Goal: Task Accomplishment & Management: Manage account settings

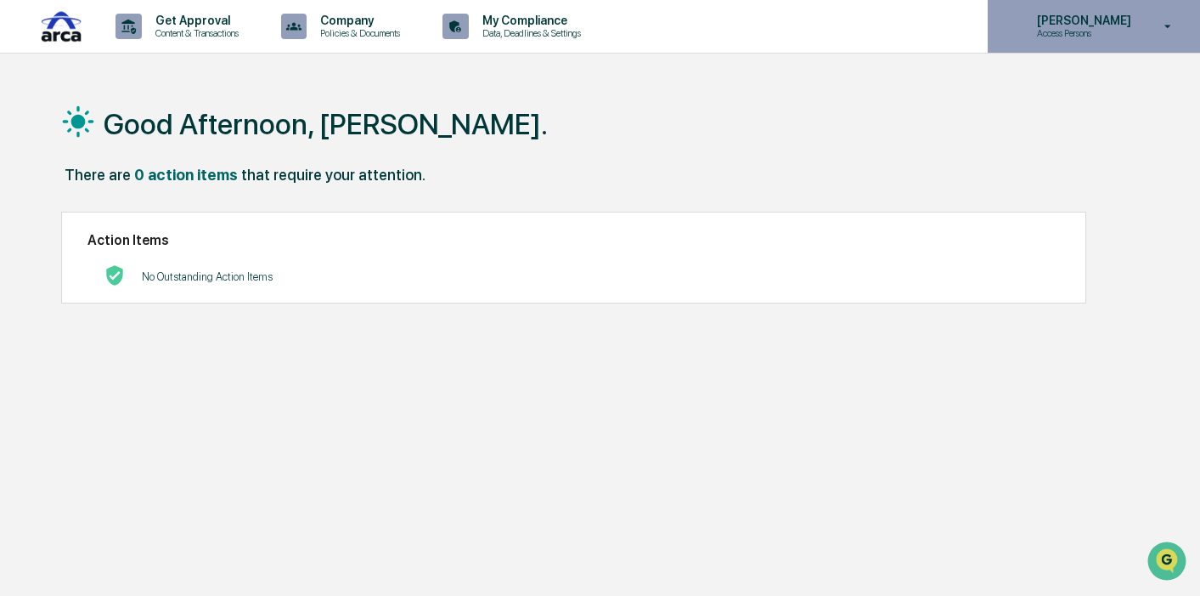
click at [1070, 32] on p "Access Persons" at bounding box center [1082, 33] width 116 height 12
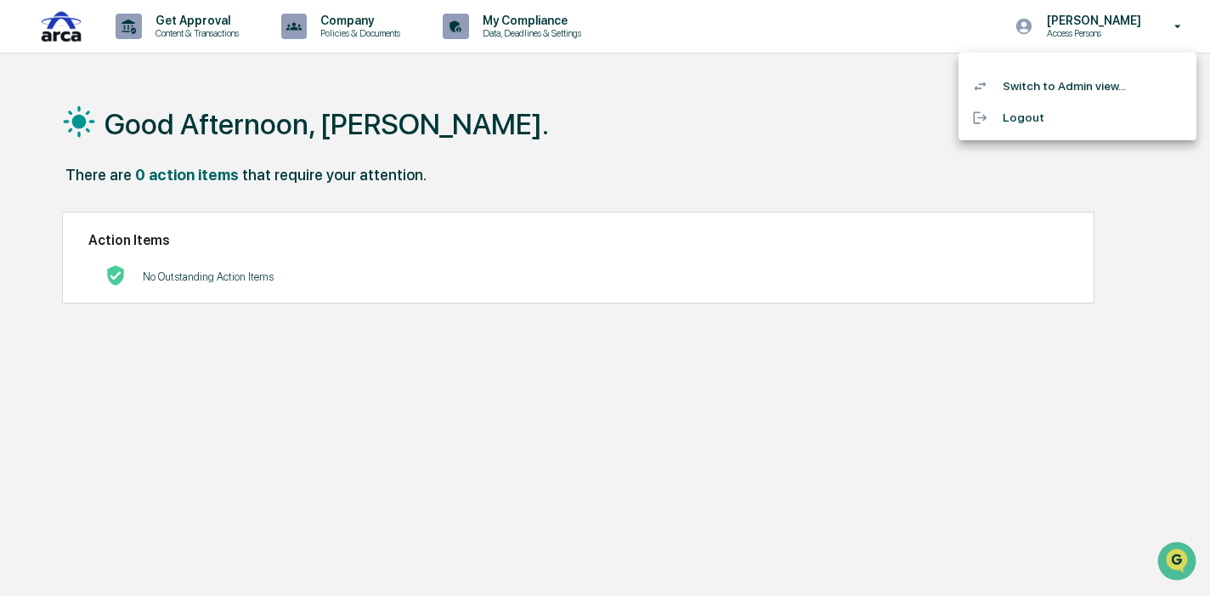
click at [1069, 87] on li "Switch to Admin view..." at bounding box center [1077, 86] width 238 height 31
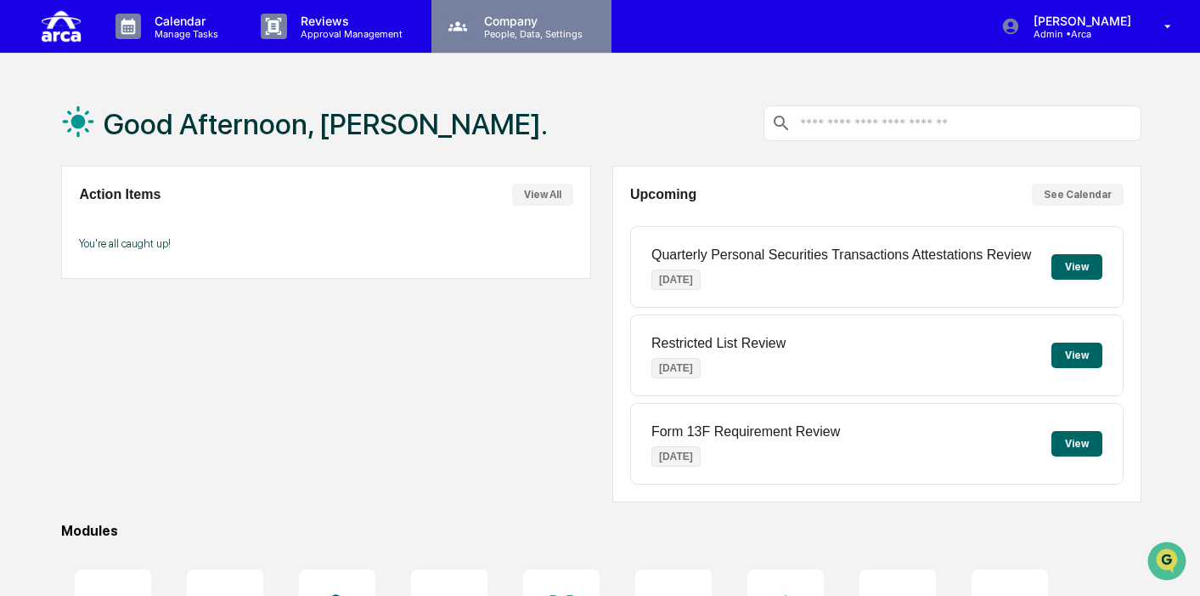
click at [501, 31] on p "People, Data, Settings" at bounding box center [531, 34] width 121 height 12
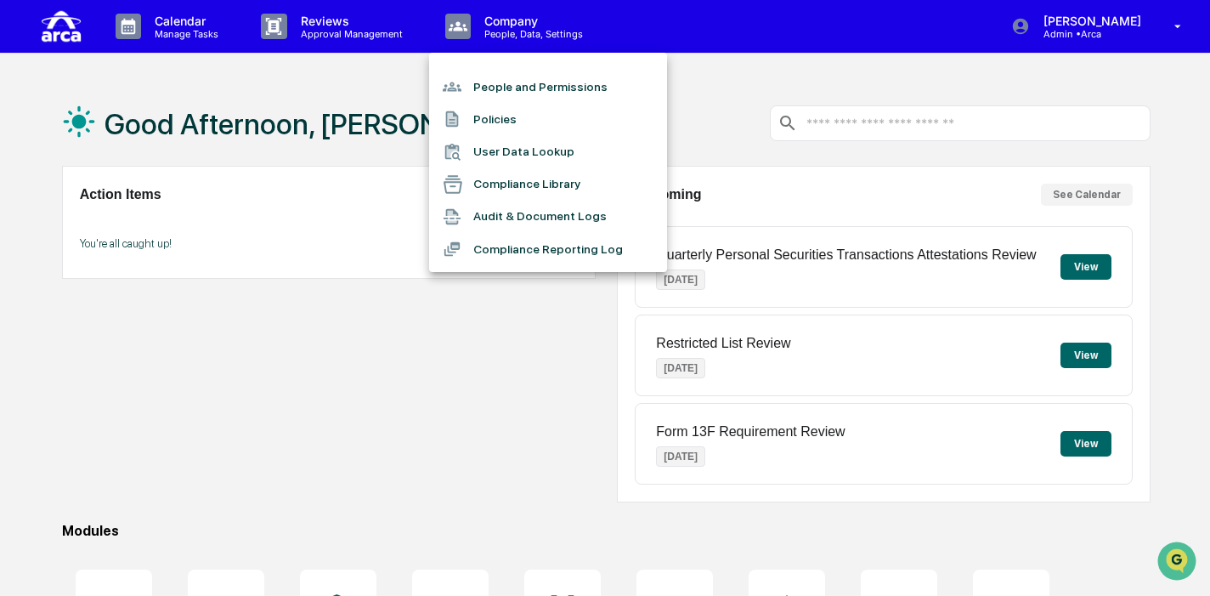
click at [322, 31] on div at bounding box center [605, 298] width 1210 height 596
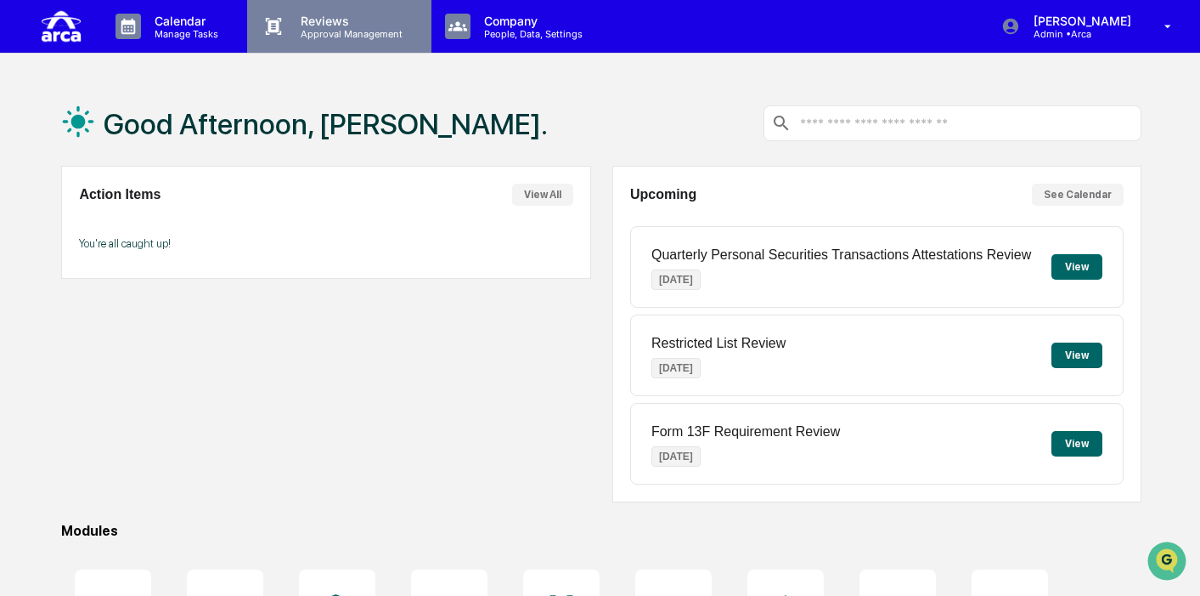
click at [322, 31] on p "Approval Management" at bounding box center [349, 34] width 124 height 12
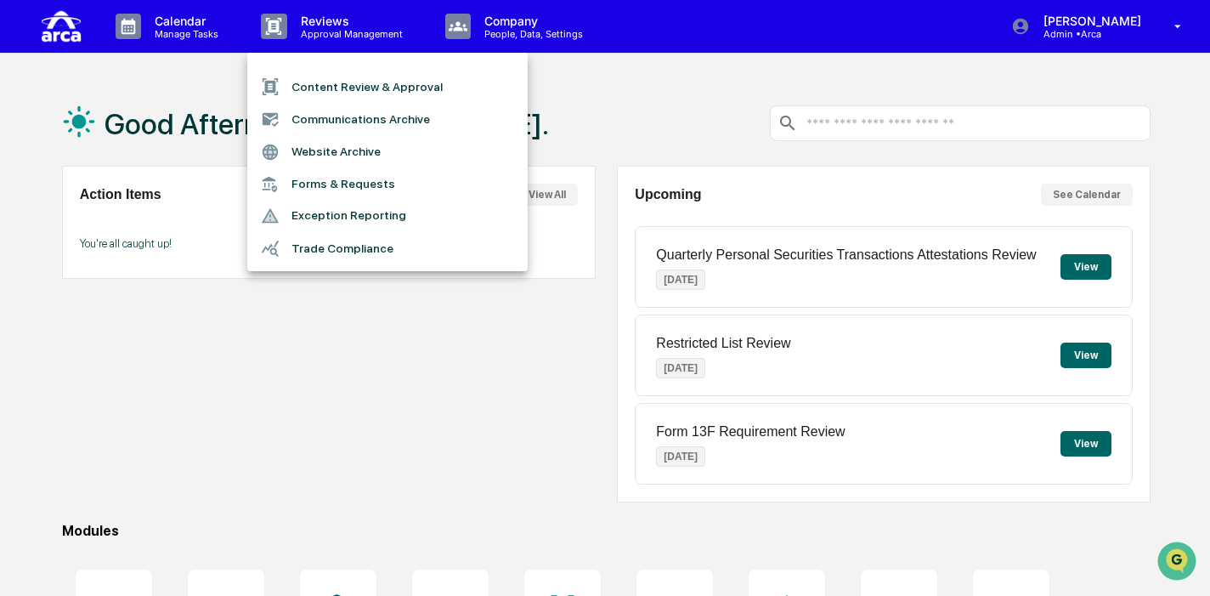
click at [645, 111] on div at bounding box center [605, 298] width 1210 height 596
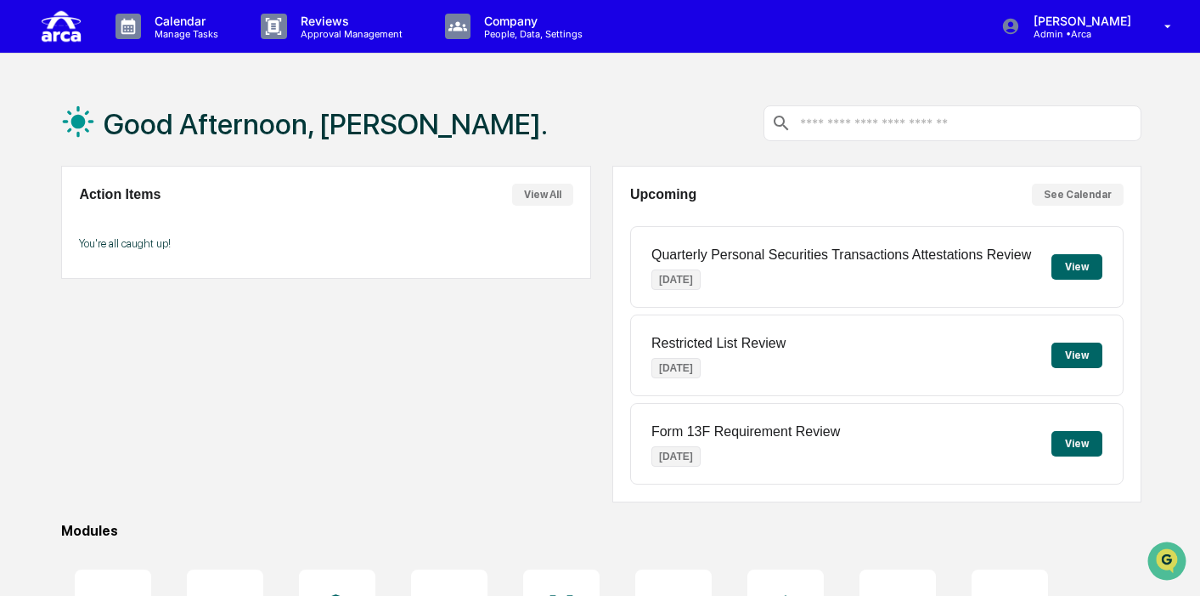
click at [1071, 269] on button "View" at bounding box center [1077, 266] width 51 height 25
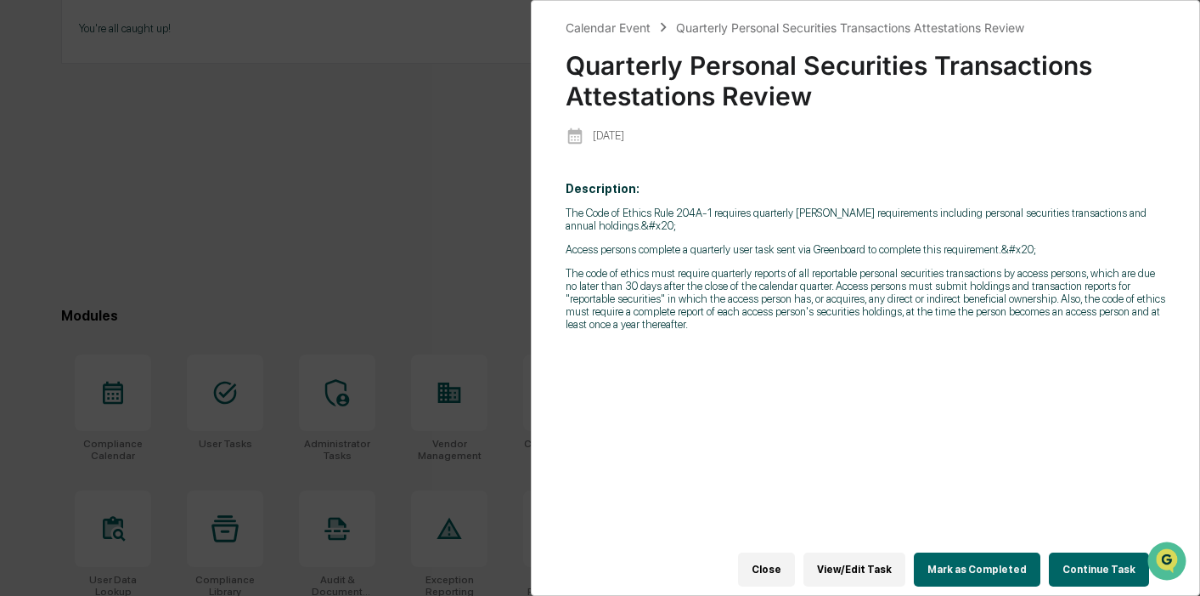
scroll to position [228, 0]
click at [337, 201] on div "Calendar Event Quarterly Personal Securities Transactions Attestations Review Q…" at bounding box center [600, 298] width 1200 height 596
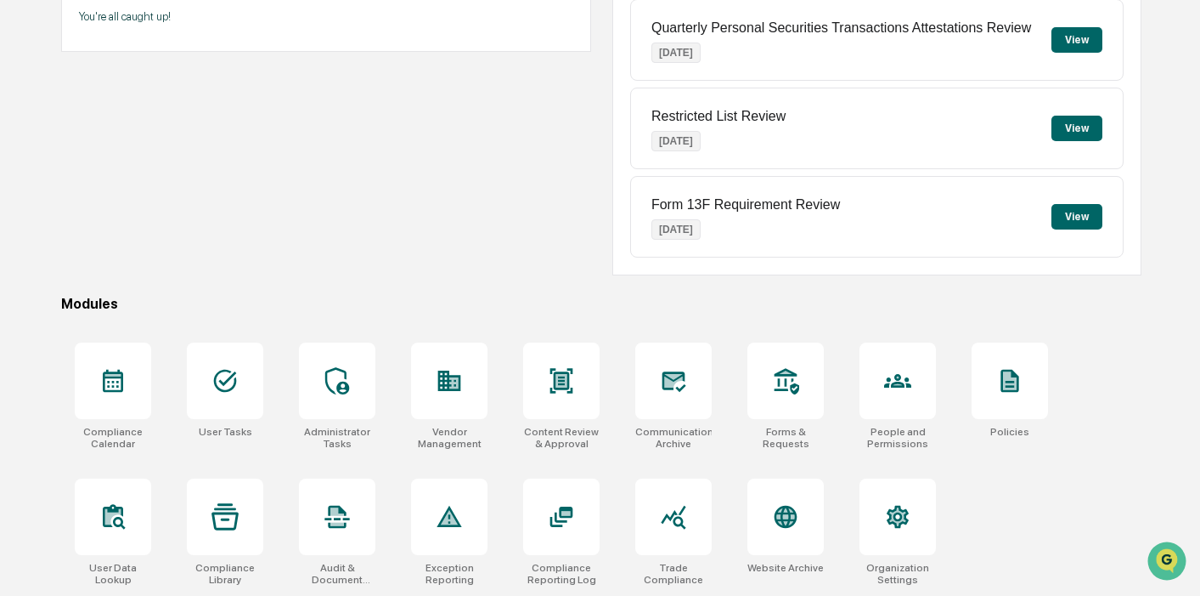
click at [1067, 132] on button "View" at bounding box center [1077, 128] width 51 height 25
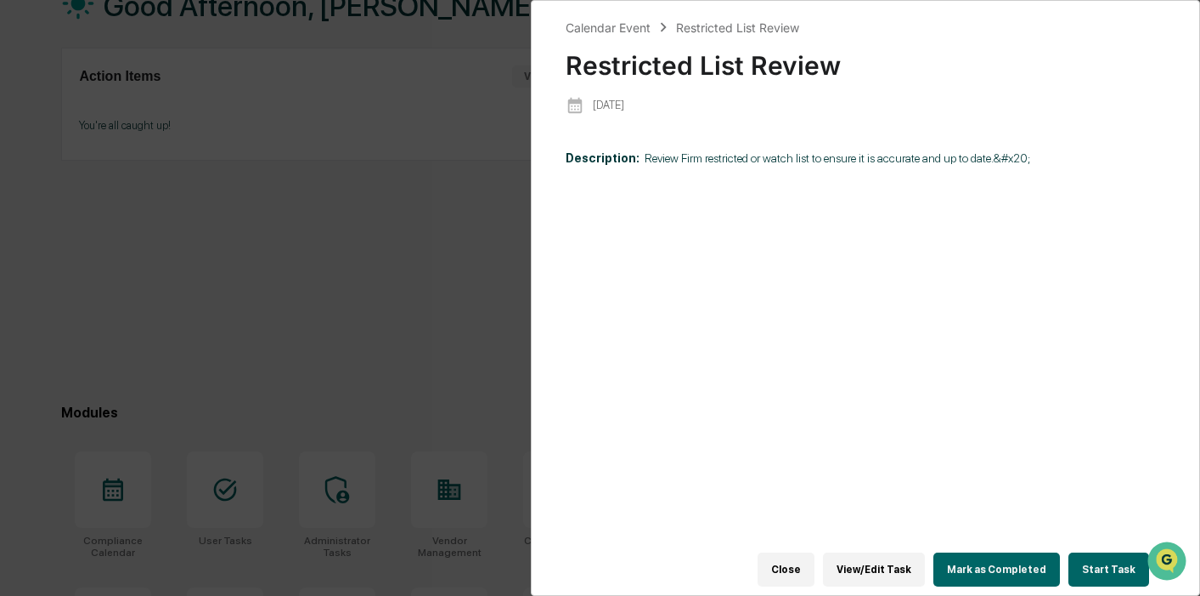
scroll to position [32, 0]
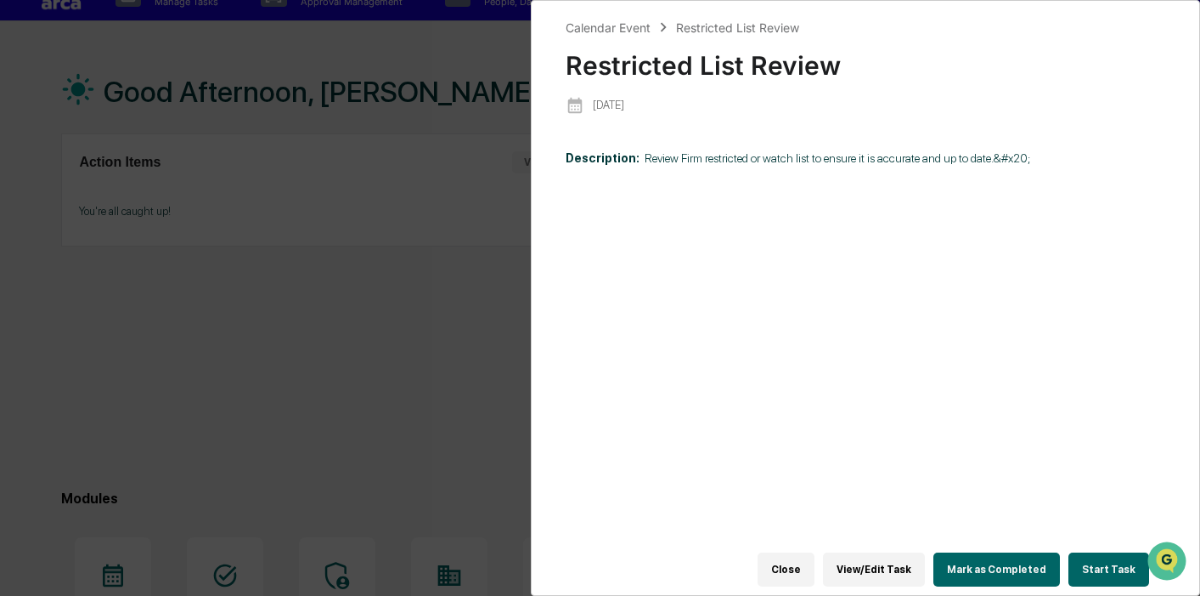
click at [311, 257] on div "Calendar Event Restricted List Review Restricted List Review [DATE] Description…" at bounding box center [600, 298] width 1200 height 596
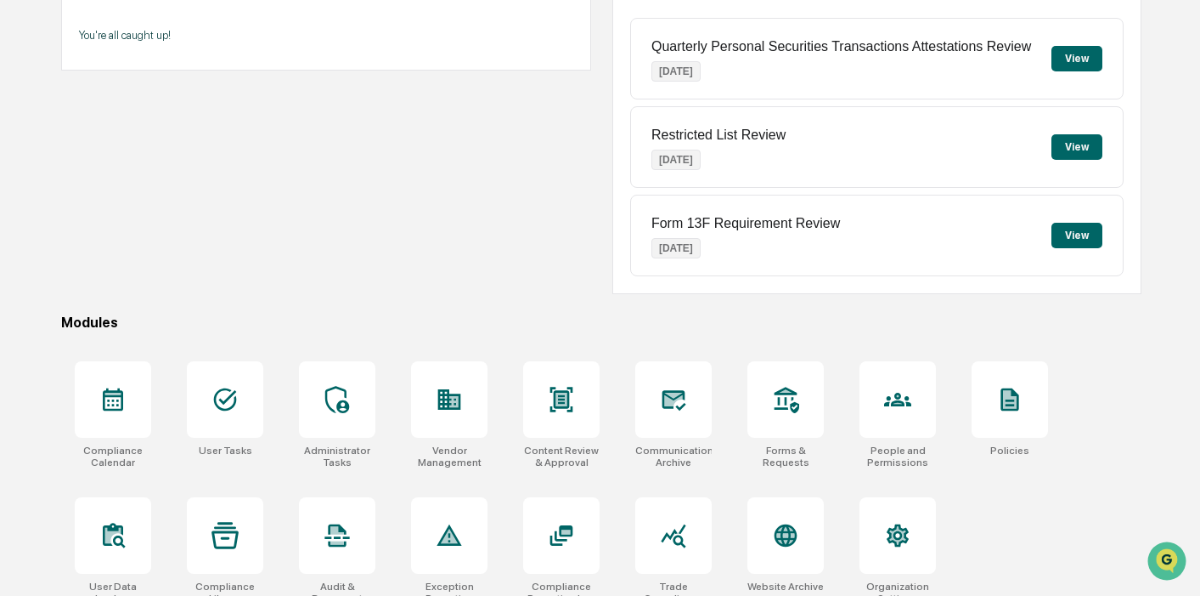
scroll to position [228, 0]
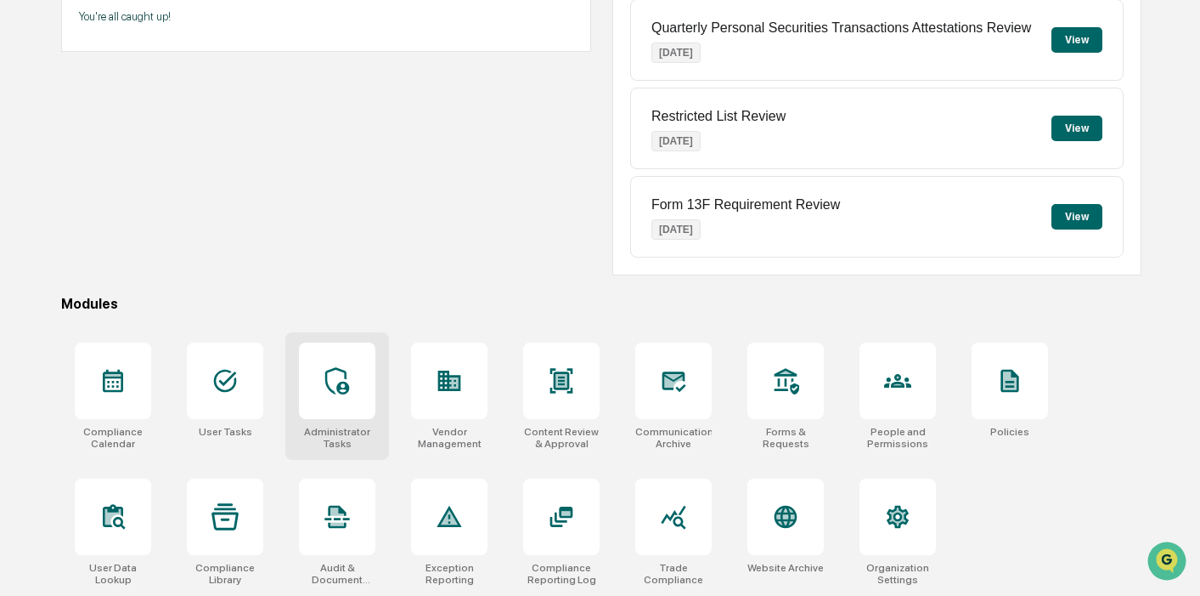
click at [331, 371] on icon at bounding box center [337, 380] width 27 height 27
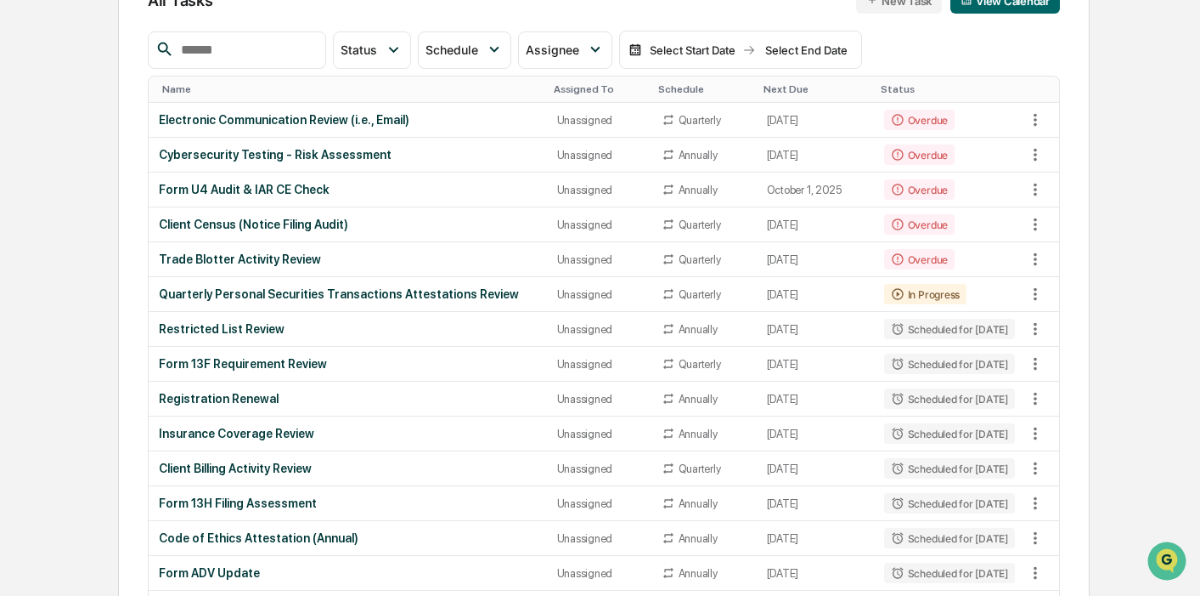
scroll to position [201, 0]
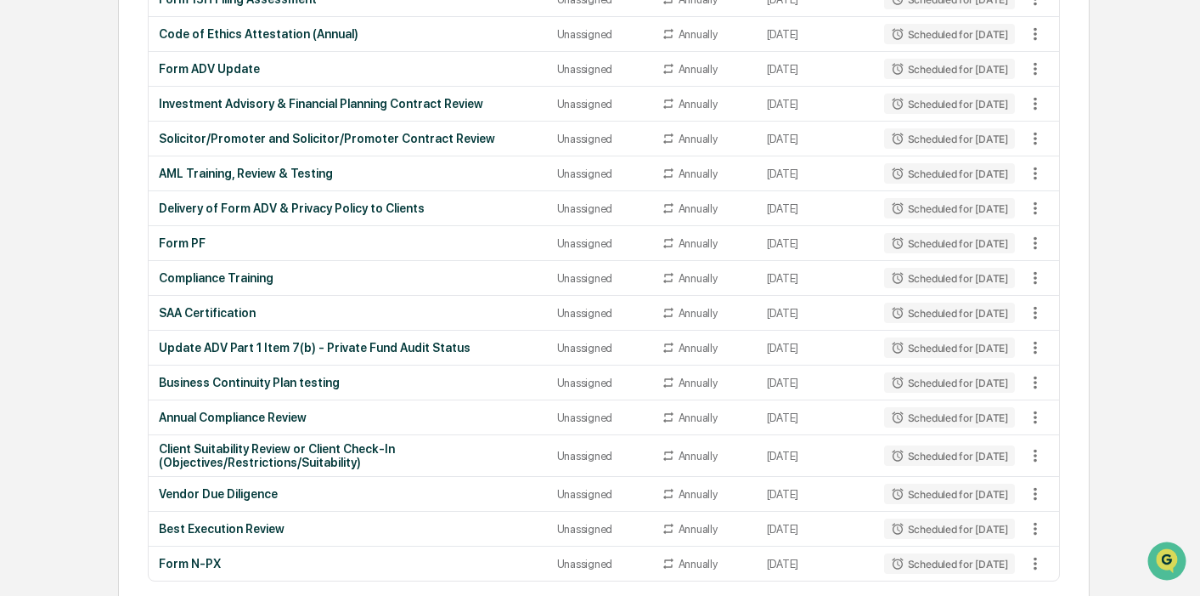
click at [93, 247] on div "Home Administrator Tasks Administrator Tasks All Tasks New Task View Calendar S…" at bounding box center [605, 19] width 1024 height 1280
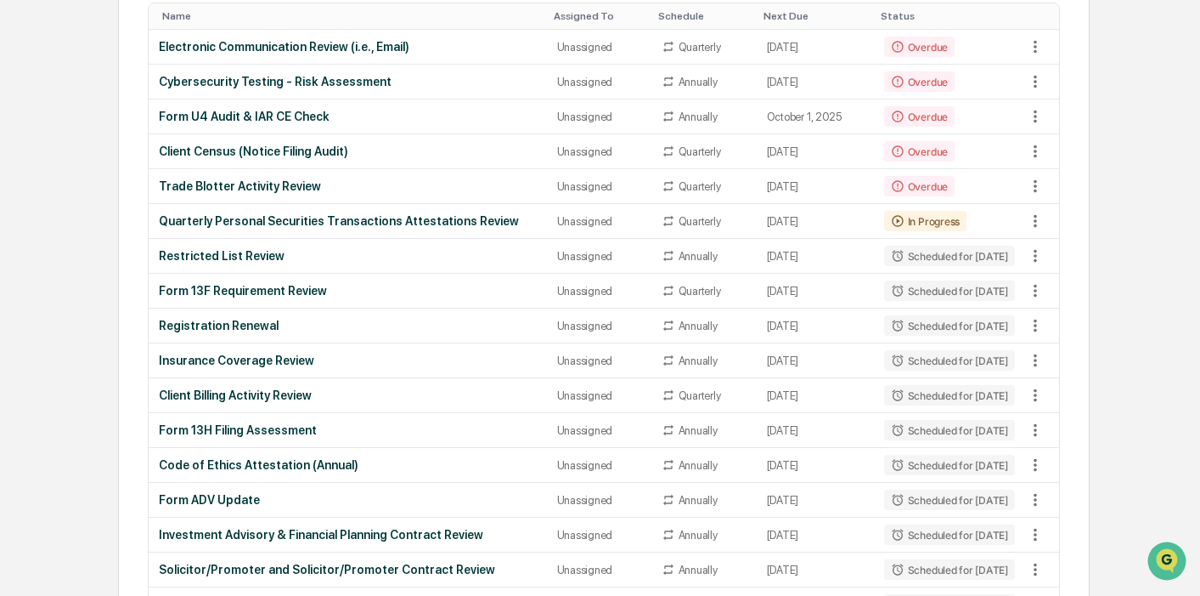
scroll to position [0, 0]
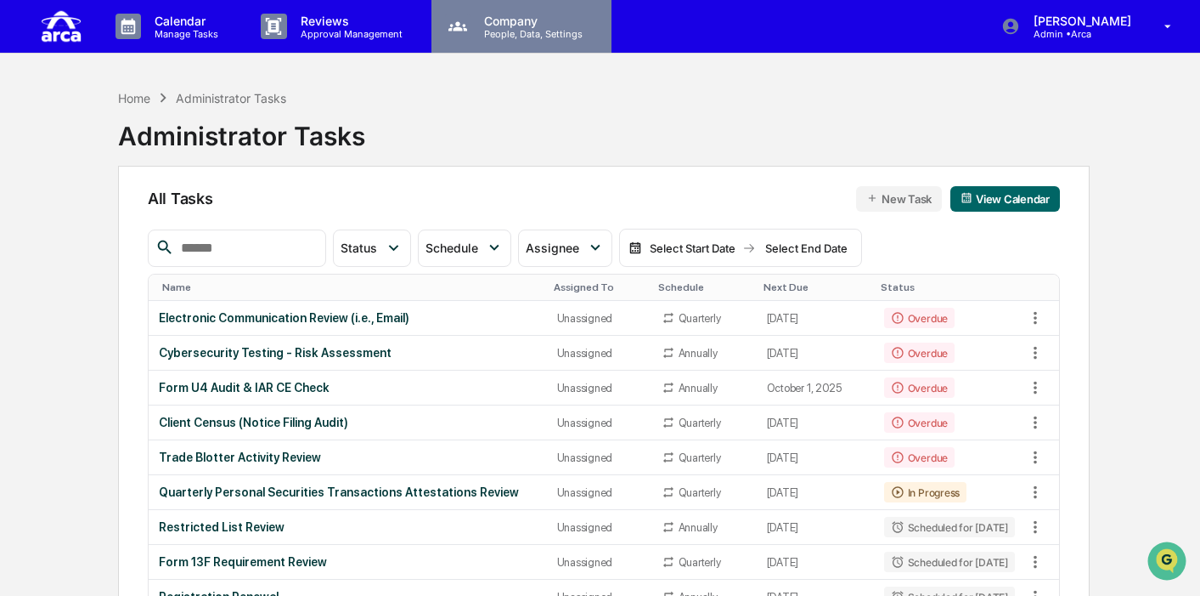
click at [505, 25] on p "Company" at bounding box center [531, 21] width 121 height 14
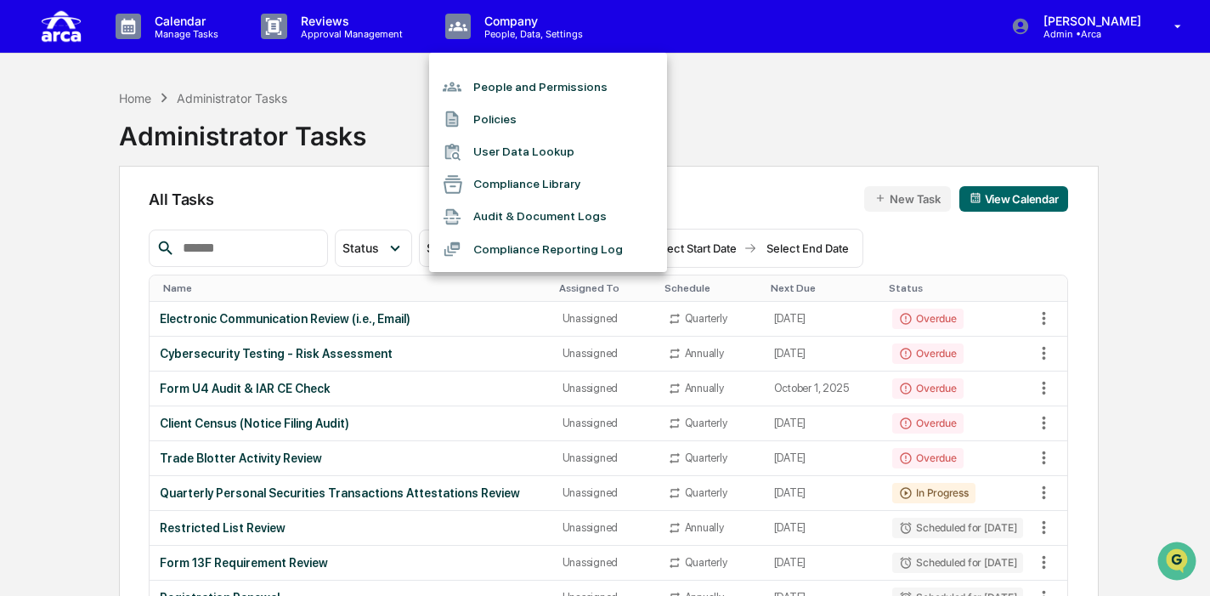
click at [532, 86] on li "People and Permissions" at bounding box center [548, 87] width 238 height 32
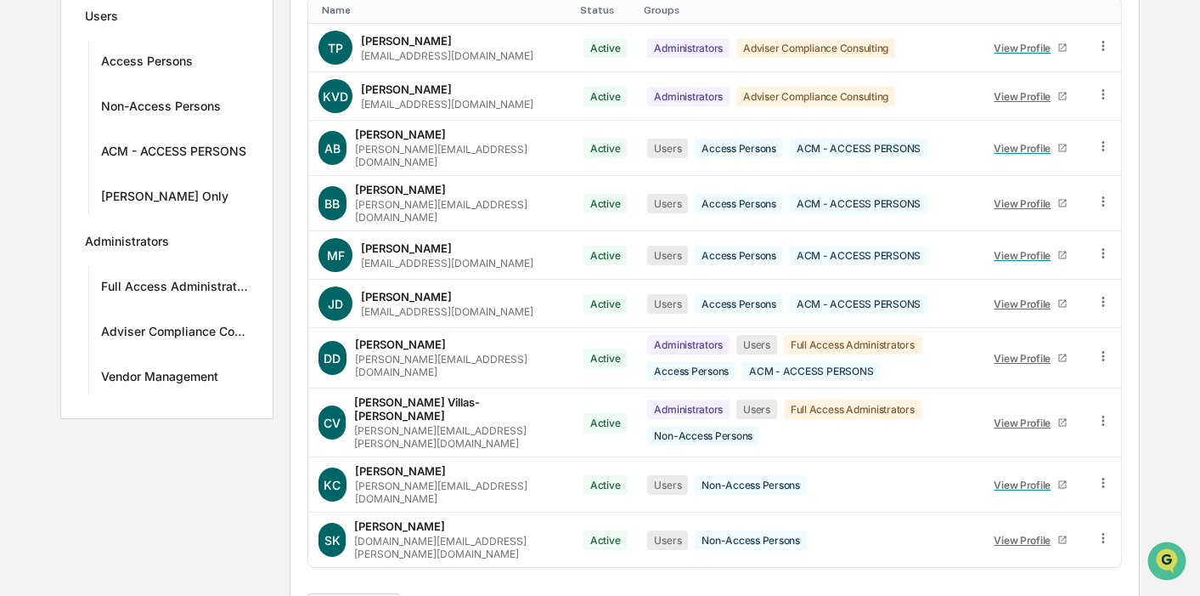
scroll to position [313, 0]
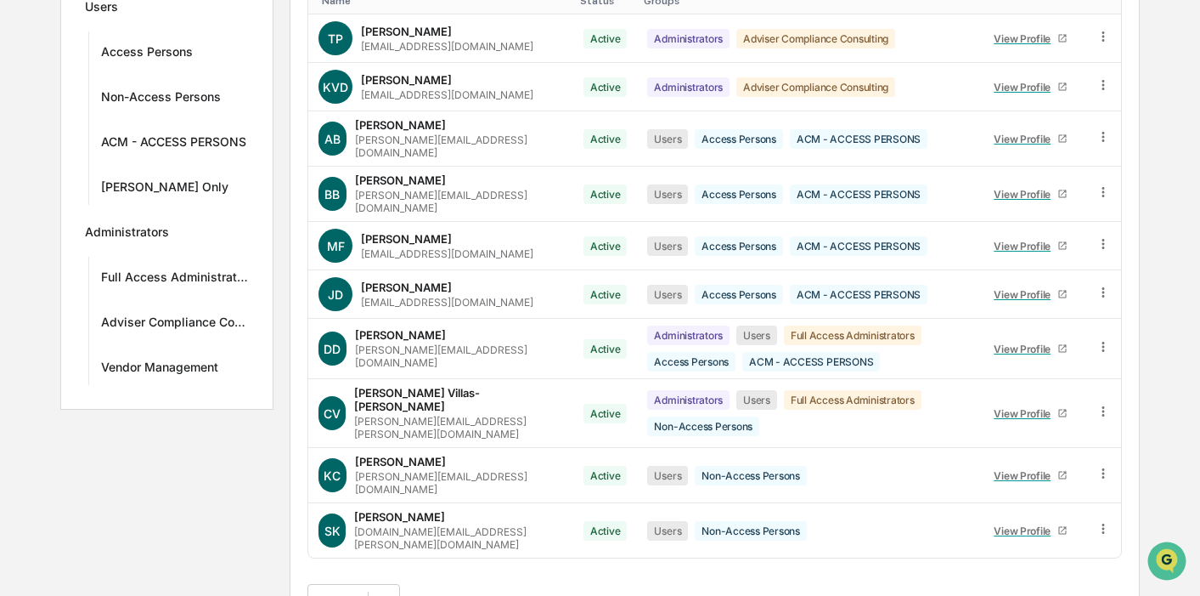
click at [550, 593] on button ">|" at bounding box center [540, 600] width 20 height 14
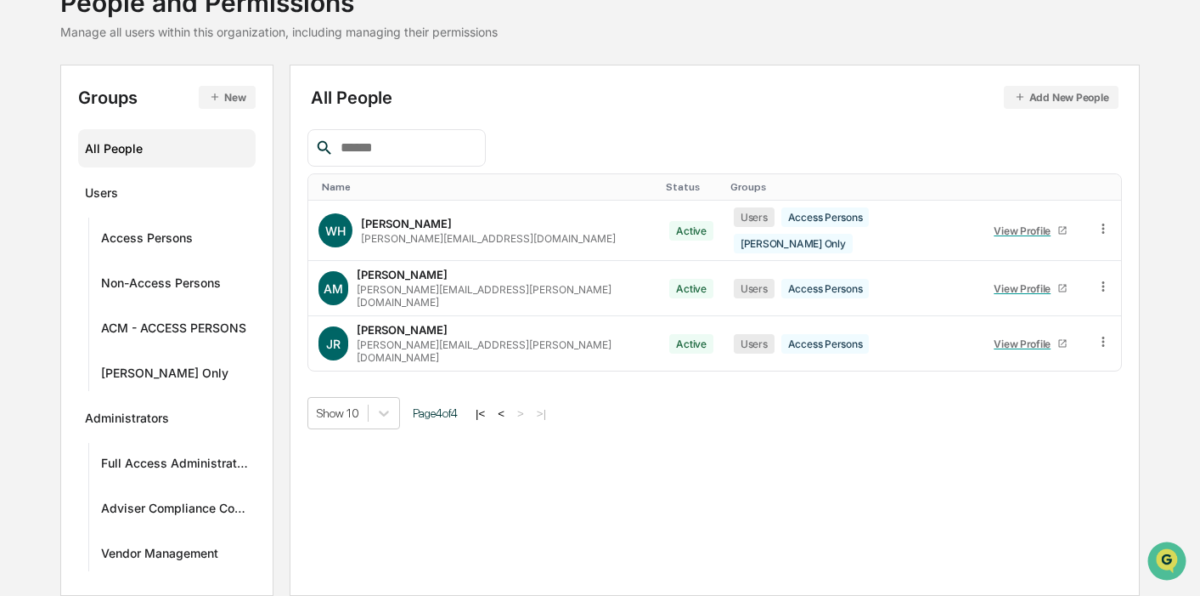
scroll to position [126, 0]
click at [490, 407] on button "|<" at bounding box center [481, 414] width 20 height 14
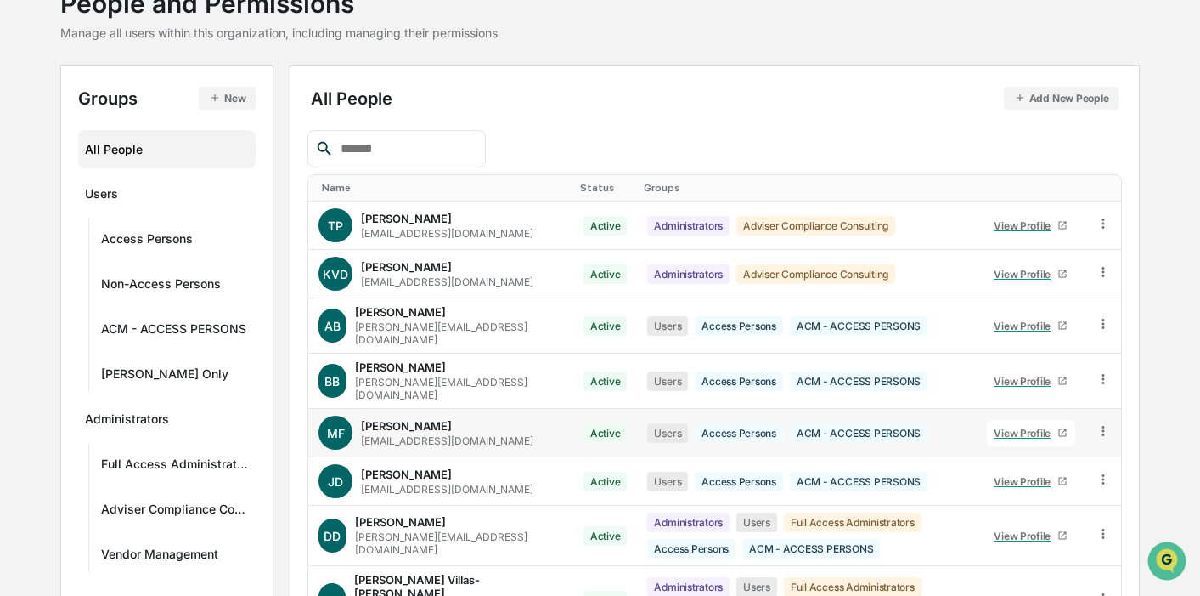
scroll to position [313, 0]
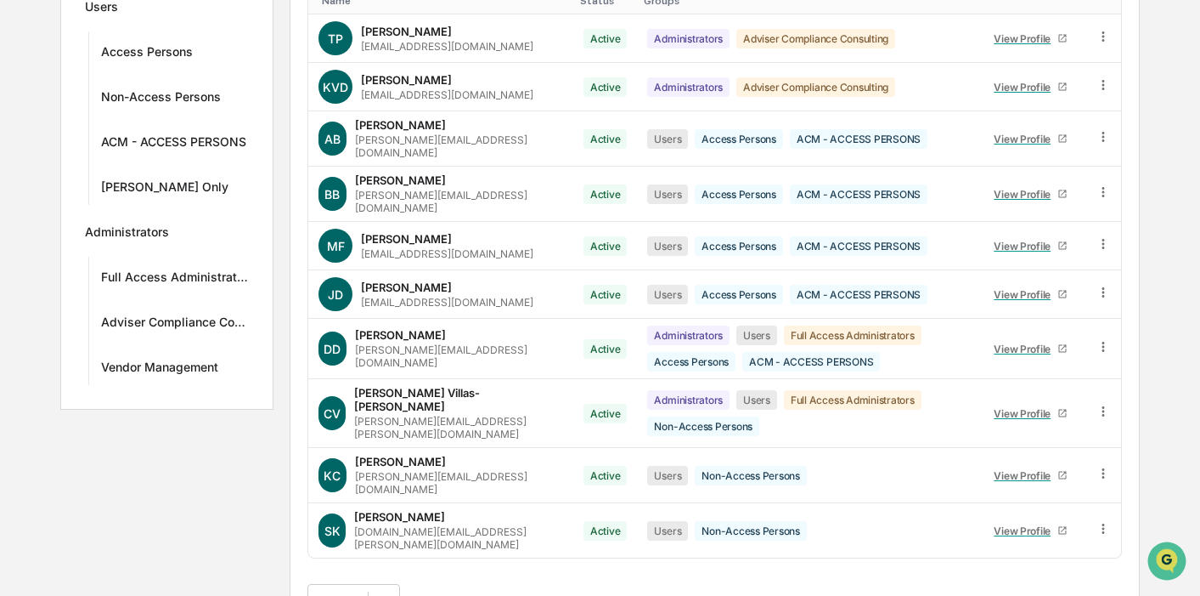
click at [528, 593] on button ">" at bounding box center [519, 600] width 17 height 14
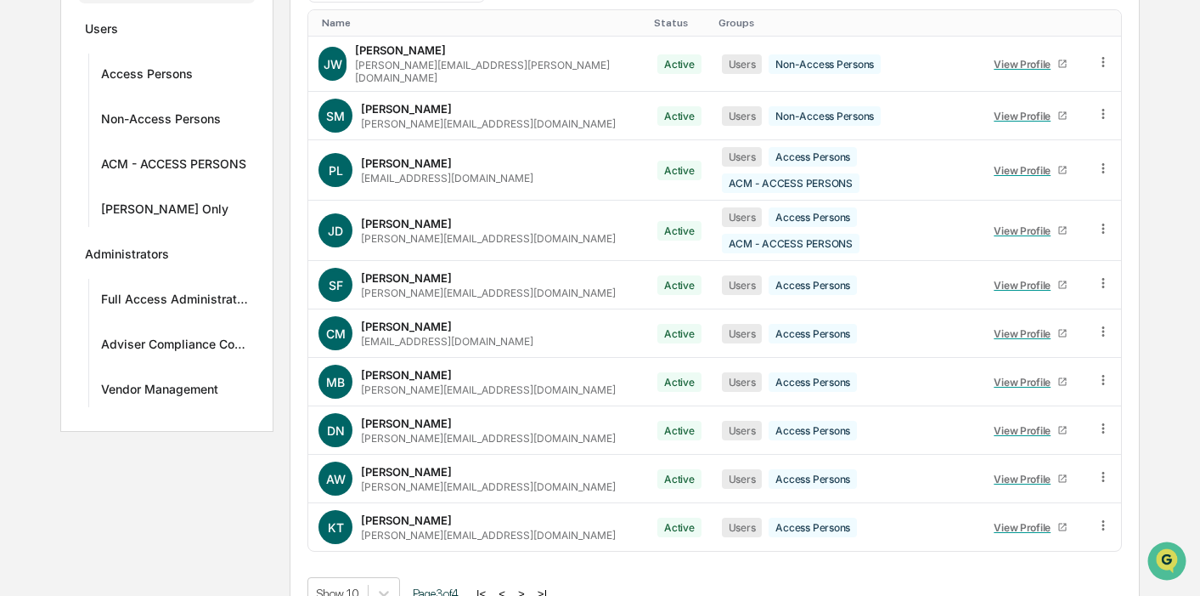
click at [530, 586] on button ">" at bounding box center [521, 593] width 17 height 14
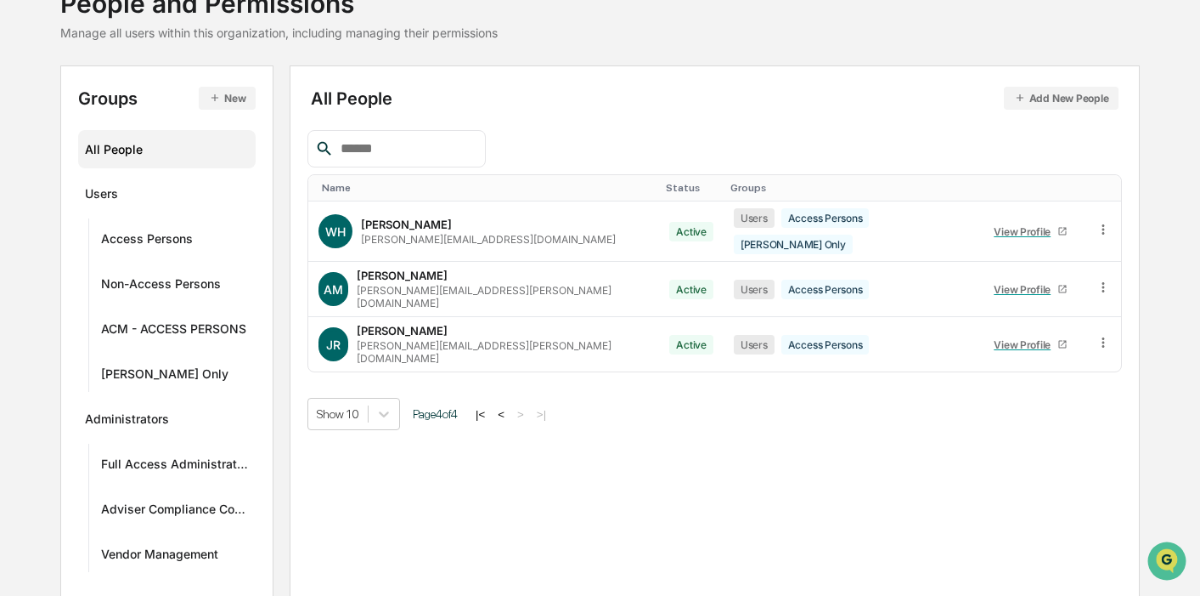
click at [510, 407] on button "<" at bounding box center [501, 414] width 17 height 14
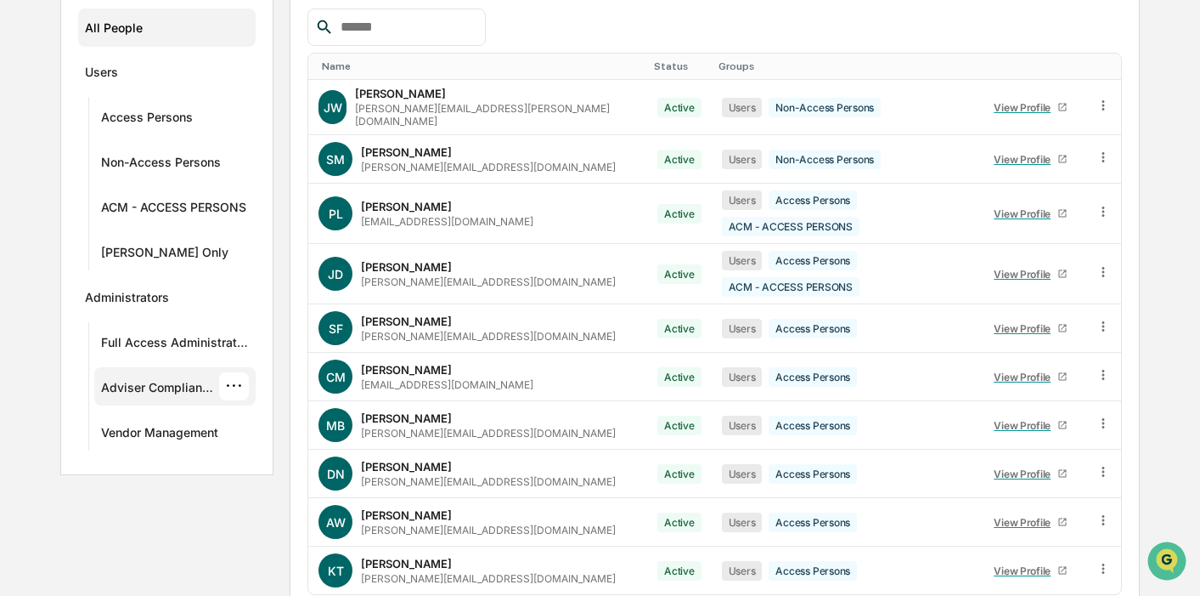
scroll to position [0, 0]
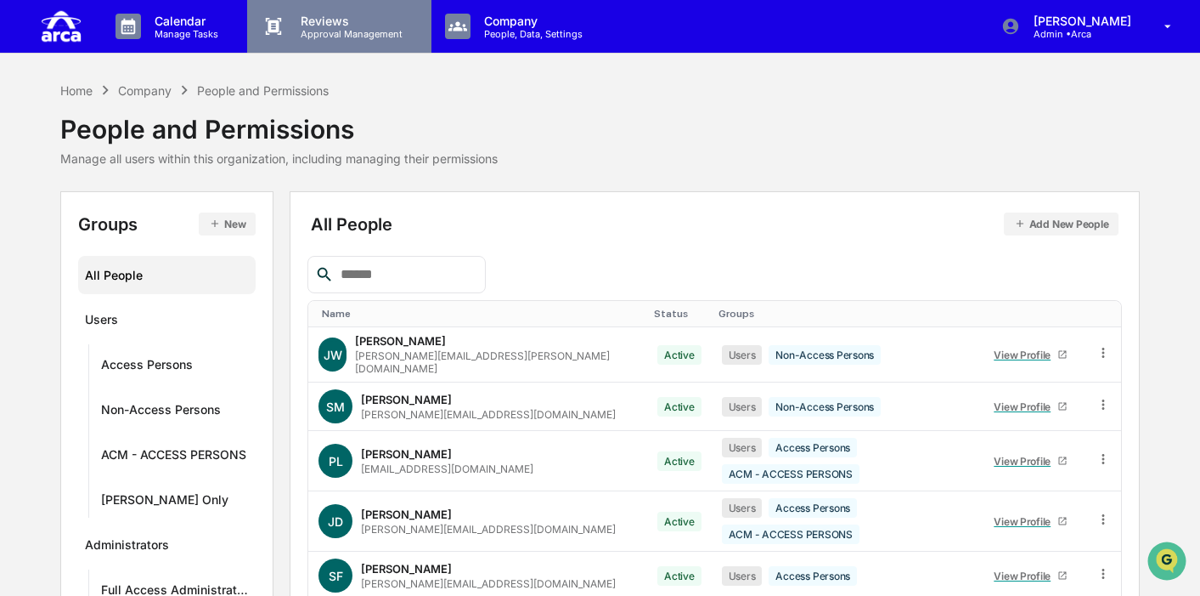
click at [334, 25] on p "Reviews" at bounding box center [349, 21] width 124 height 14
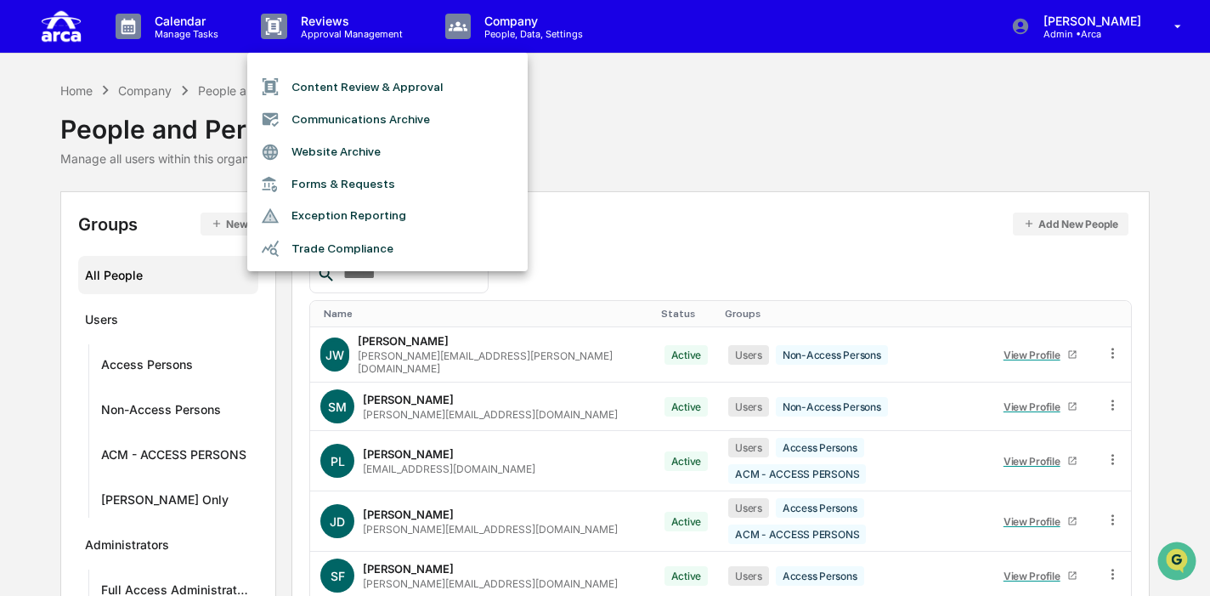
click at [595, 94] on div at bounding box center [605, 298] width 1210 height 596
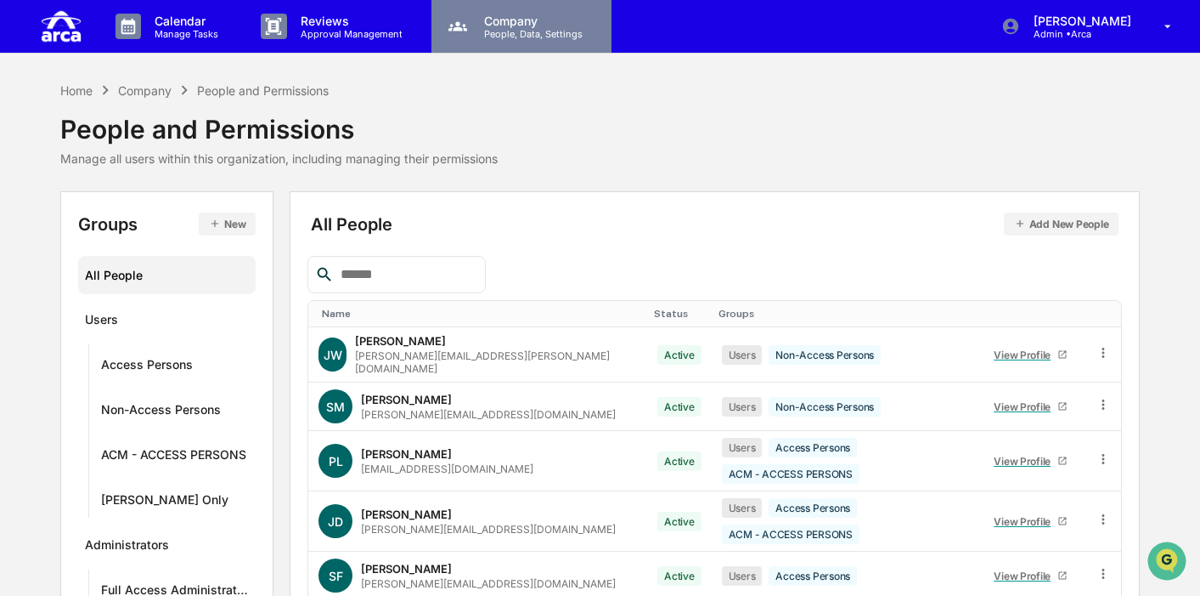
click at [539, 35] on p "People, Data, Settings" at bounding box center [531, 34] width 121 height 12
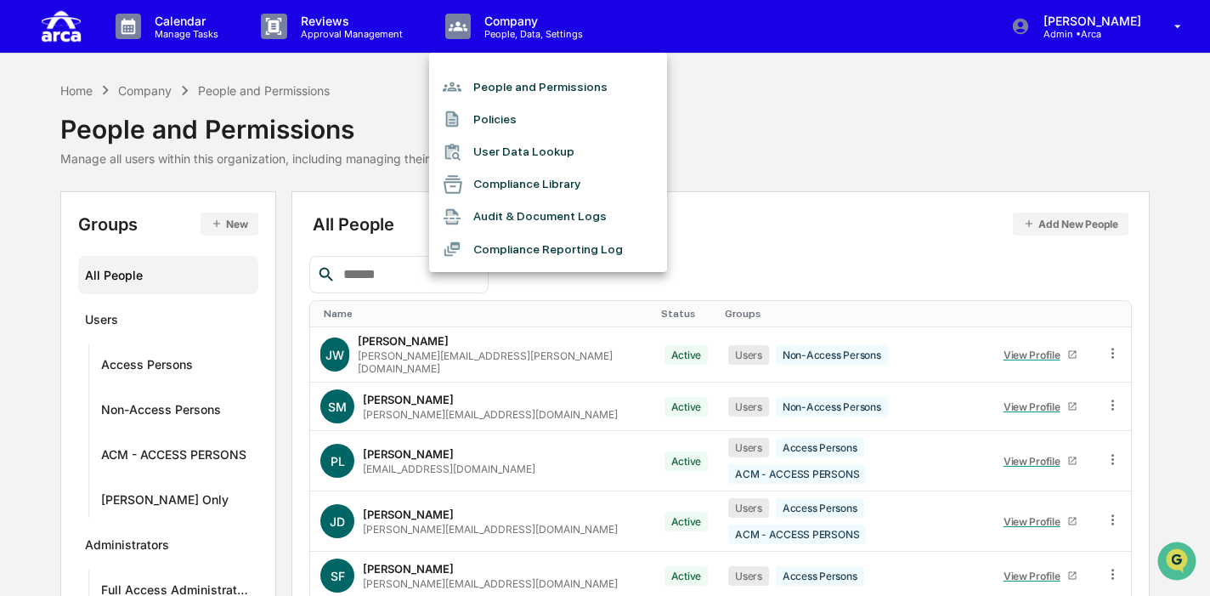
click at [738, 115] on div at bounding box center [605, 298] width 1210 height 596
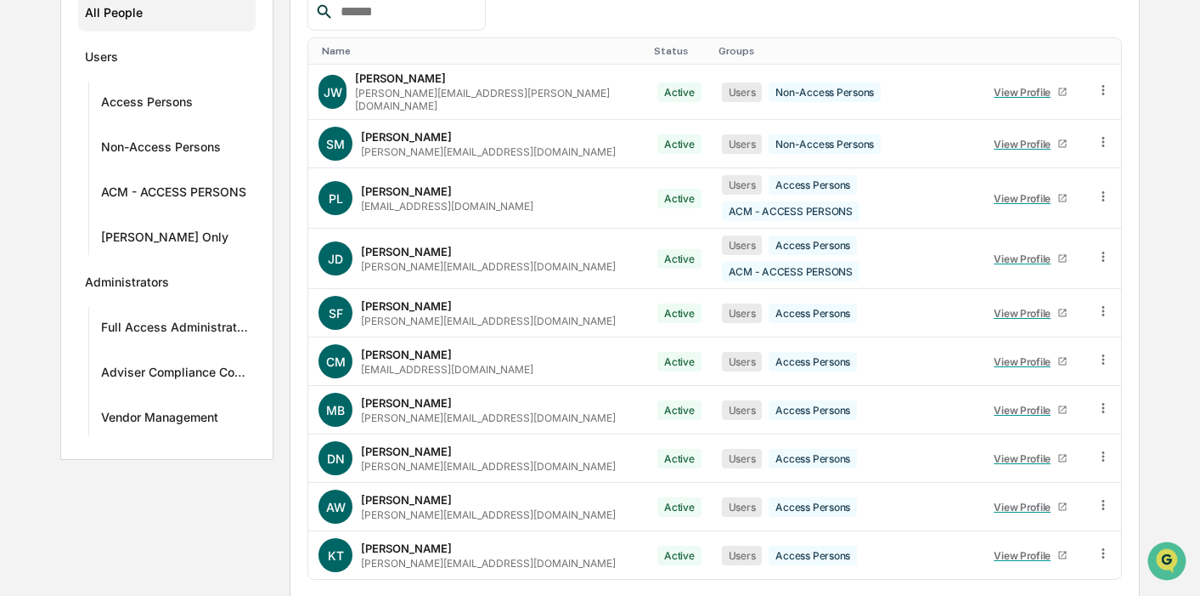
scroll to position [291, 0]
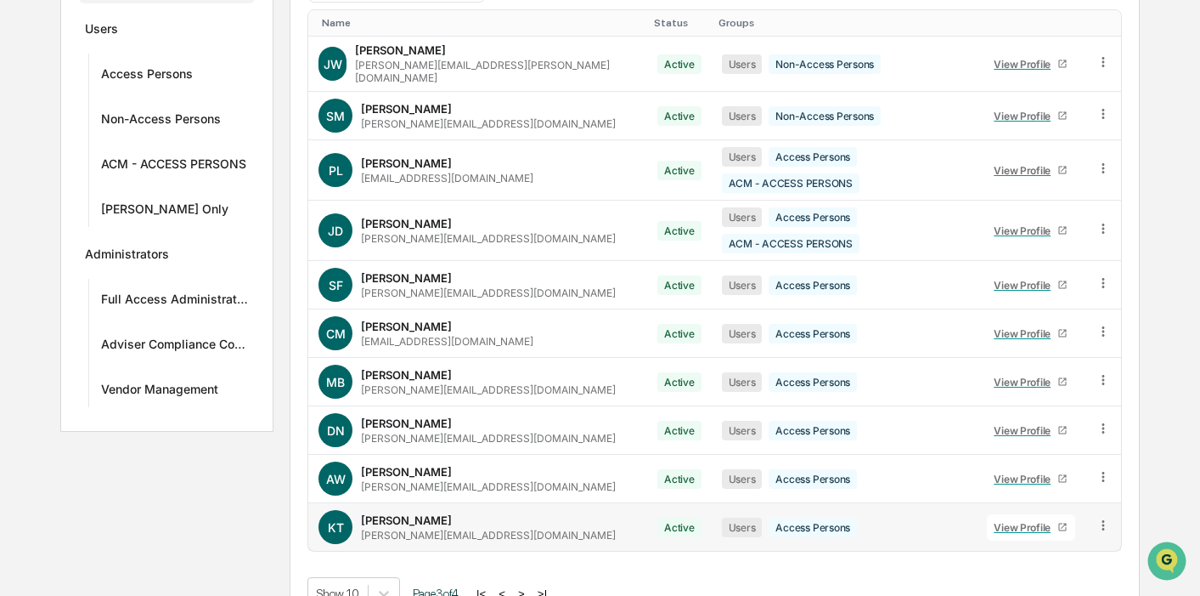
click at [1002, 521] on div "View Profile" at bounding box center [1026, 527] width 64 height 13
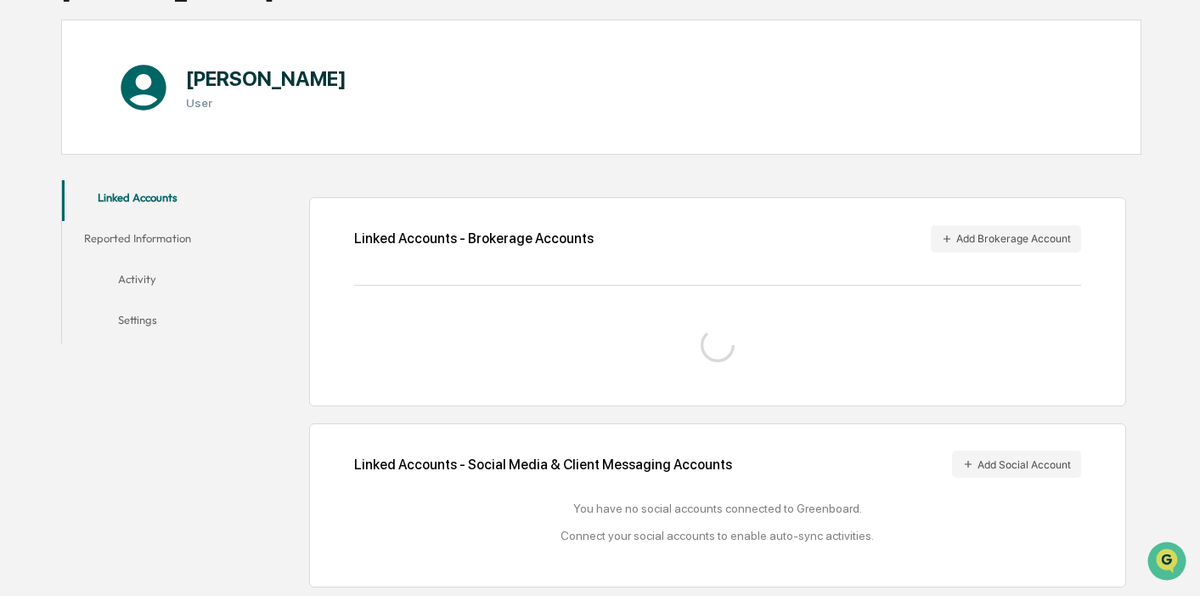
scroll to position [189, 0]
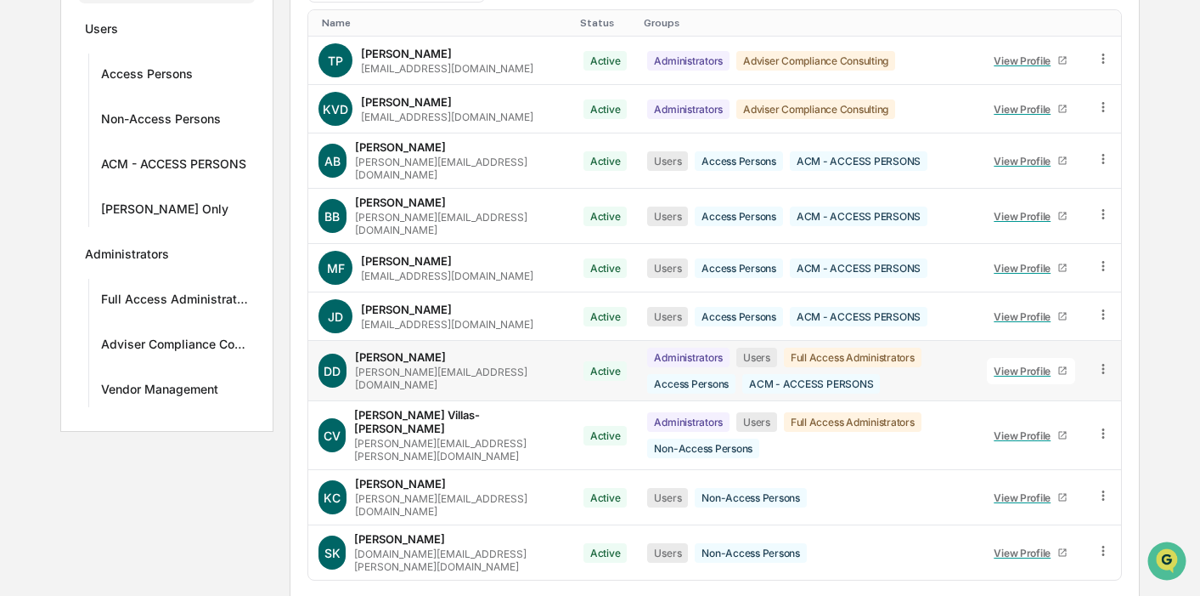
scroll to position [313, 0]
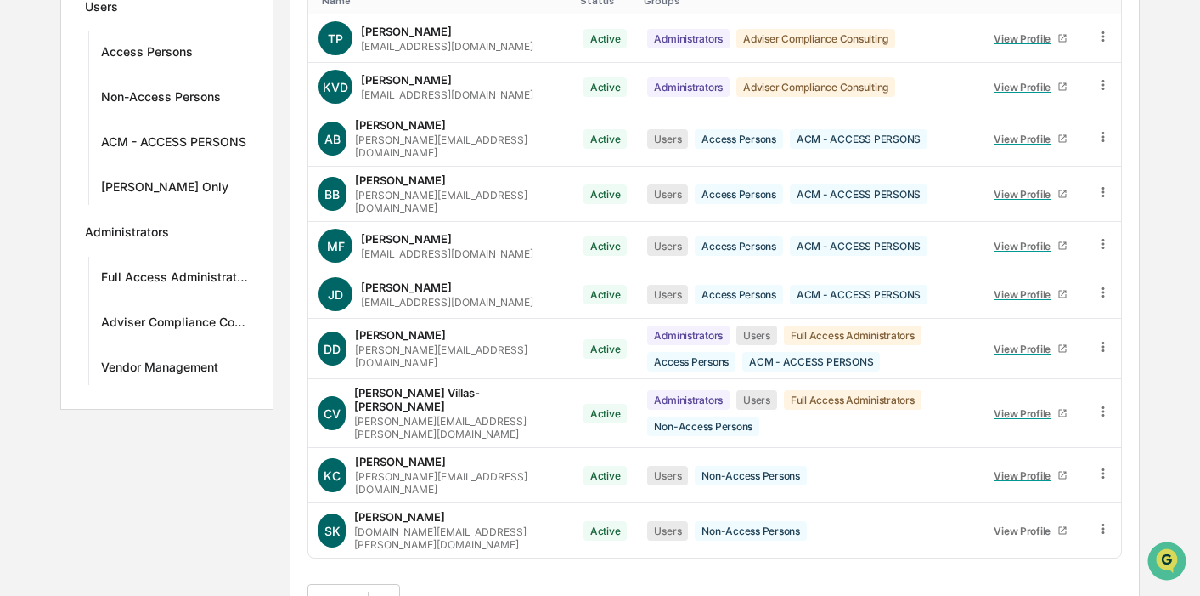
click at [528, 593] on button ">" at bounding box center [519, 600] width 17 height 14
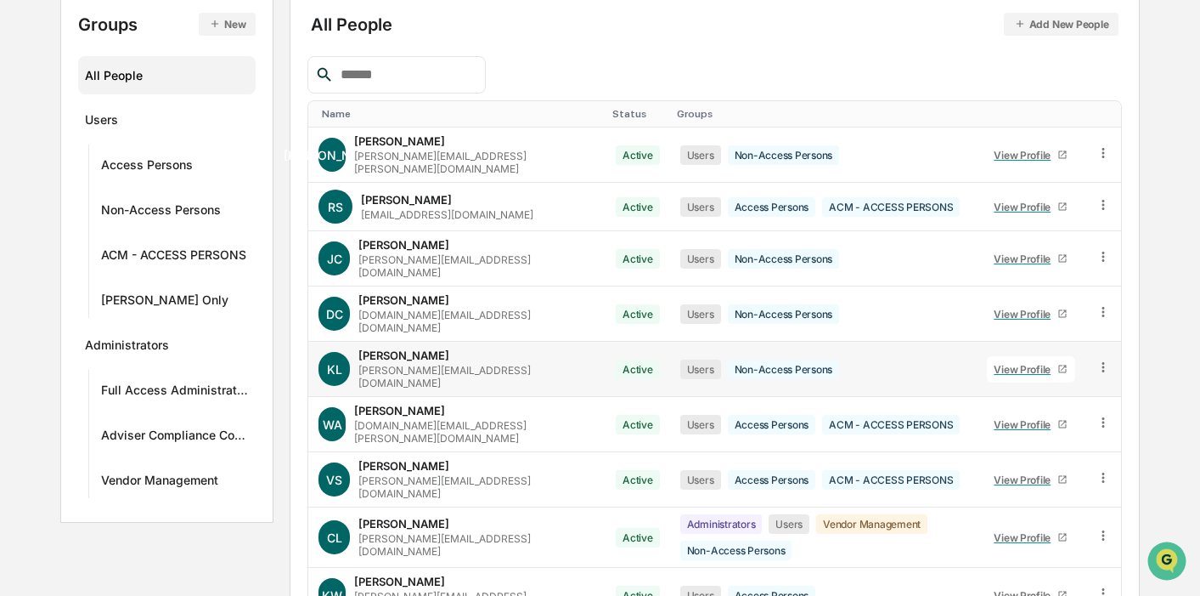
scroll to position [291, 0]
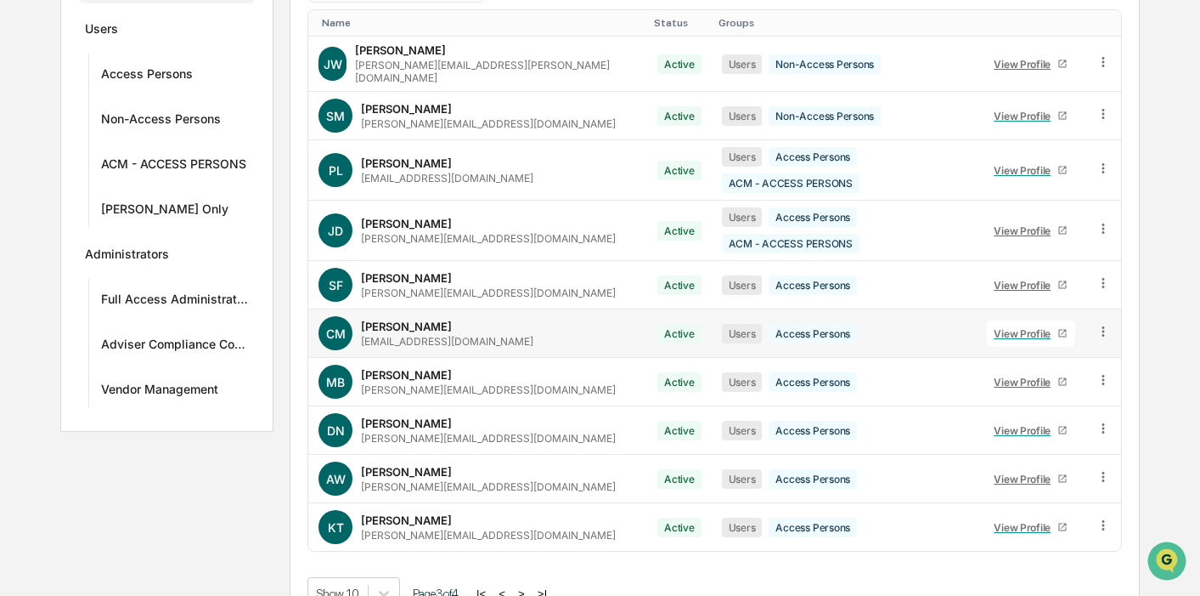
click at [1000, 327] on div "View Profile" at bounding box center [1026, 333] width 64 height 13
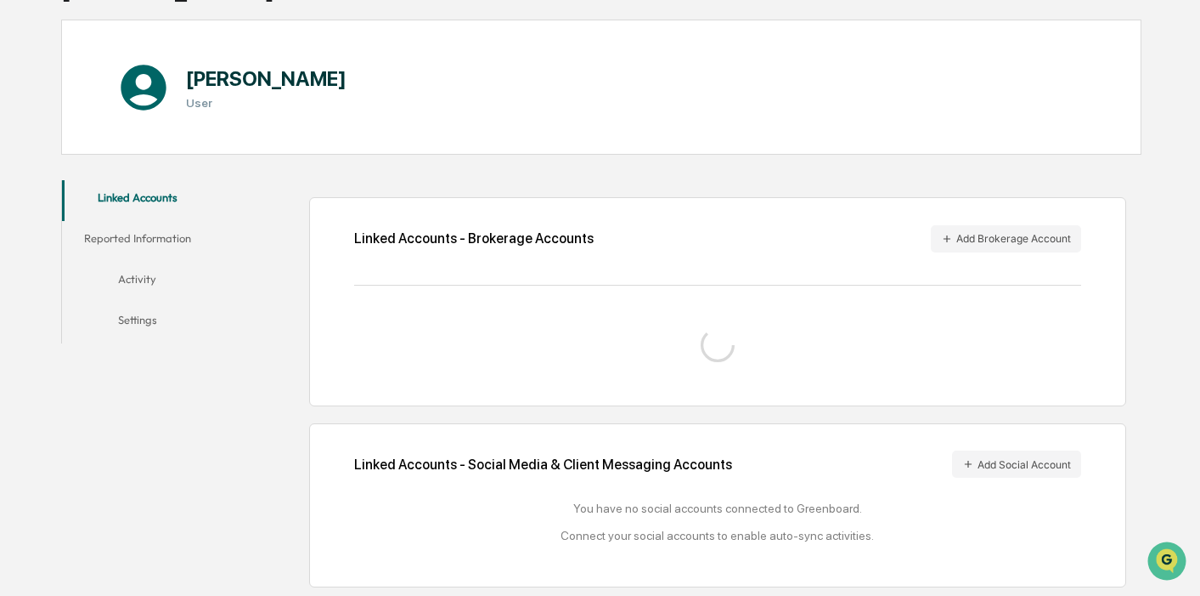
scroll to position [189, 0]
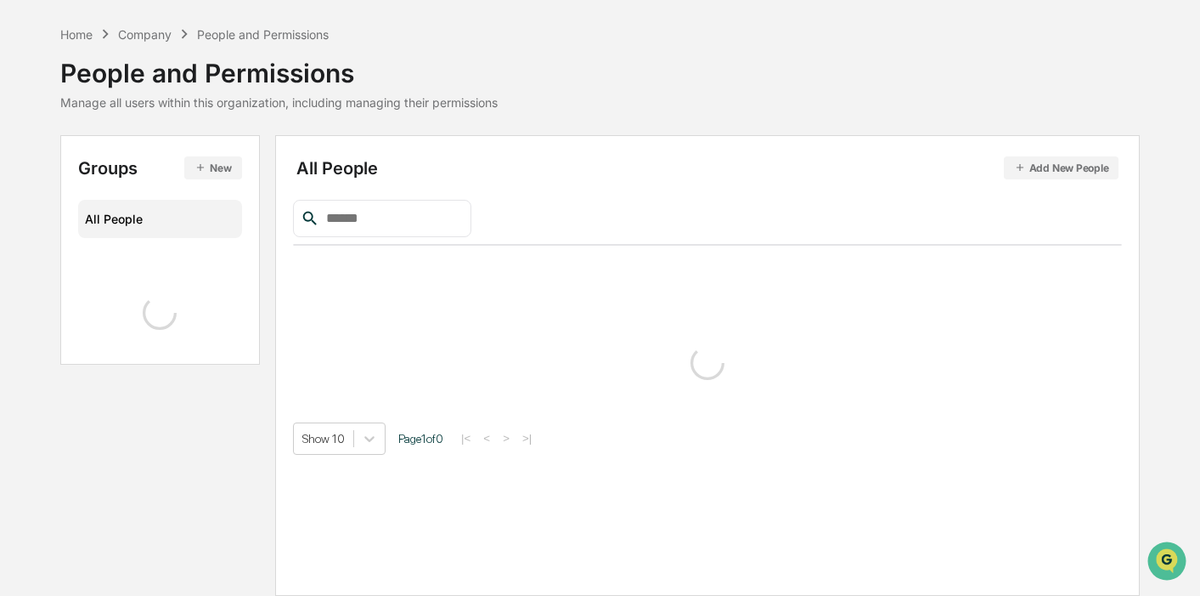
scroll to position [291, 0]
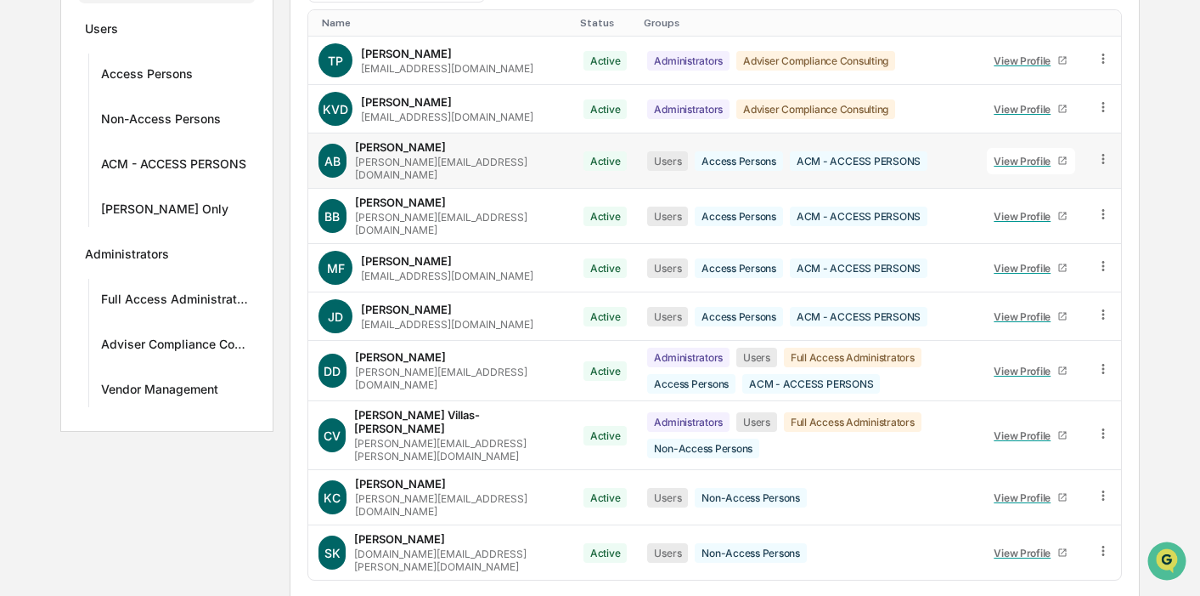
click at [998, 157] on div "View Profile" at bounding box center [1026, 161] width 64 height 13
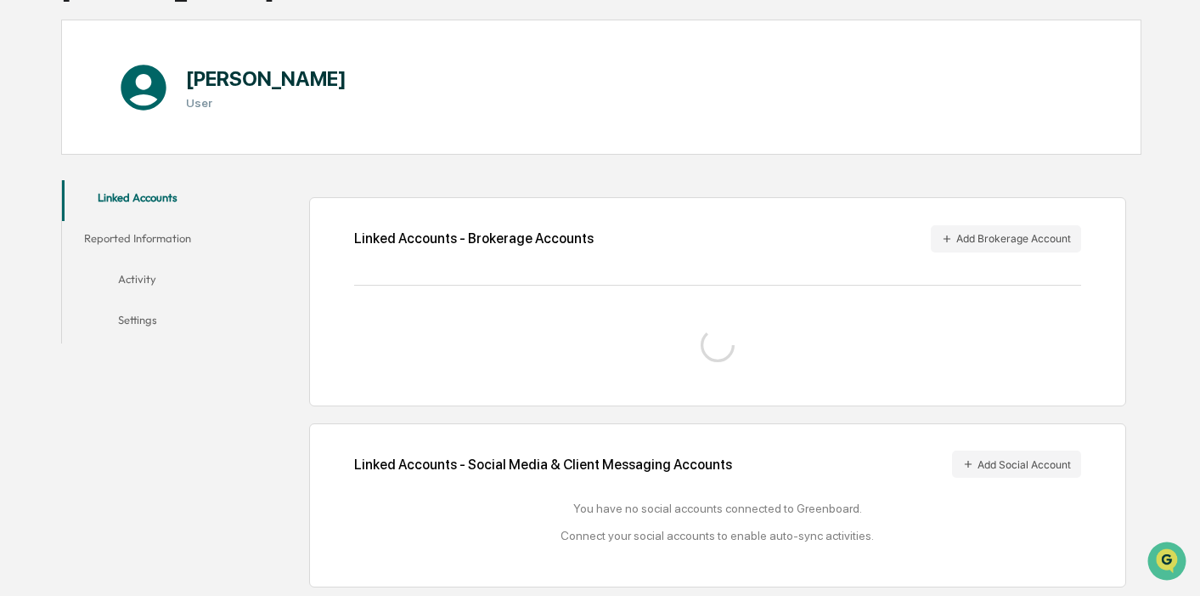
scroll to position [212, 0]
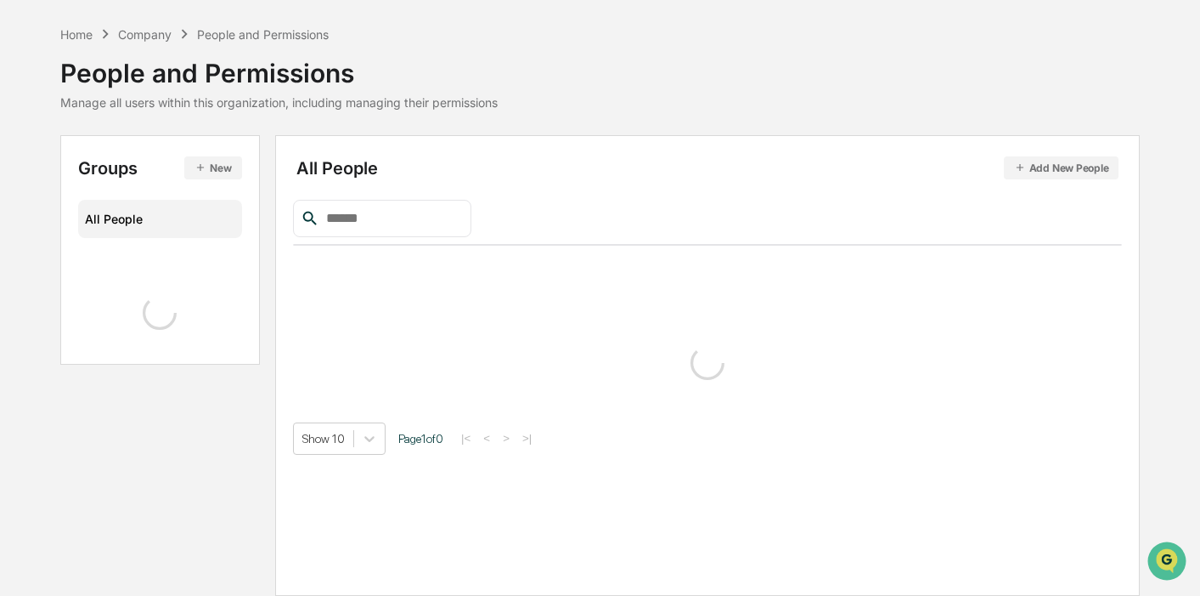
scroll to position [291, 0]
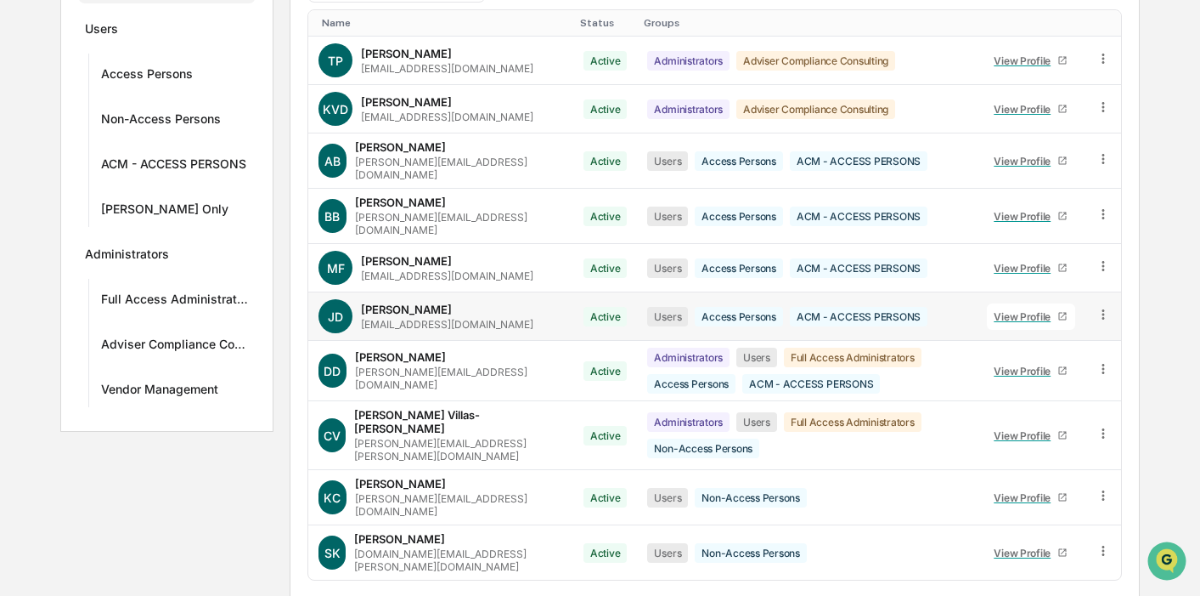
click at [1022, 310] on div "View Profile" at bounding box center [1026, 316] width 64 height 13
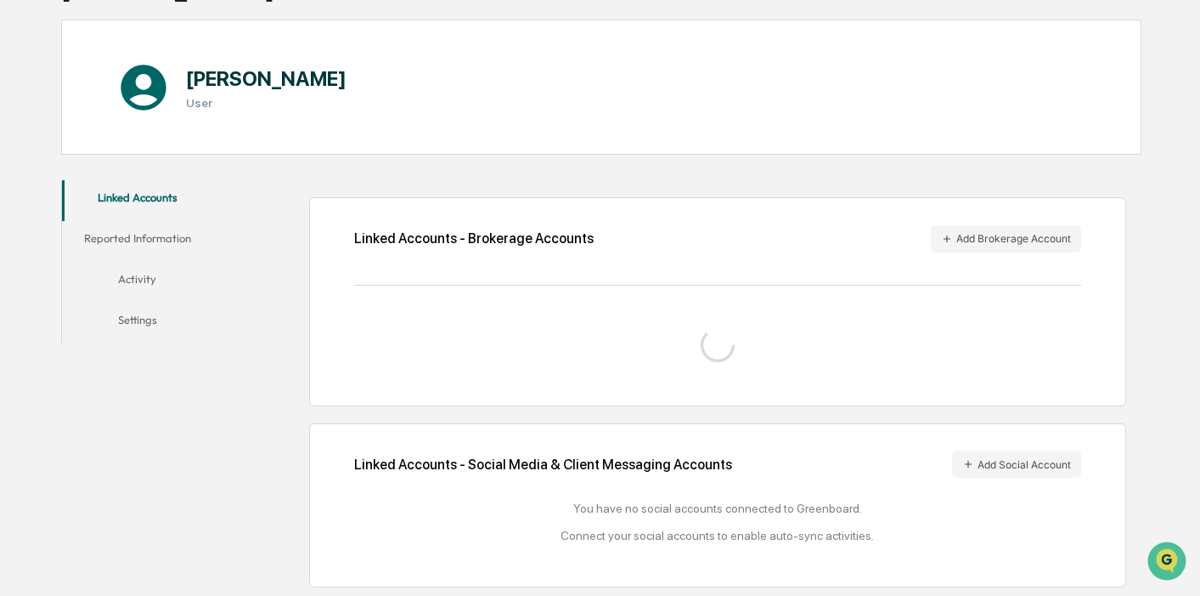
scroll to position [189, 0]
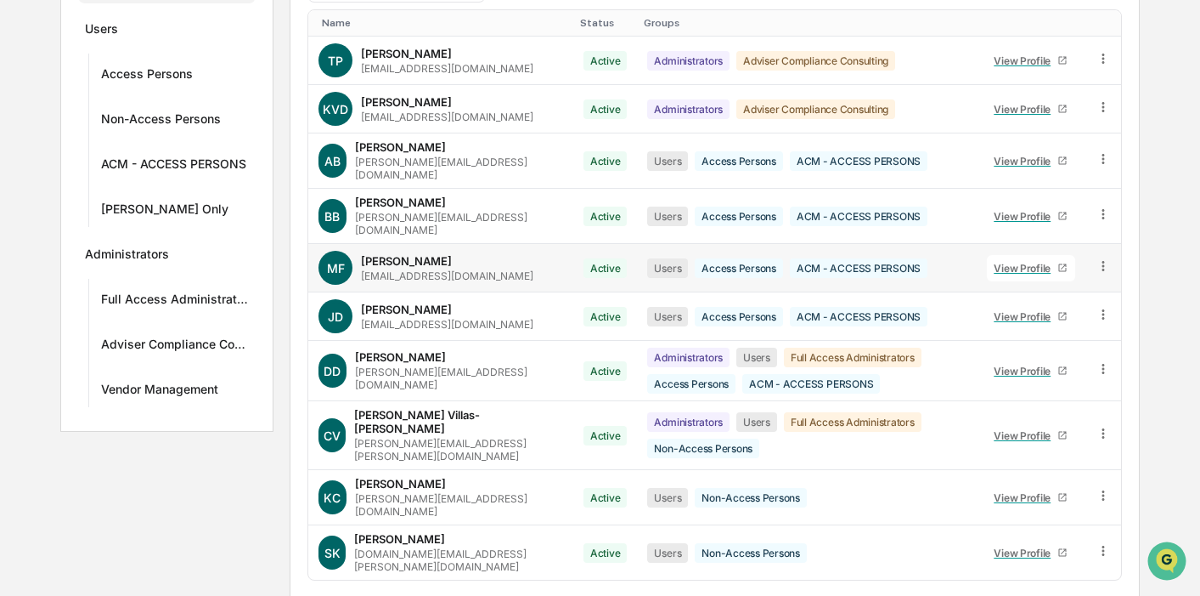
scroll to position [313, 0]
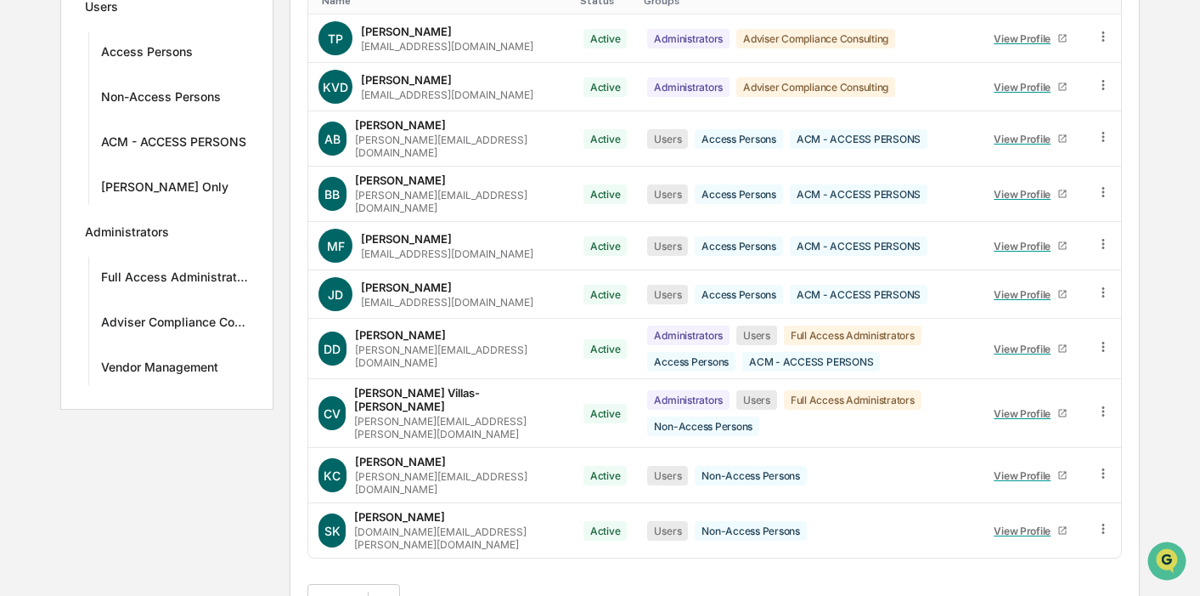
click at [528, 593] on button ">" at bounding box center [519, 600] width 17 height 14
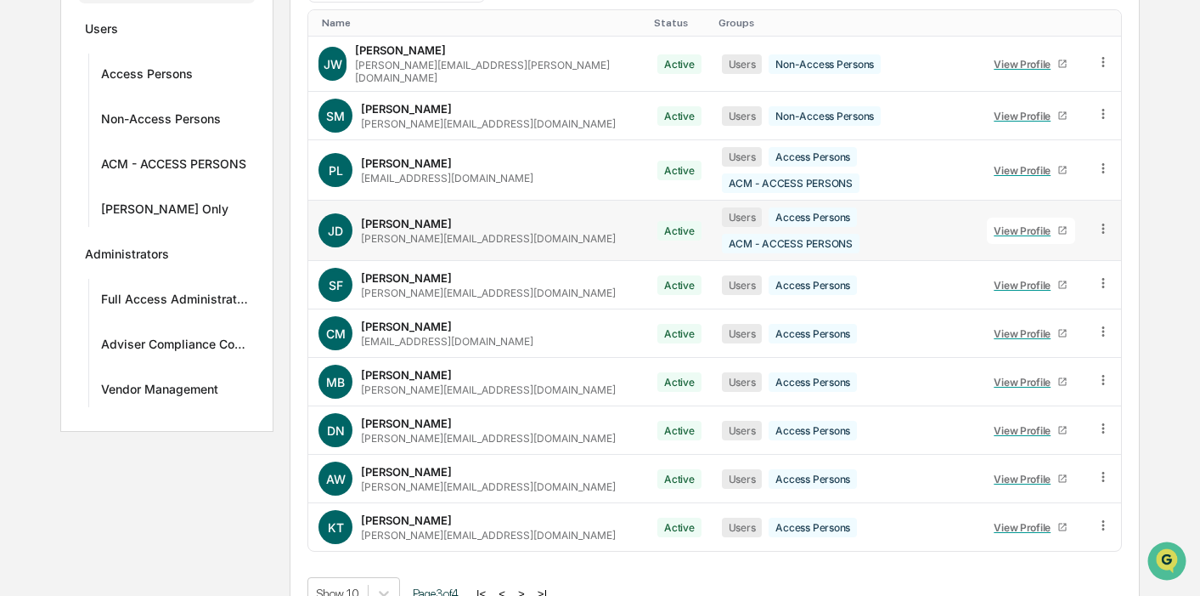
click at [997, 224] on div "View Profile" at bounding box center [1026, 230] width 64 height 13
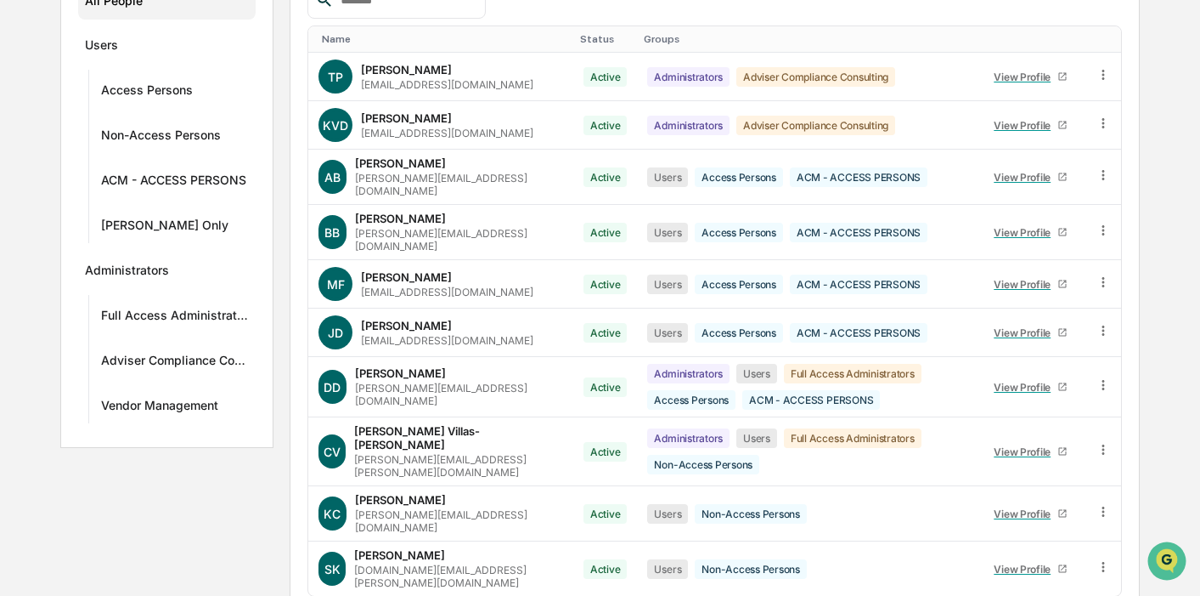
scroll to position [313, 0]
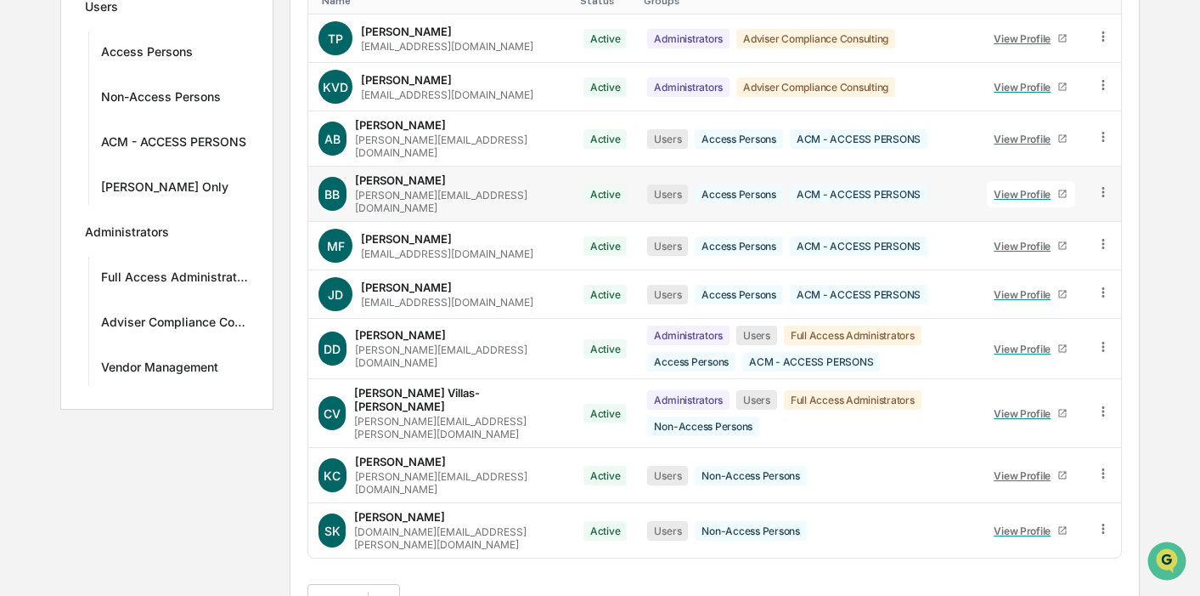
click at [1006, 188] on div "View Profile" at bounding box center [1026, 194] width 64 height 13
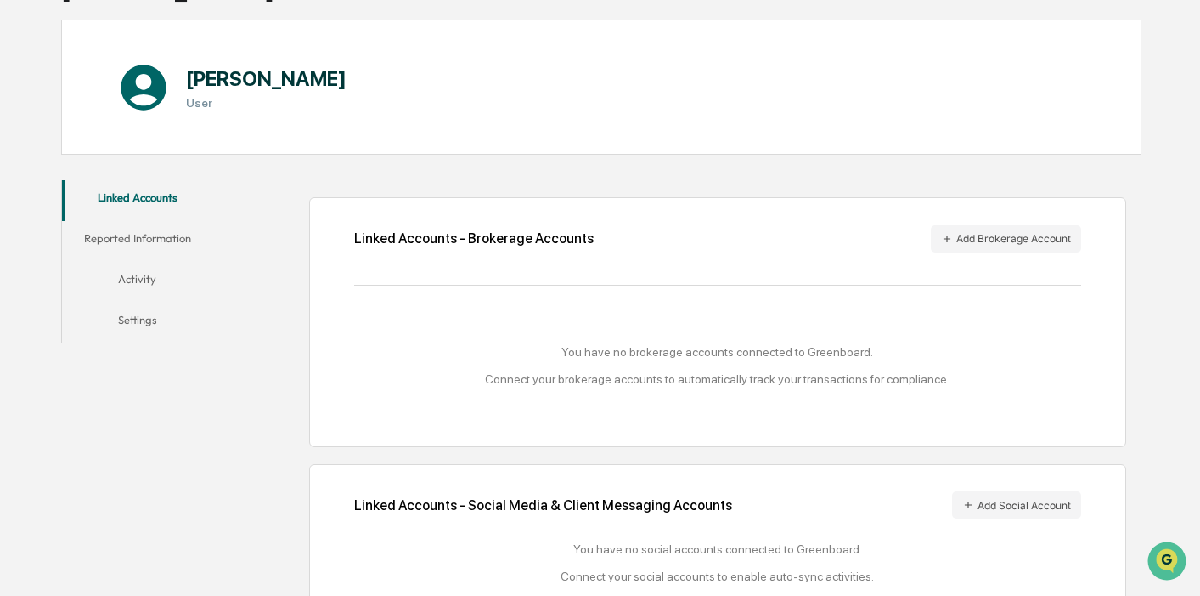
scroll to position [189, 0]
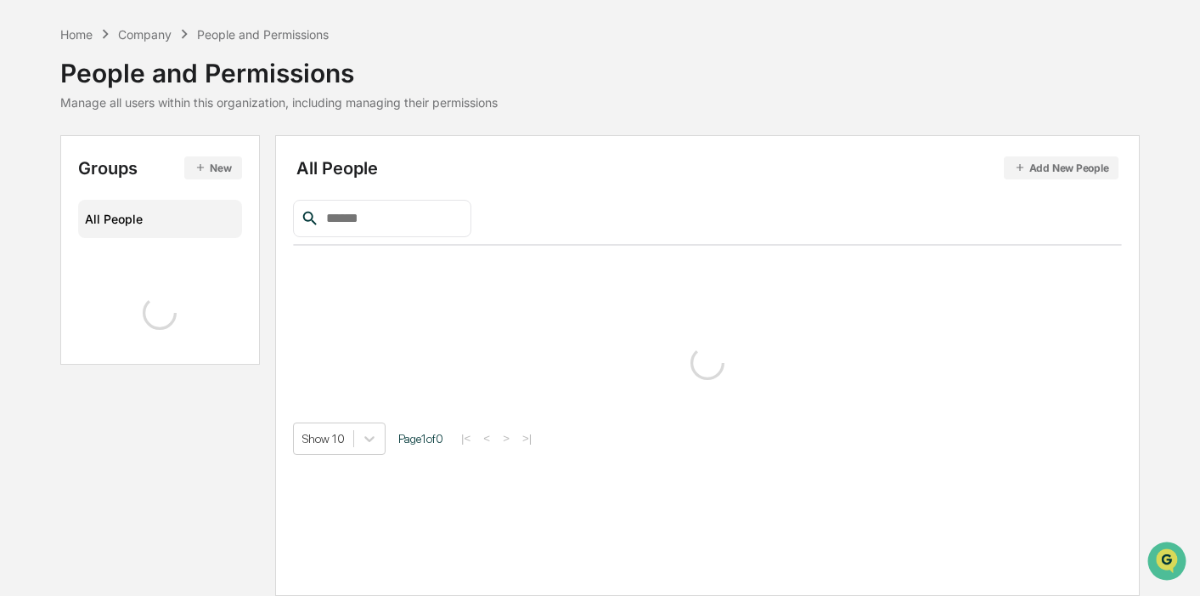
scroll to position [313, 0]
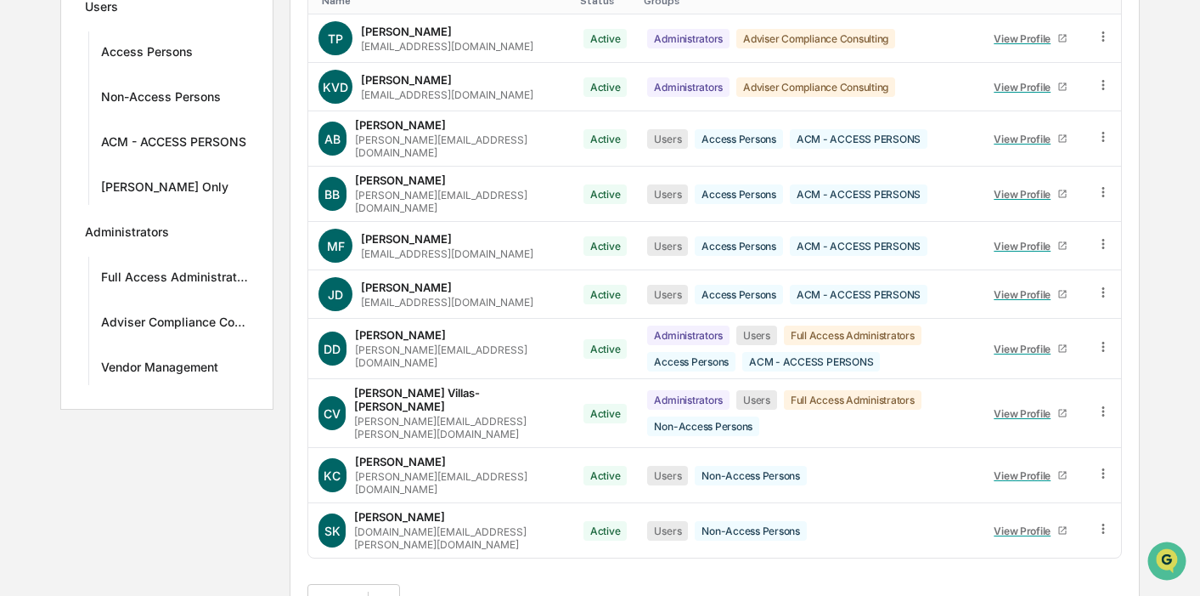
click at [528, 593] on button ">" at bounding box center [519, 600] width 17 height 14
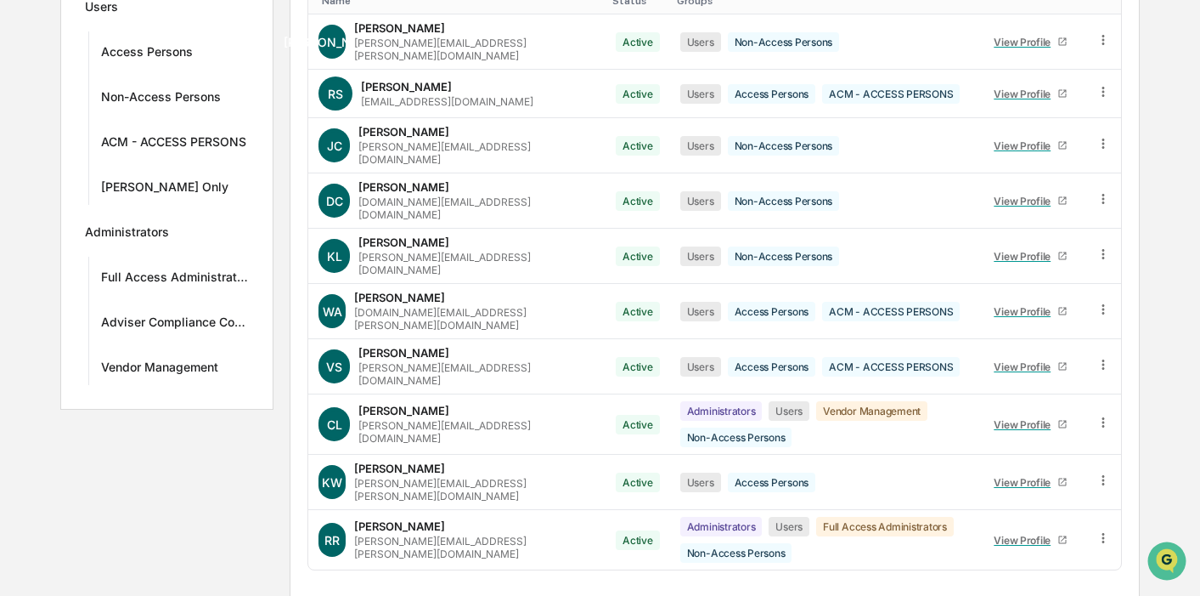
scroll to position [291, 0]
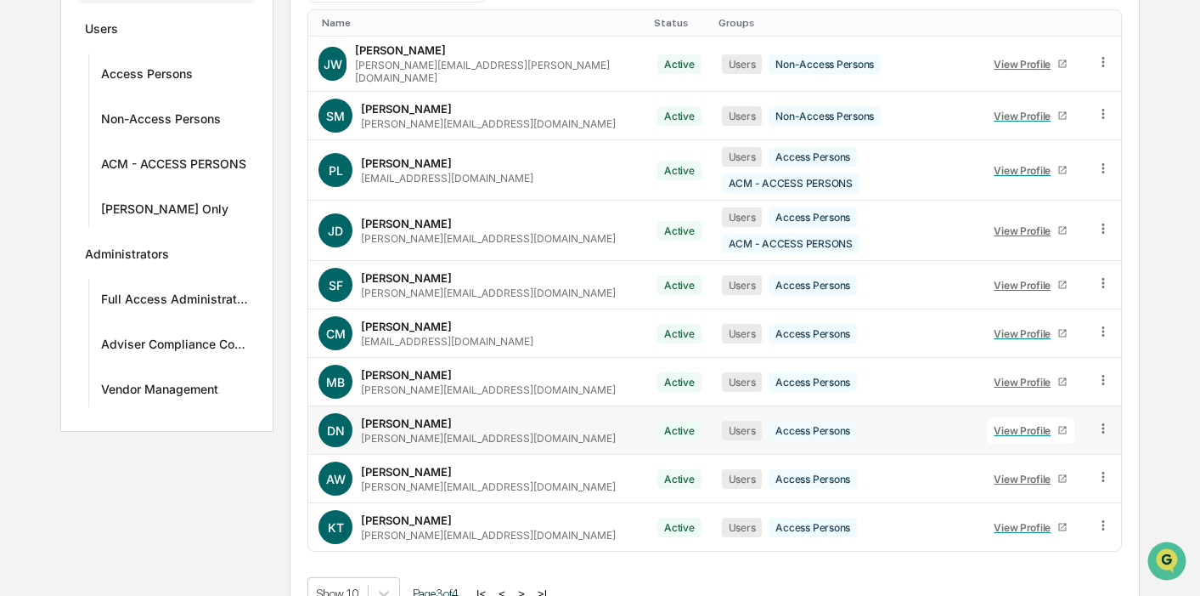
click at [994, 424] on div "View Profile" at bounding box center [1026, 430] width 64 height 13
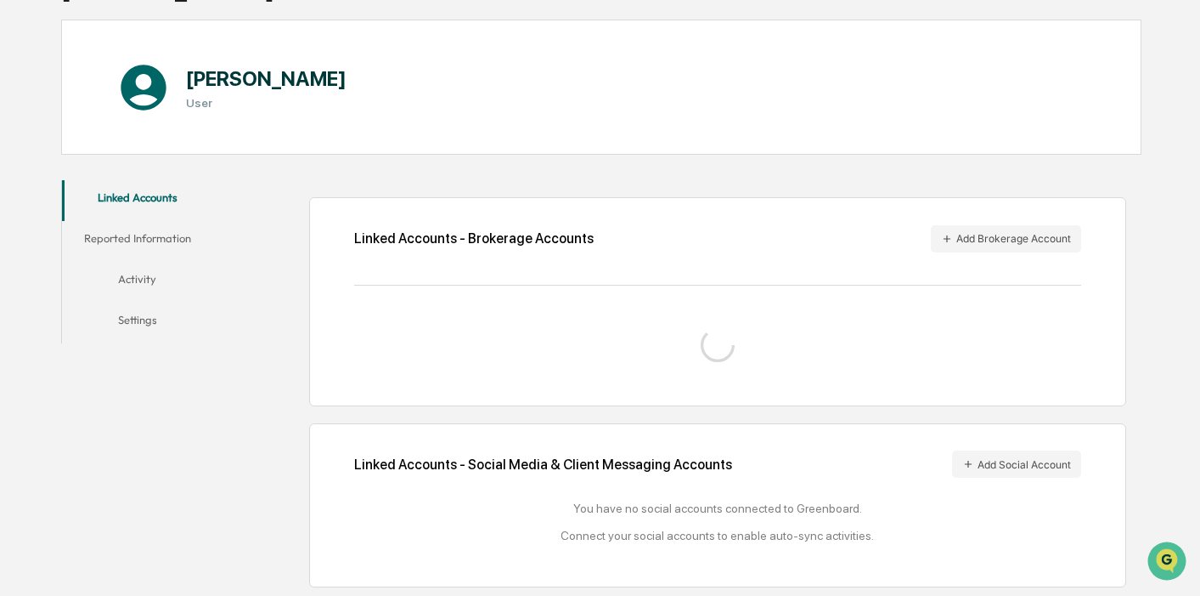
scroll to position [189, 0]
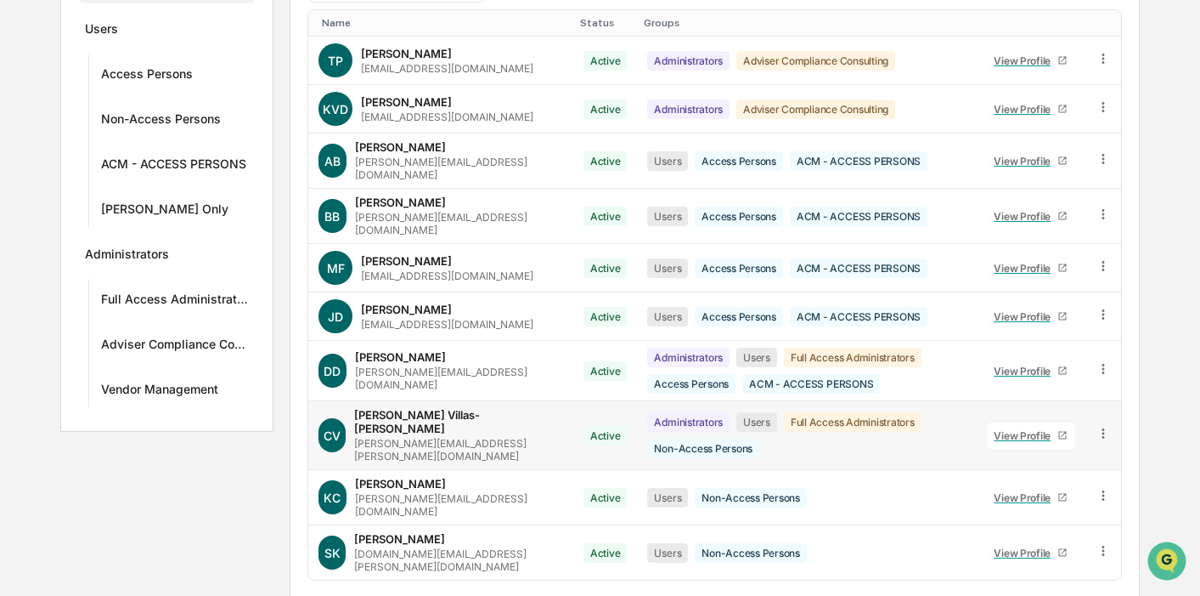
scroll to position [313, 0]
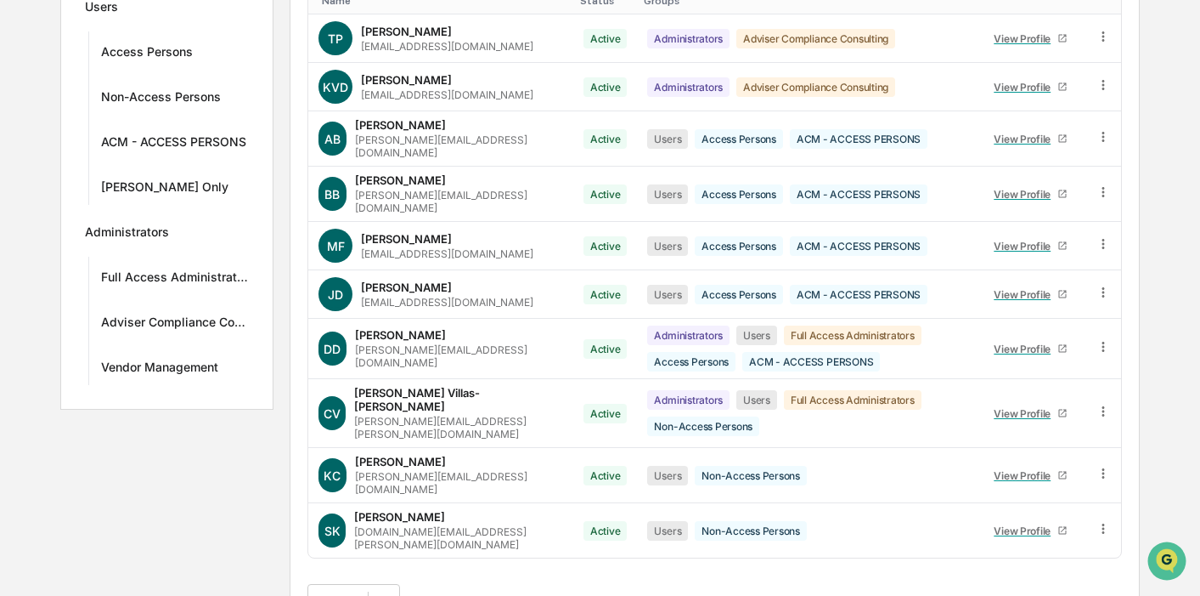
click at [528, 593] on button ">" at bounding box center [519, 600] width 17 height 14
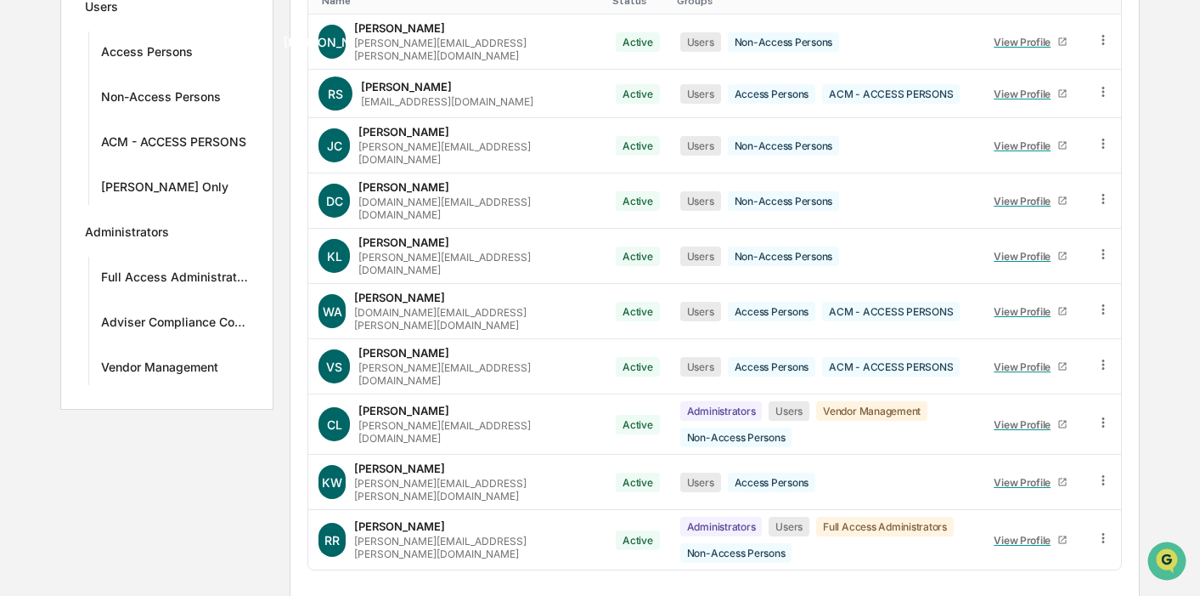
scroll to position [291, 0]
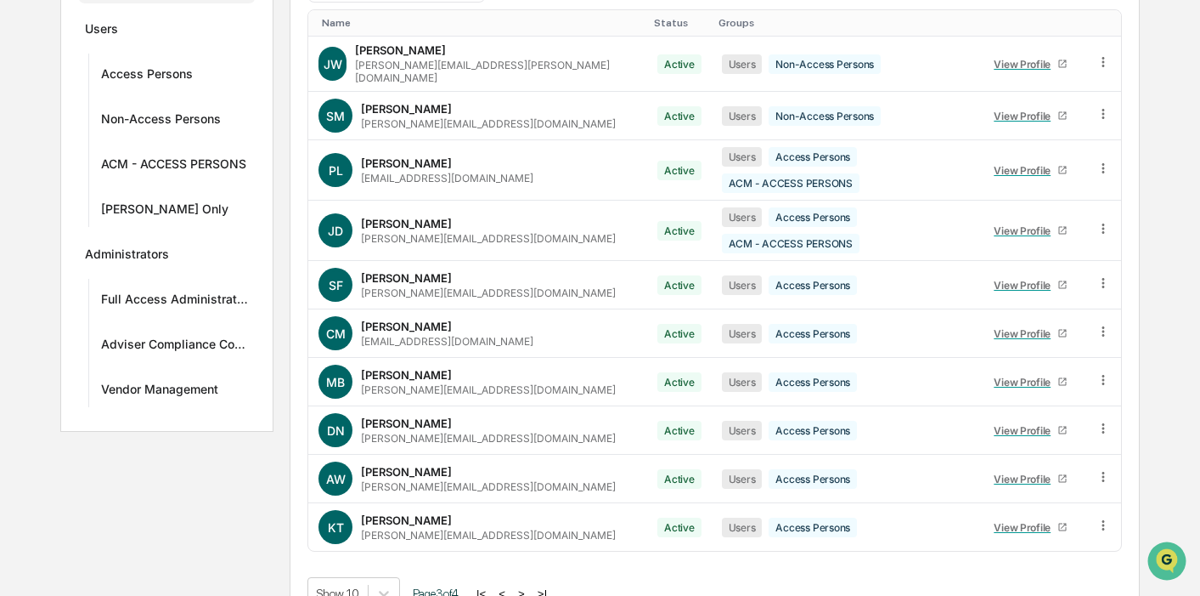
click at [530, 586] on button ">" at bounding box center [521, 593] width 17 height 14
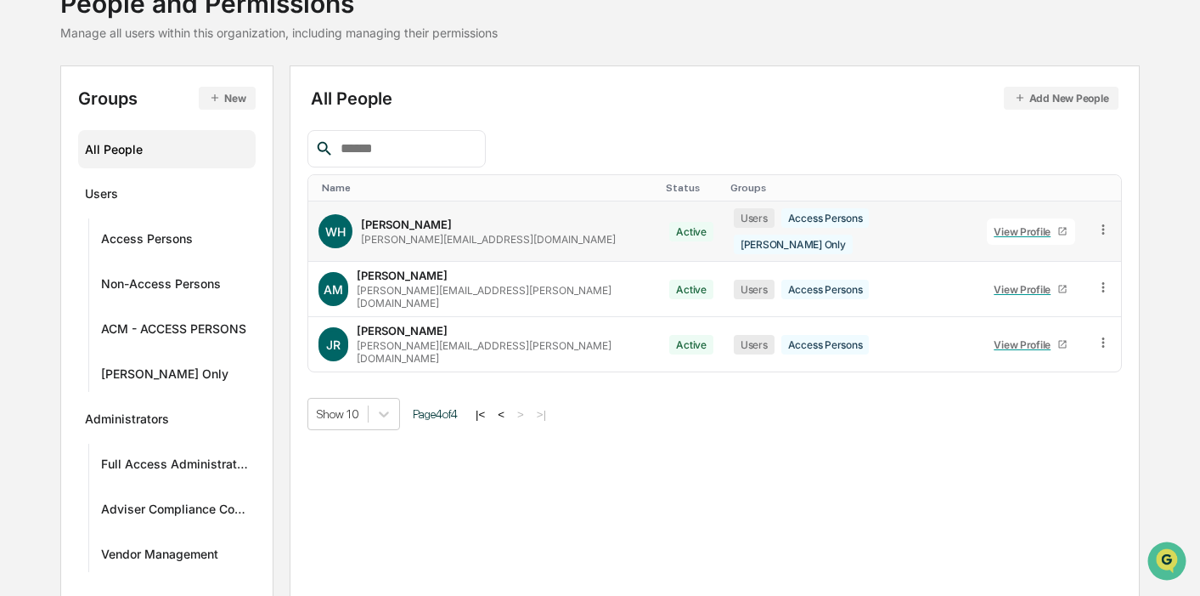
click at [994, 225] on div "View Profile" at bounding box center [1026, 231] width 64 height 13
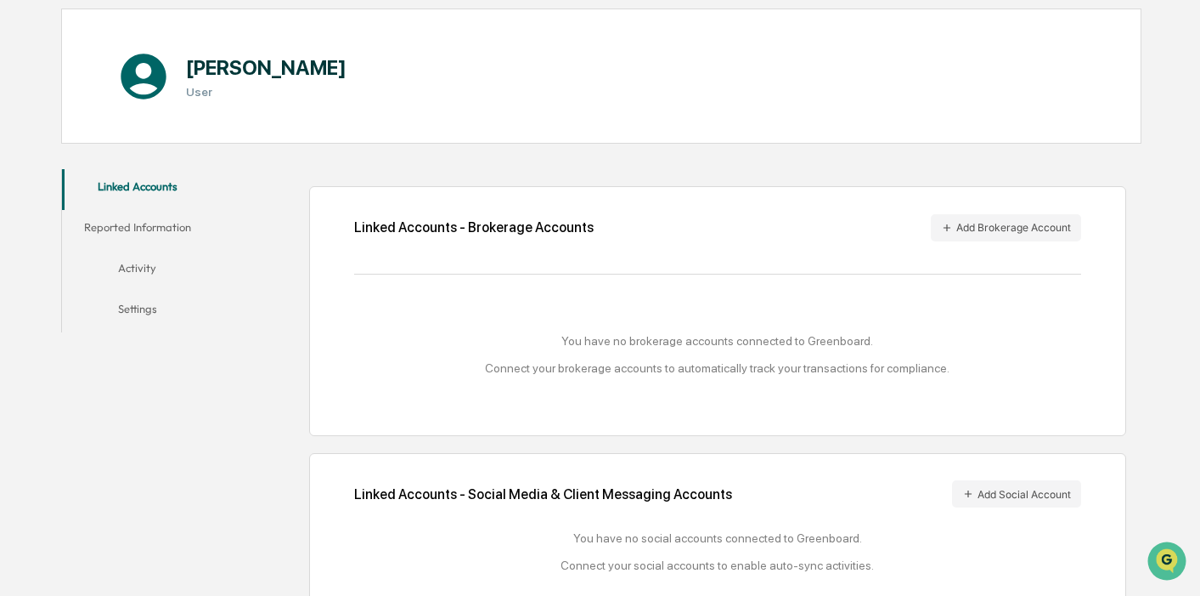
scroll to position [189, 0]
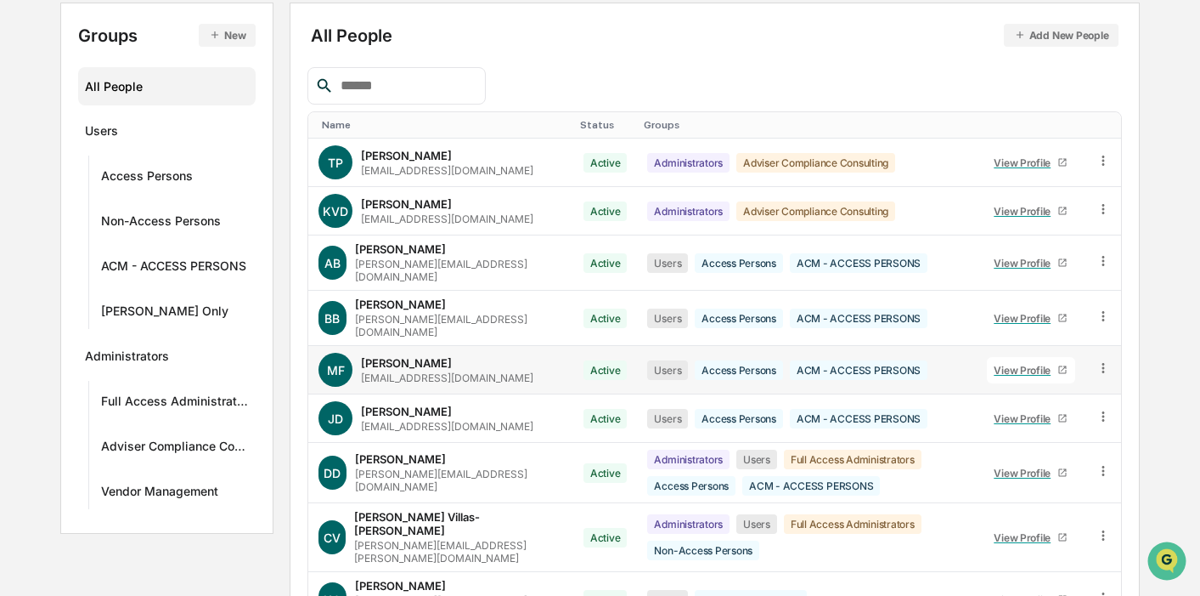
scroll to position [313, 0]
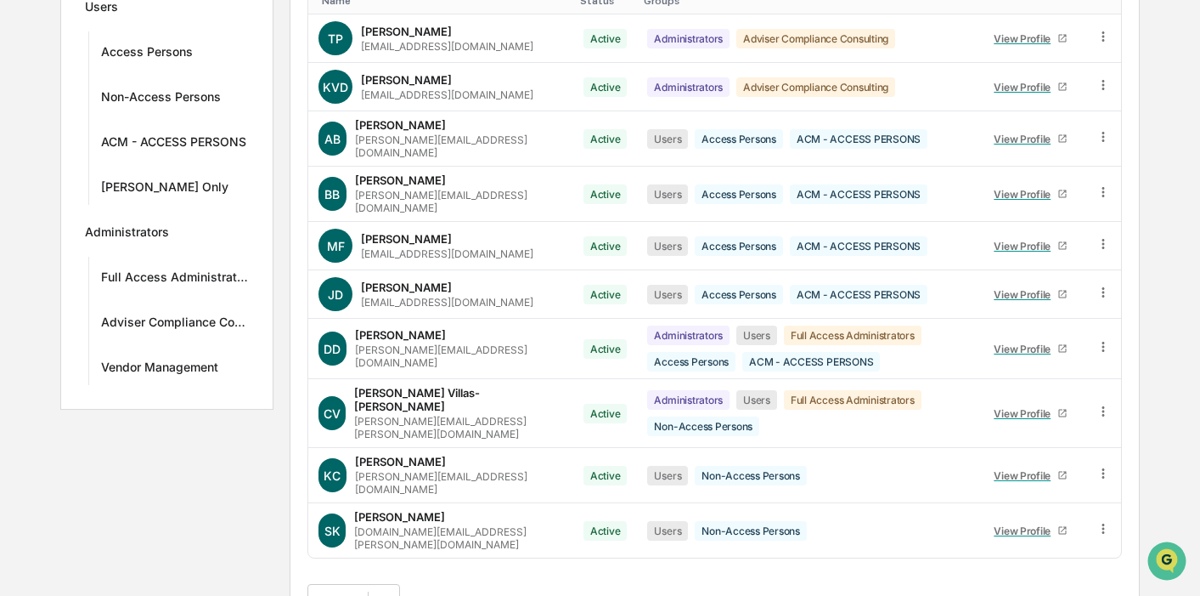
click at [528, 593] on button ">" at bounding box center [519, 600] width 17 height 14
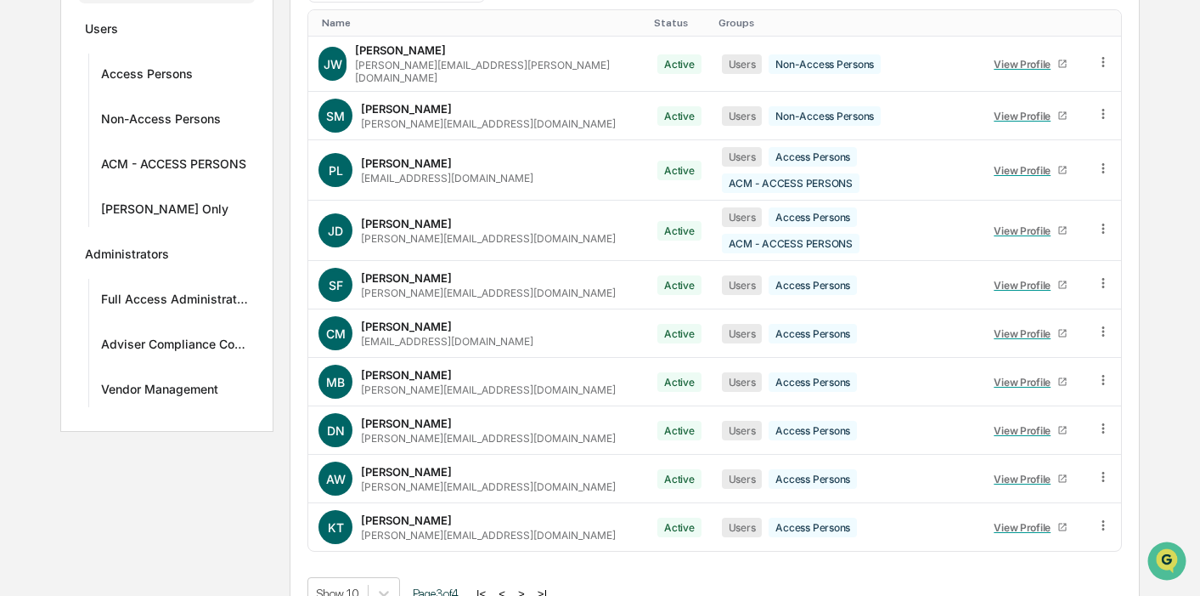
click at [530, 586] on button ">" at bounding box center [521, 593] width 17 height 14
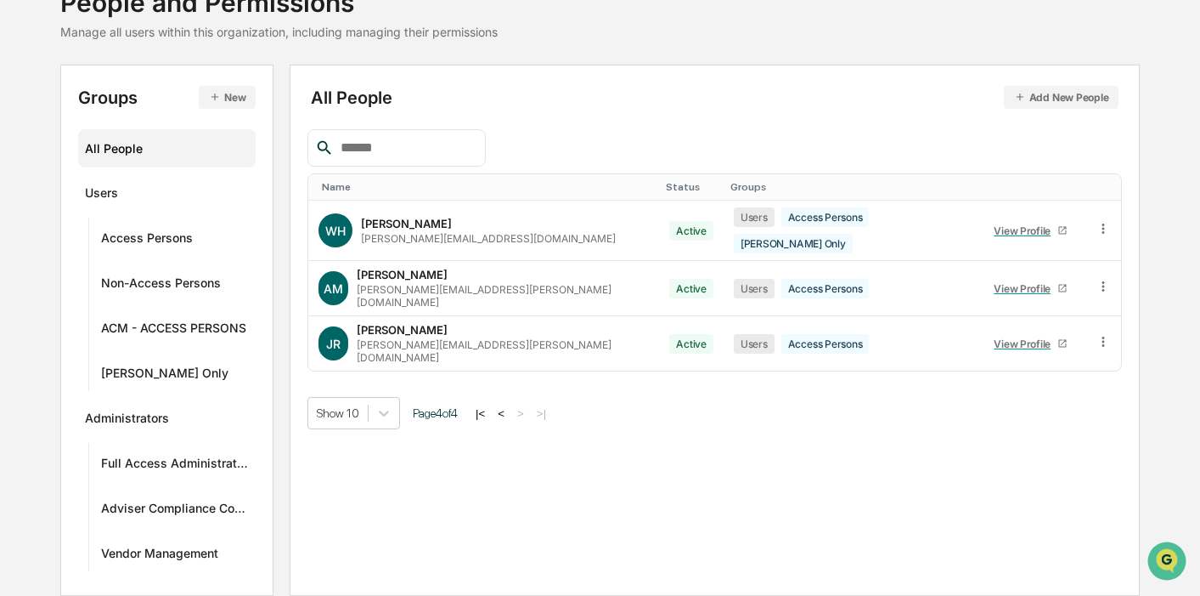
scroll to position [126, 0]
click at [994, 283] on div "View Profile" at bounding box center [1026, 289] width 64 height 13
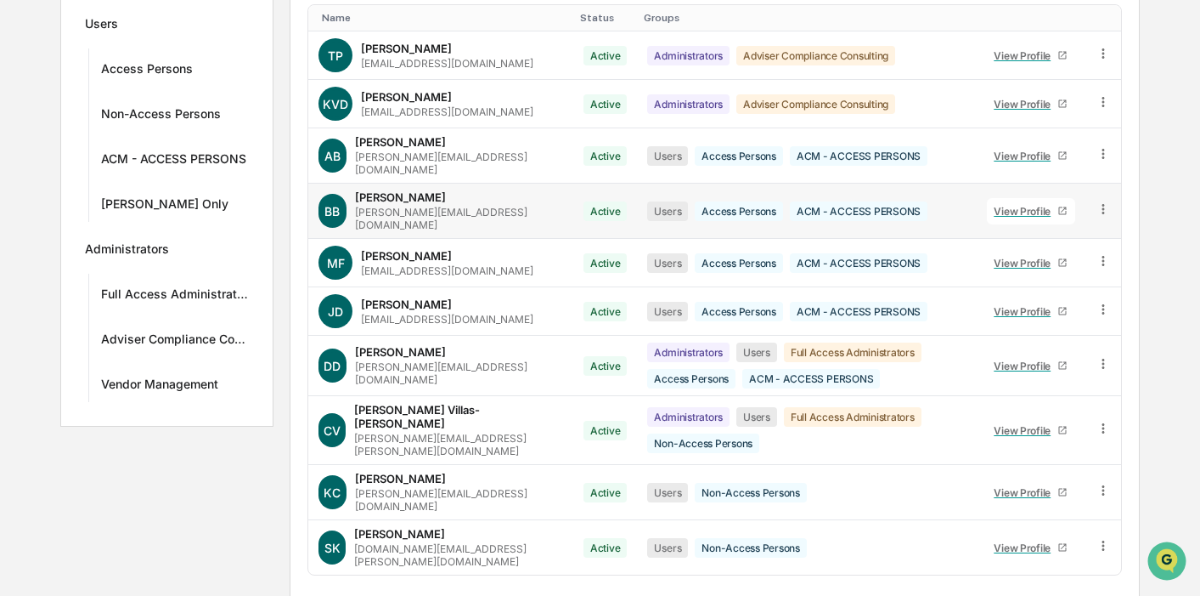
scroll to position [313, 0]
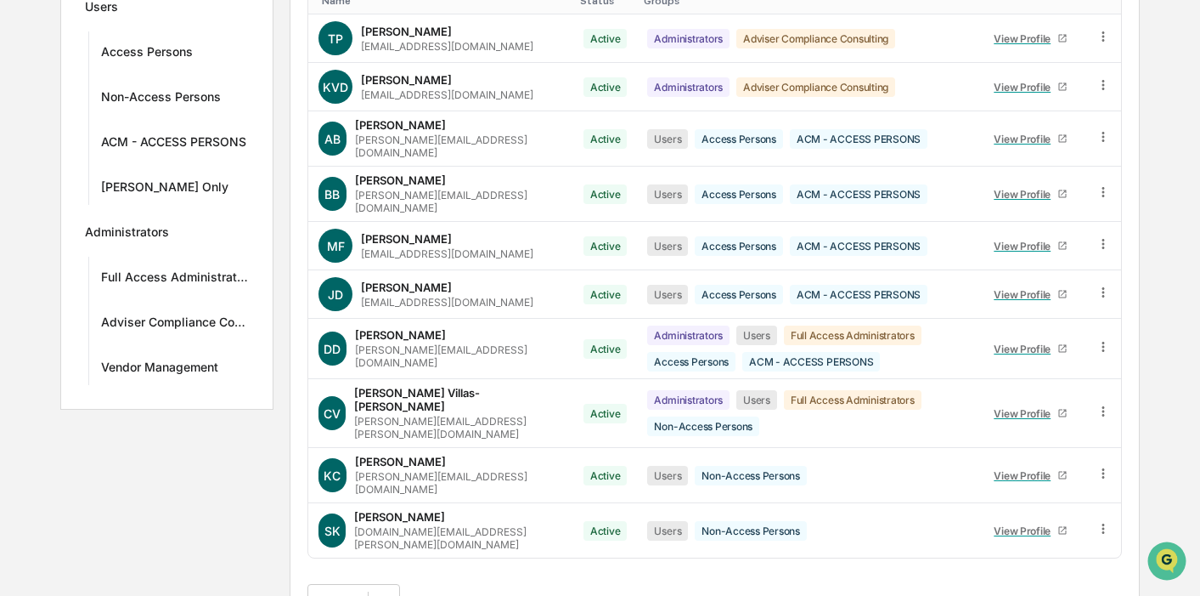
click at [528, 593] on button ">" at bounding box center [519, 600] width 17 height 14
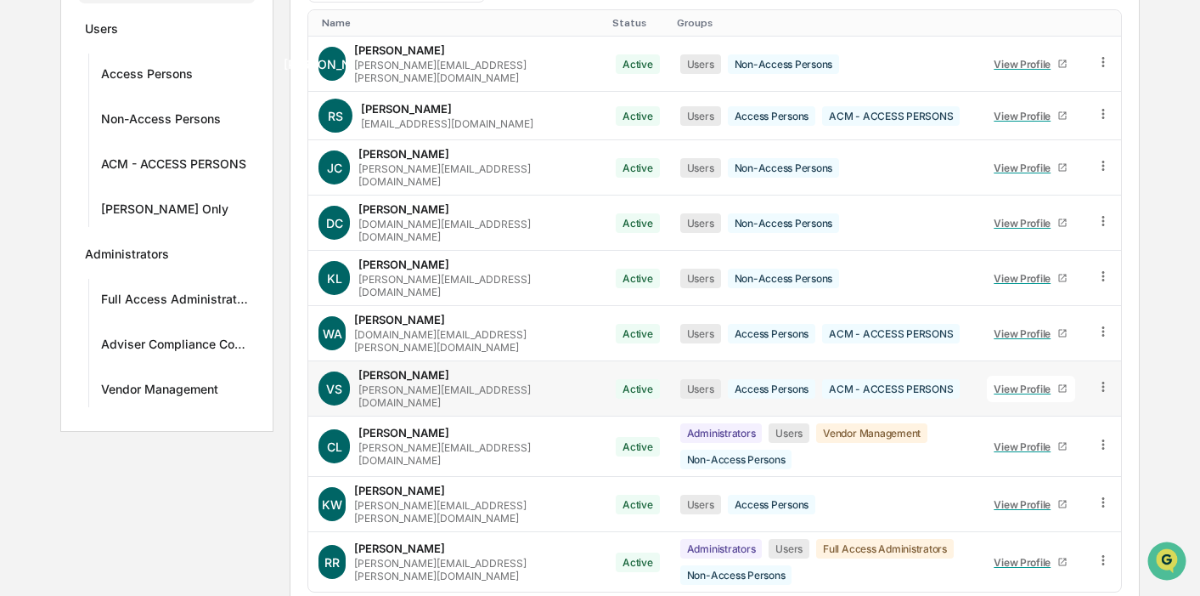
click at [1012, 382] on div "View Profile" at bounding box center [1026, 388] width 64 height 13
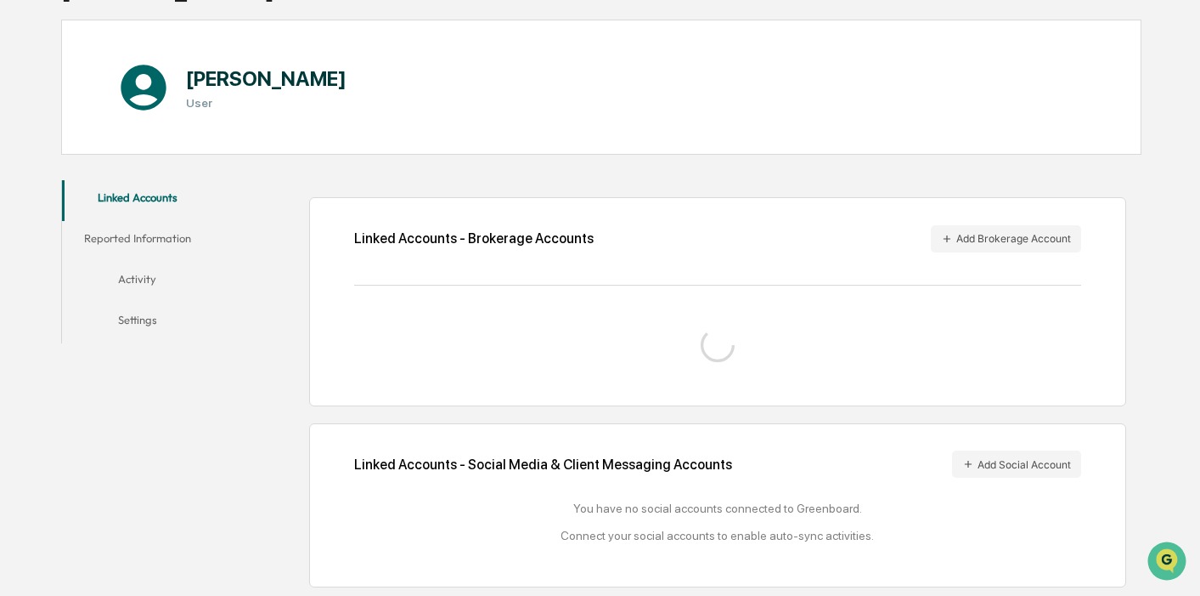
scroll to position [189, 0]
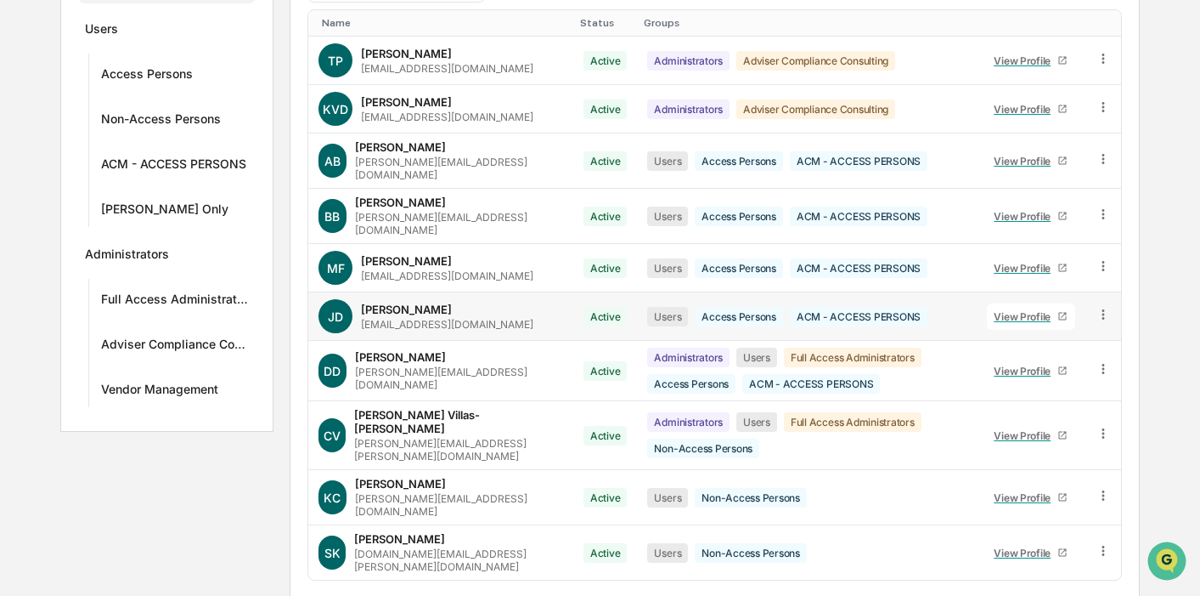
scroll to position [313, 0]
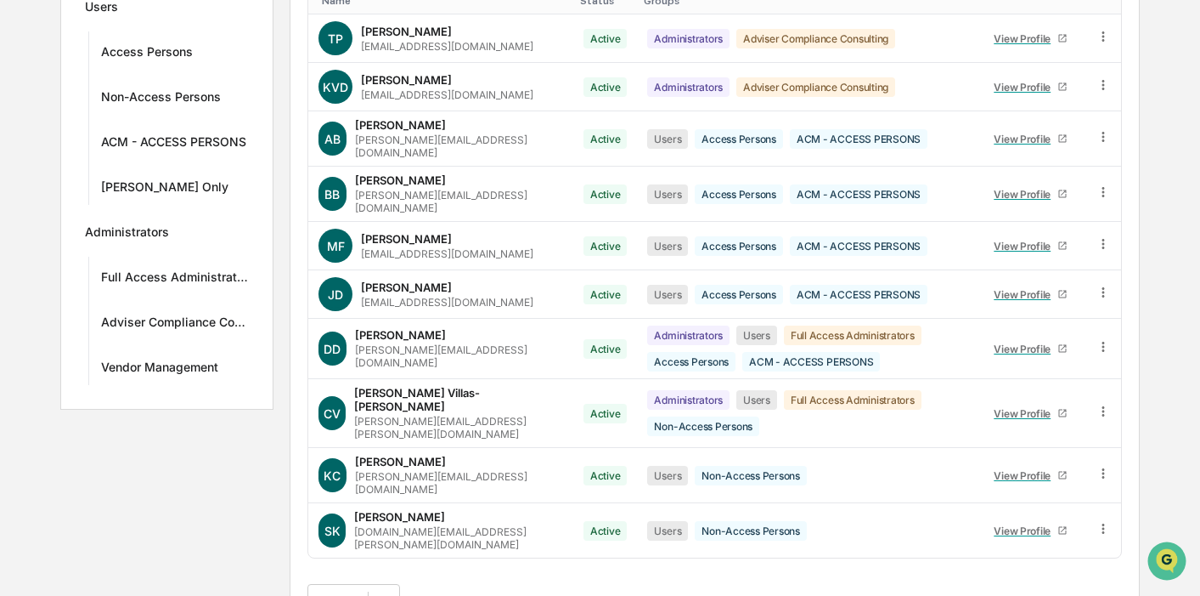
click at [528, 593] on button ">" at bounding box center [519, 600] width 17 height 14
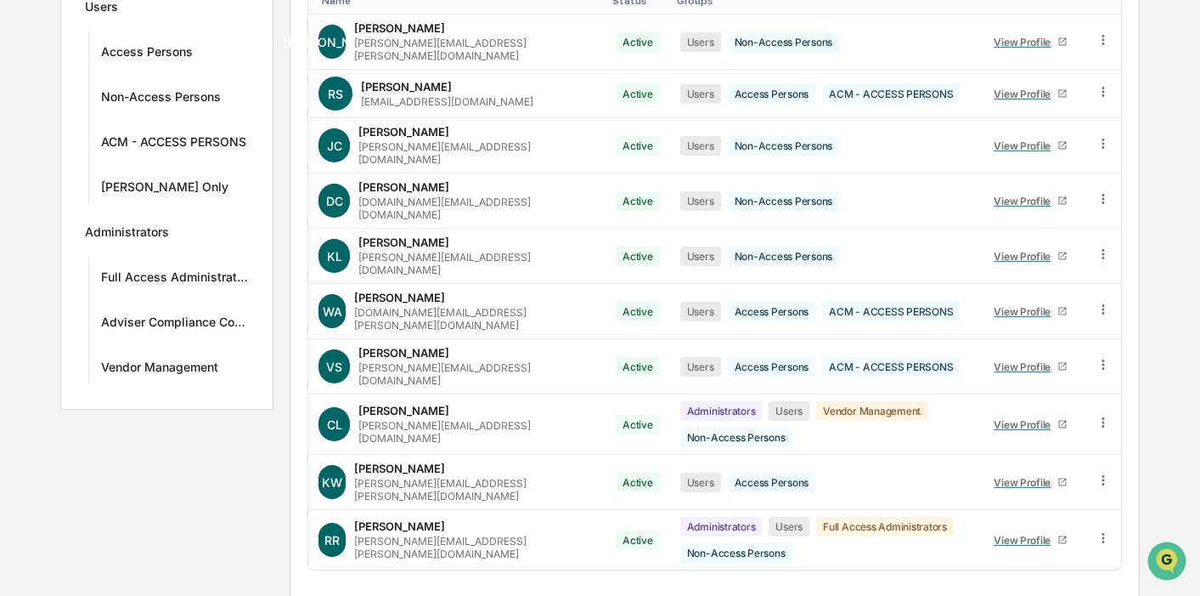
scroll to position [291, 0]
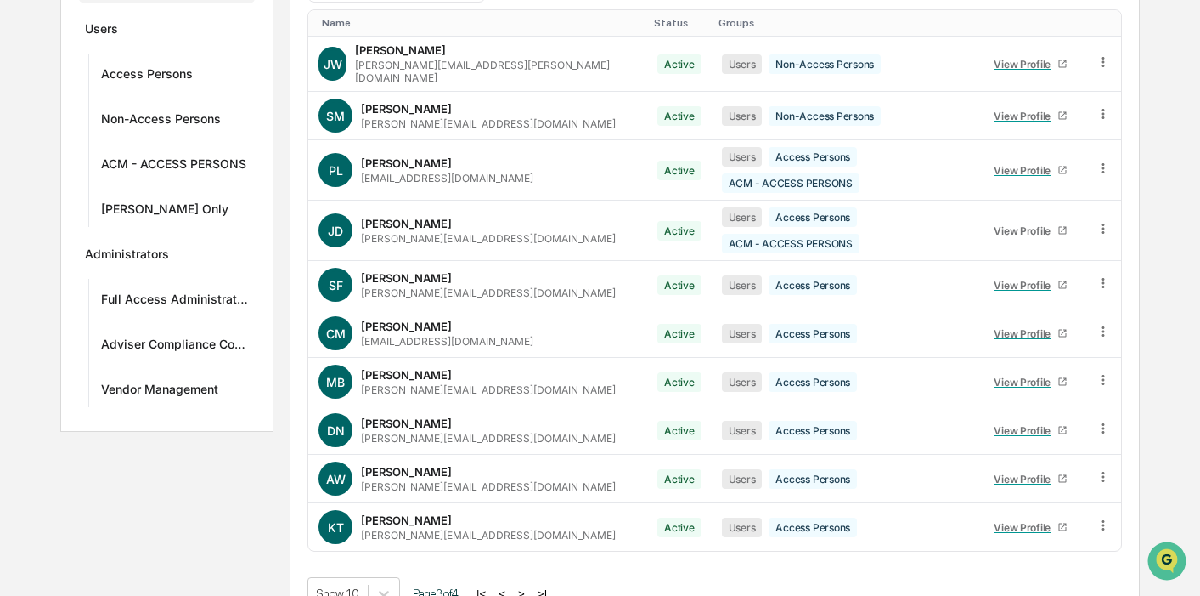
click at [530, 586] on button ">" at bounding box center [521, 593] width 17 height 14
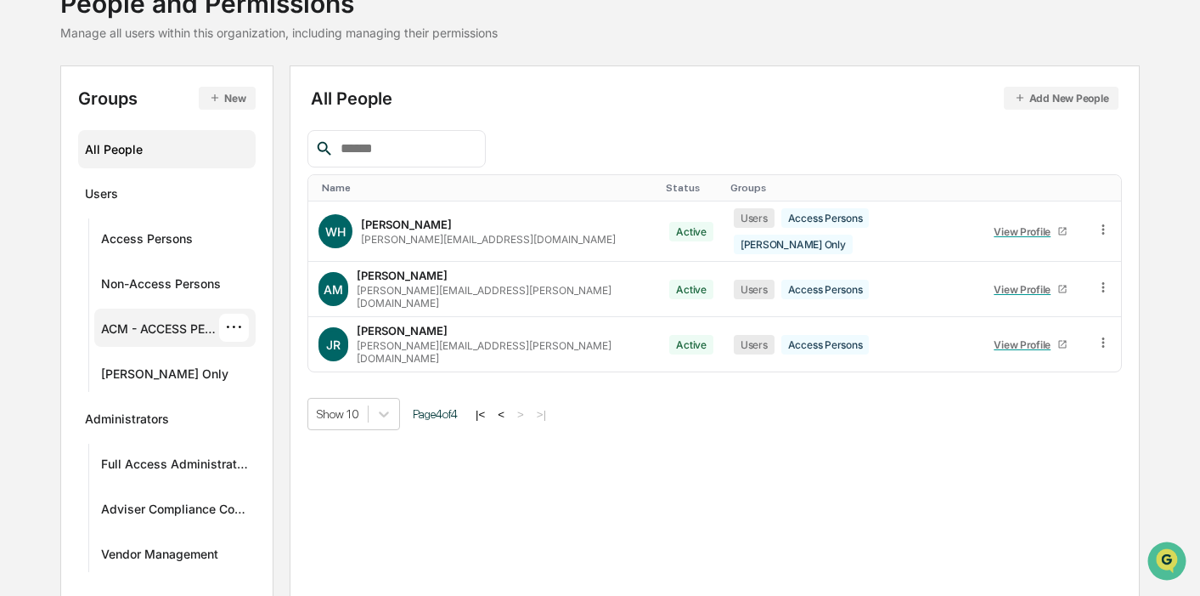
click at [138, 326] on div "ACM - ACCESS PERSONS" at bounding box center [160, 331] width 119 height 20
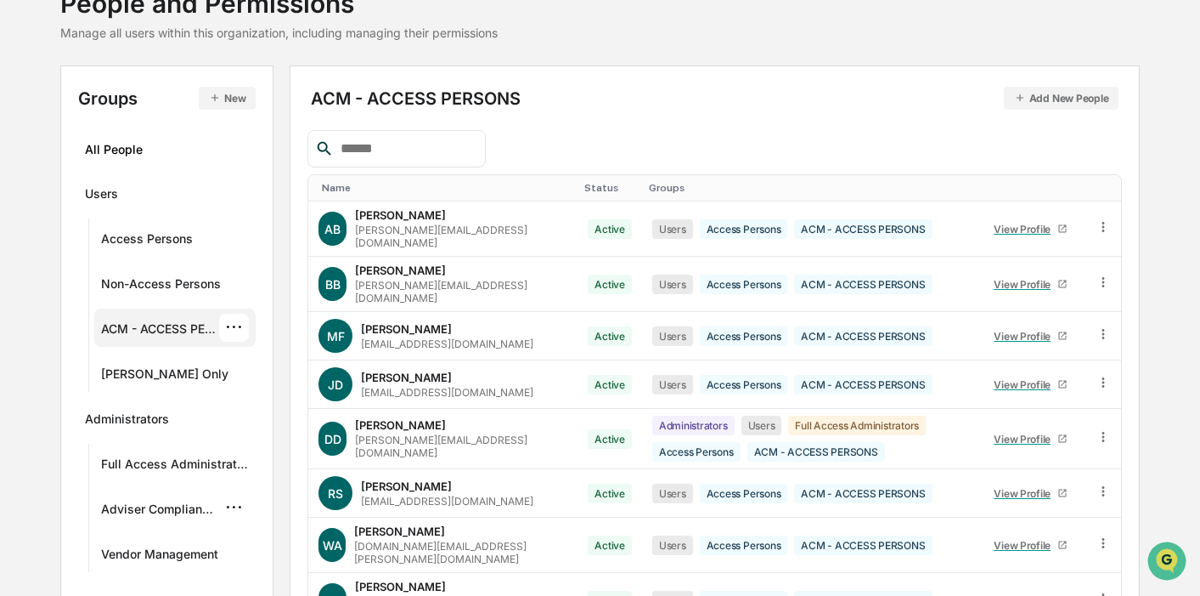
scroll to position [291, 0]
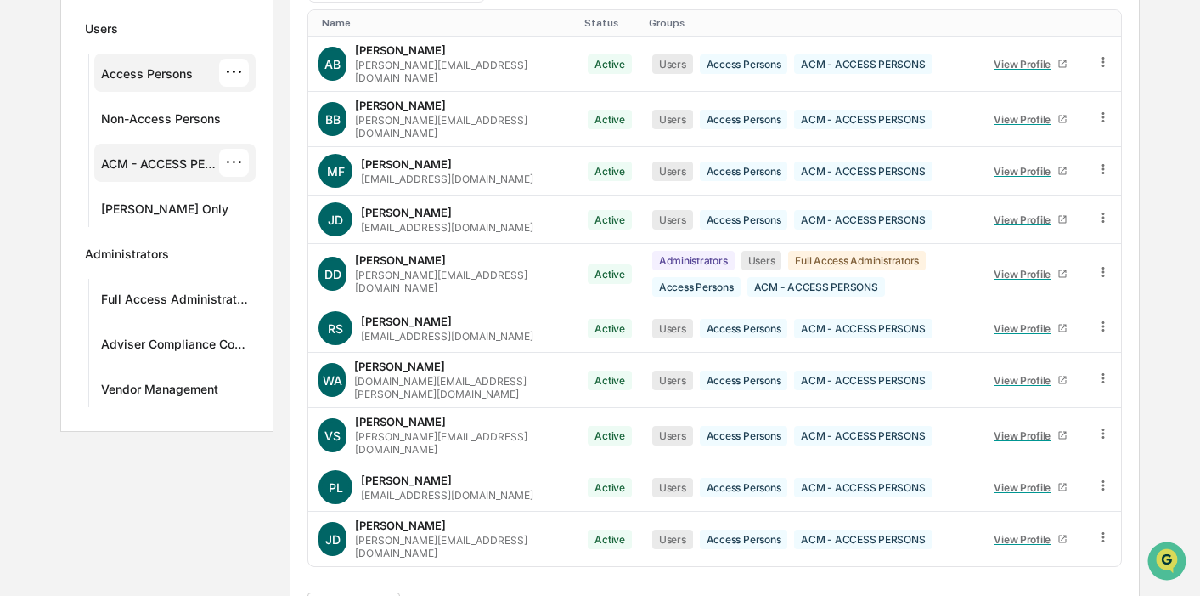
click at [144, 73] on div "Access Persons" at bounding box center [147, 76] width 92 height 20
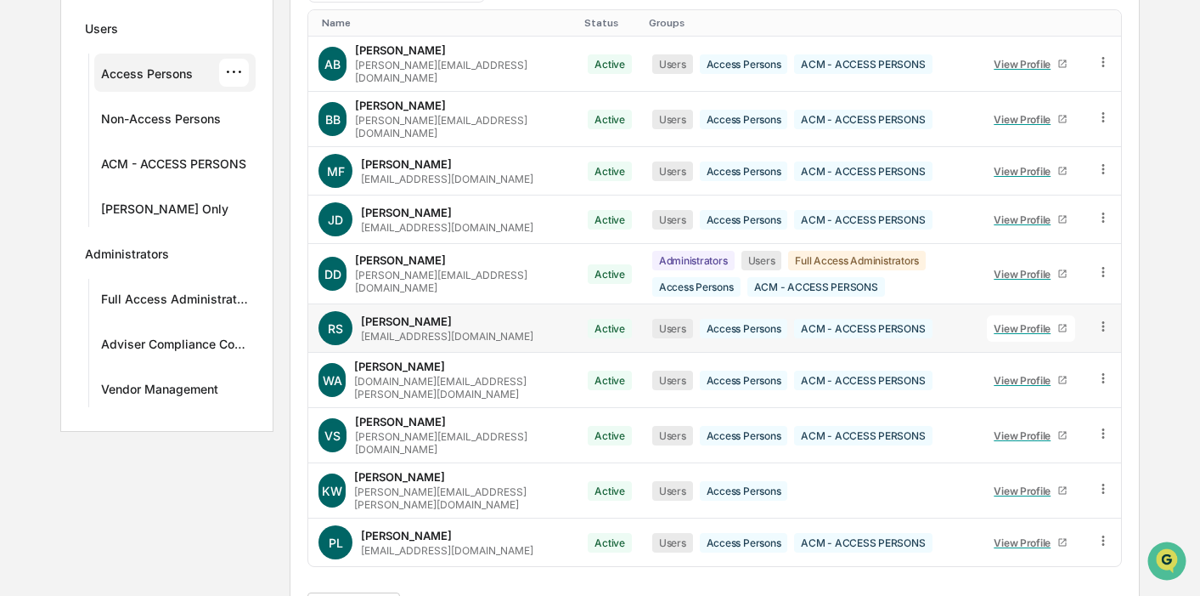
scroll to position [302, 0]
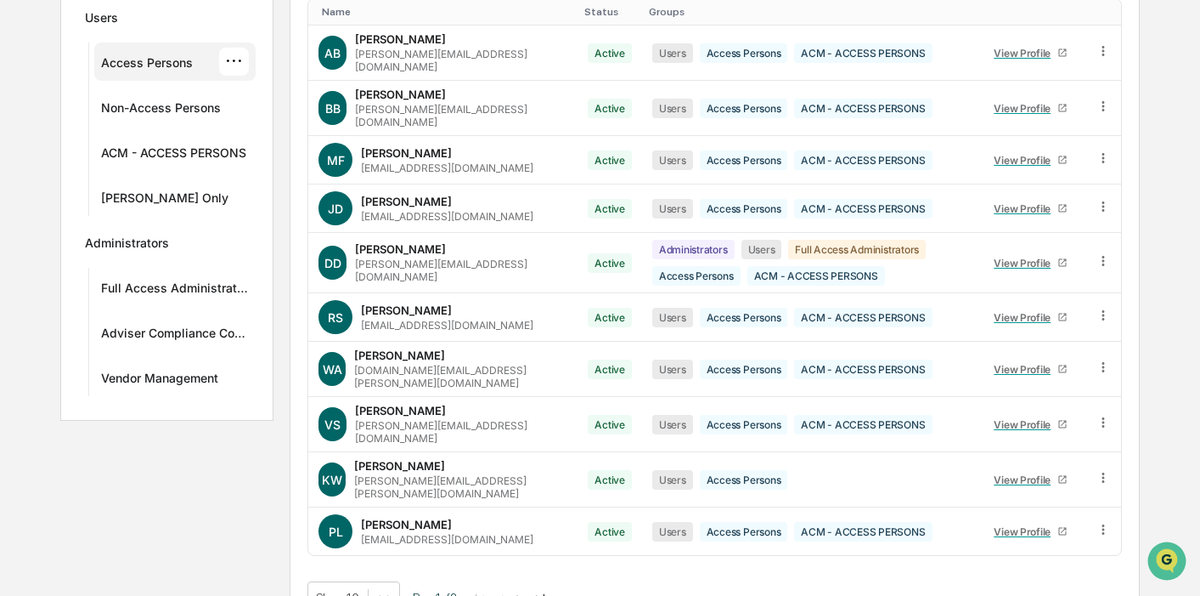
click at [528, 590] on button ">" at bounding box center [519, 597] width 17 height 14
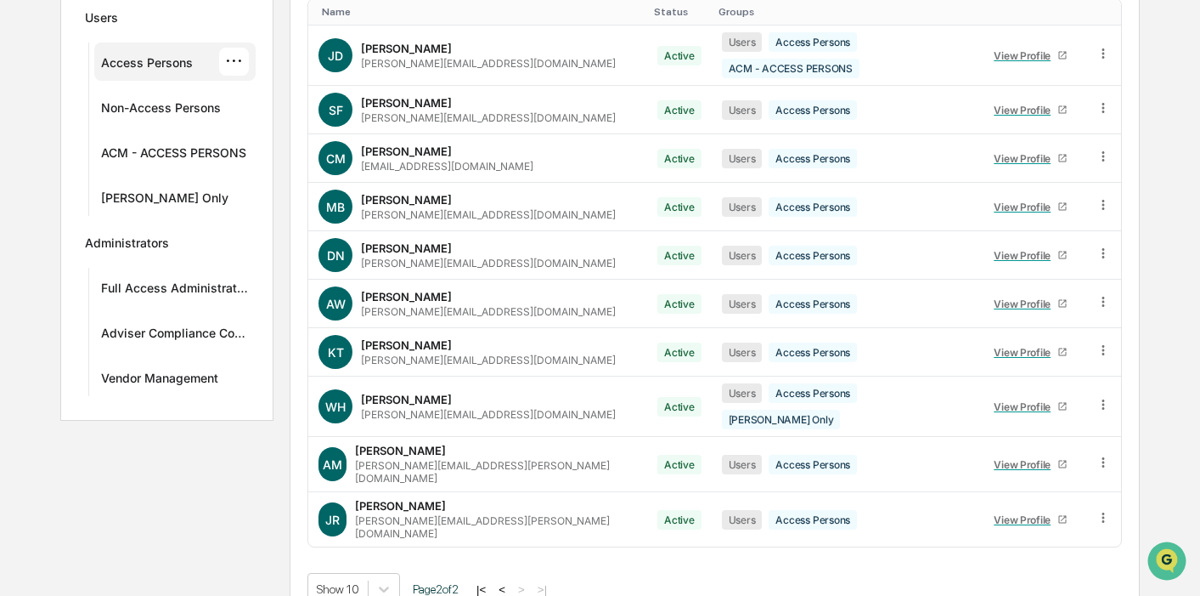
scroll to position [291, 0]
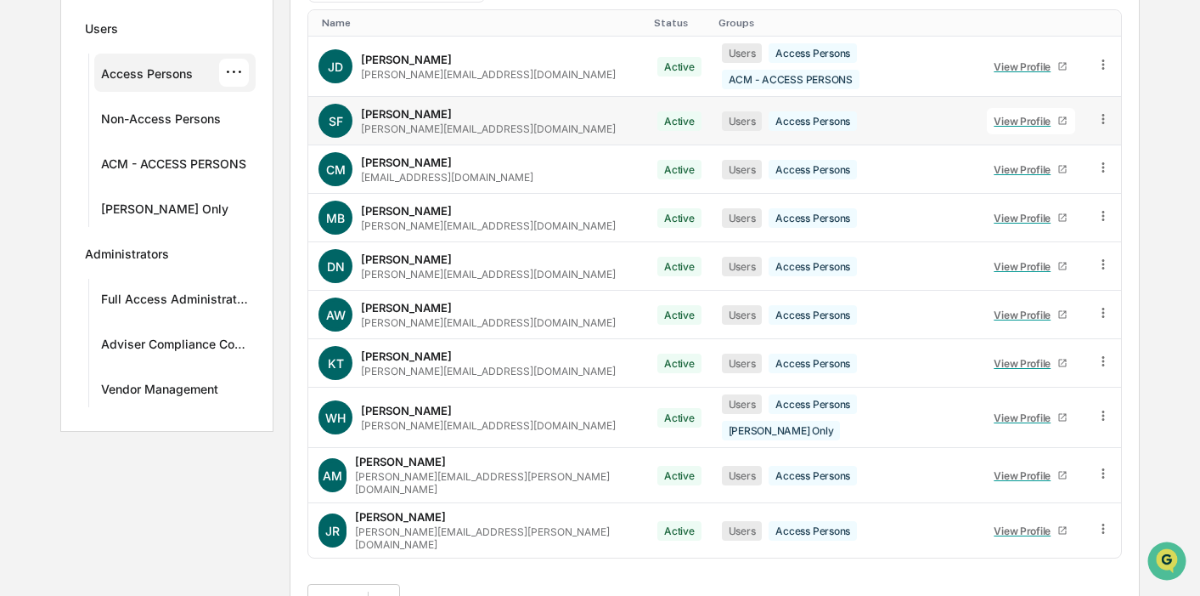
click at [998, 115] on div "View Profile" at bounding box center [1026, 121] width 64 height 13
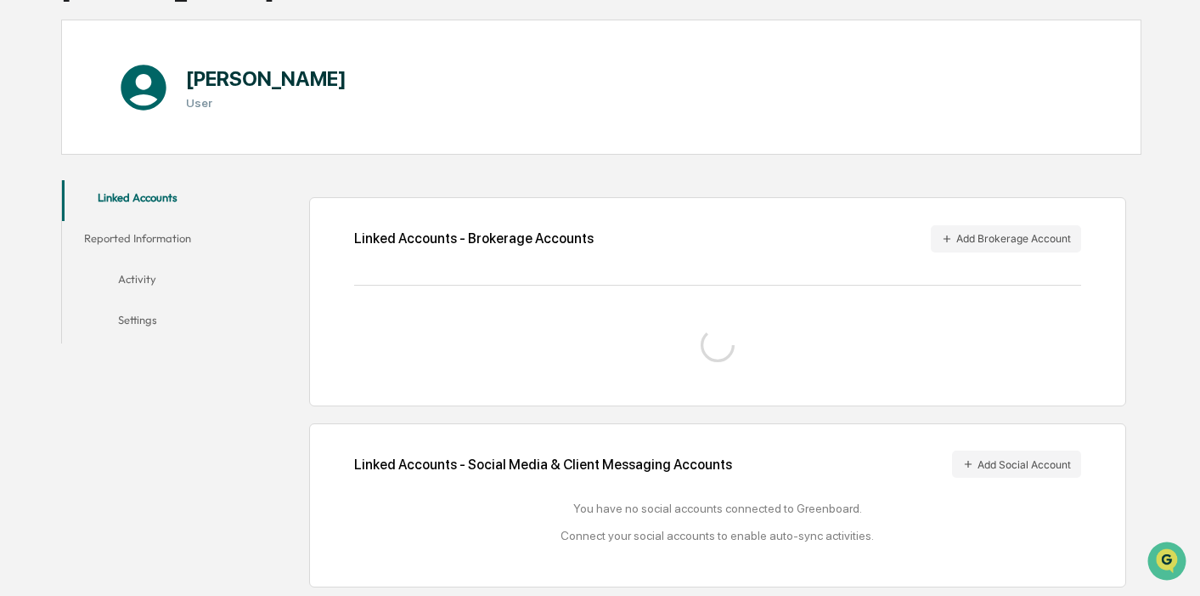
scroll to position [189, 0]
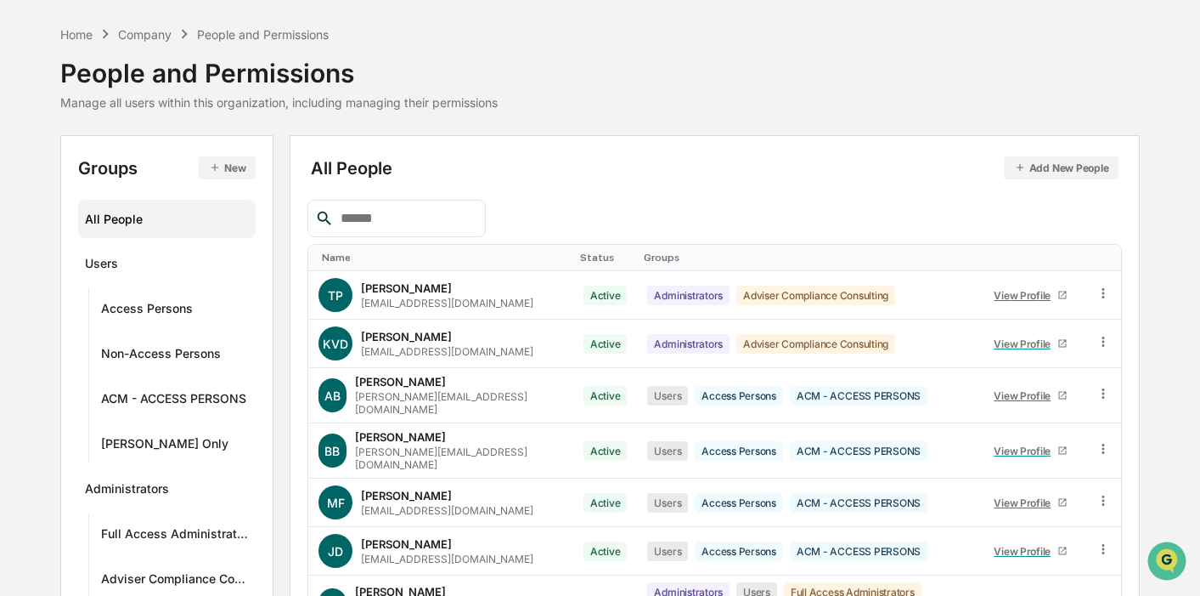
scroll to position [291, 0]
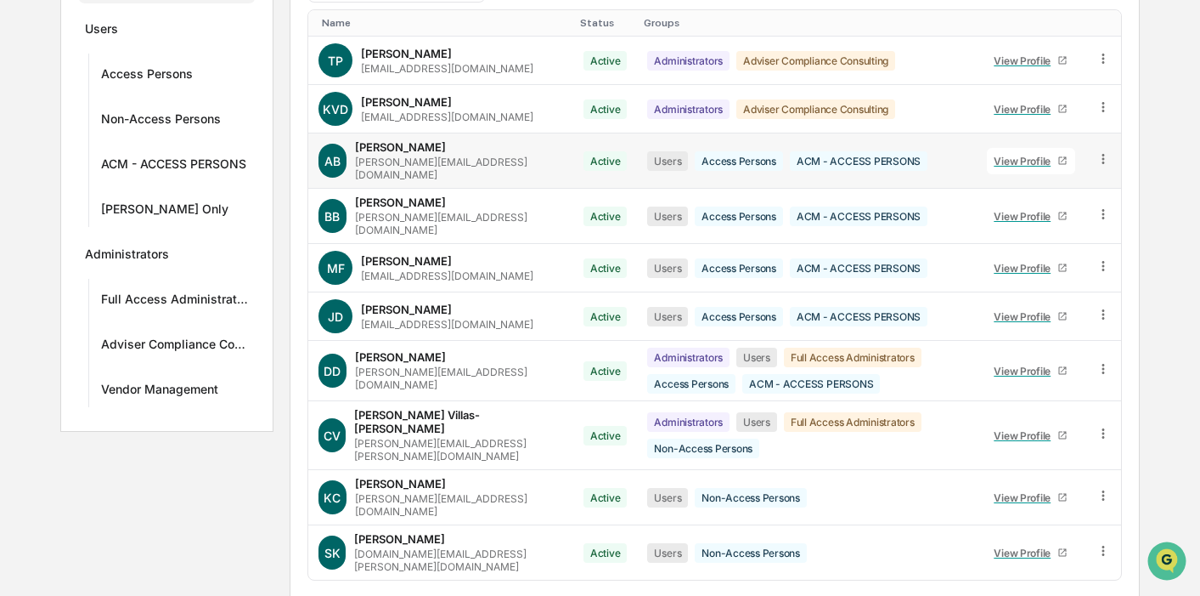
click at [1007, 163] on link "View Profile" at bounding box center [1031, 161] width 88 height 26
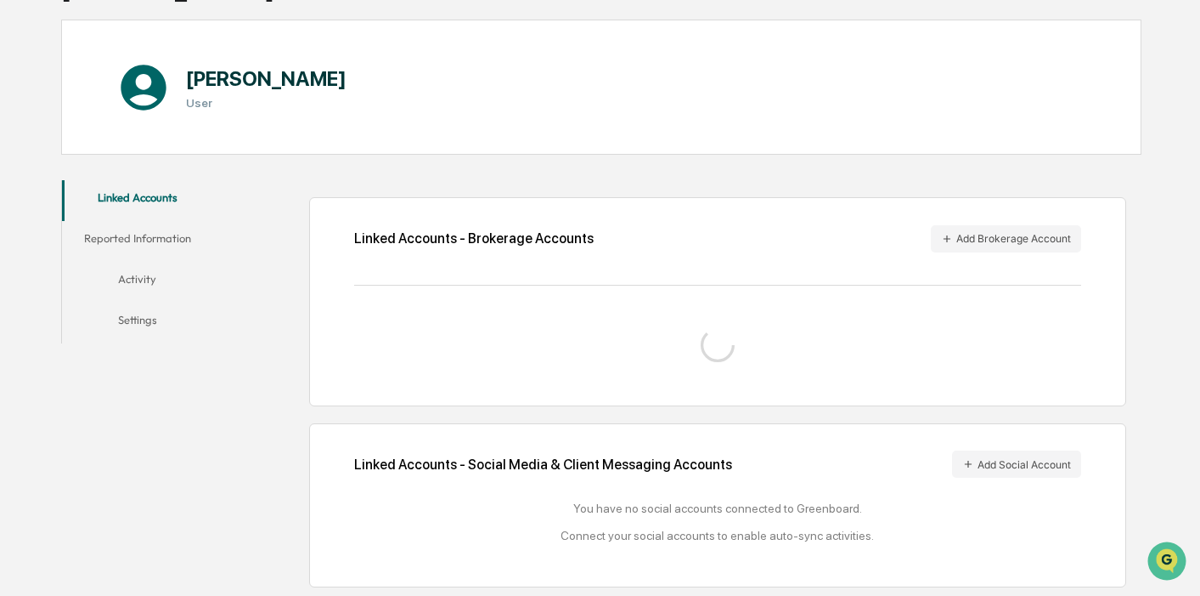
scroll to position [212, 0]
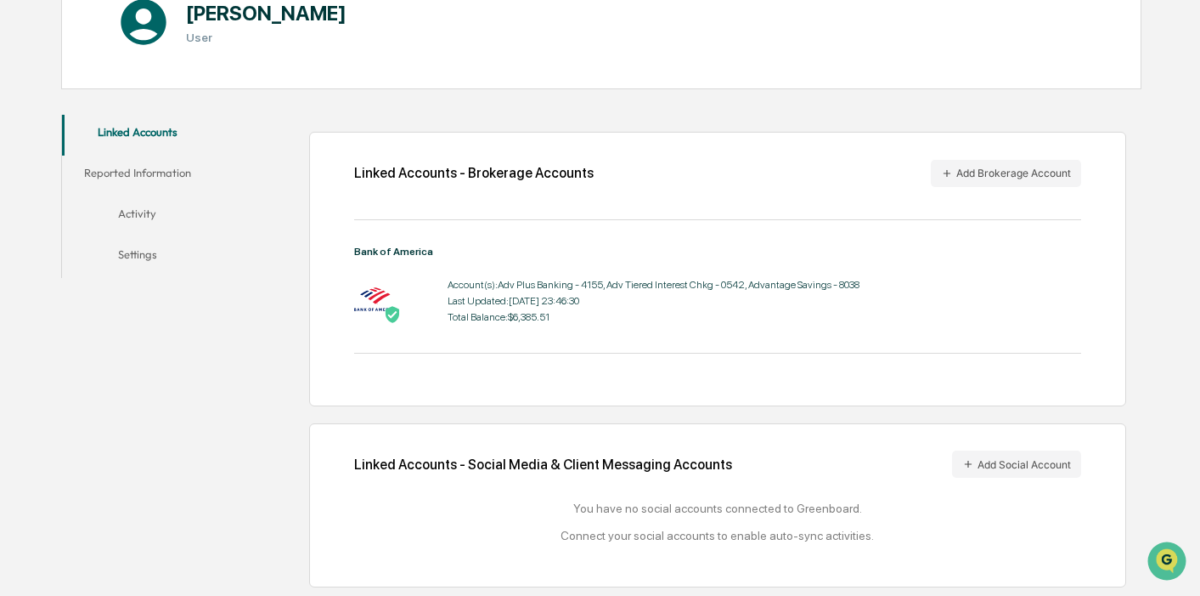
click at [152, 169] on button "Reported Information" at bounding box center [137, 175] width 150 height 41
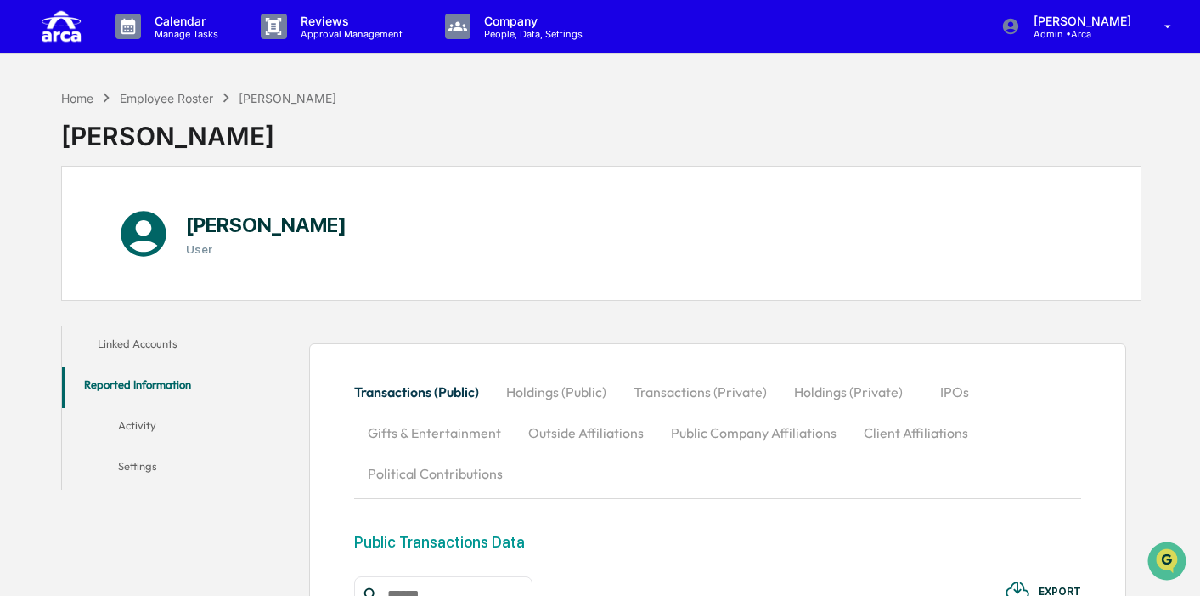
click at [142, 423] on button "Activity" at bounding box center [137, 428] width 150 height 41
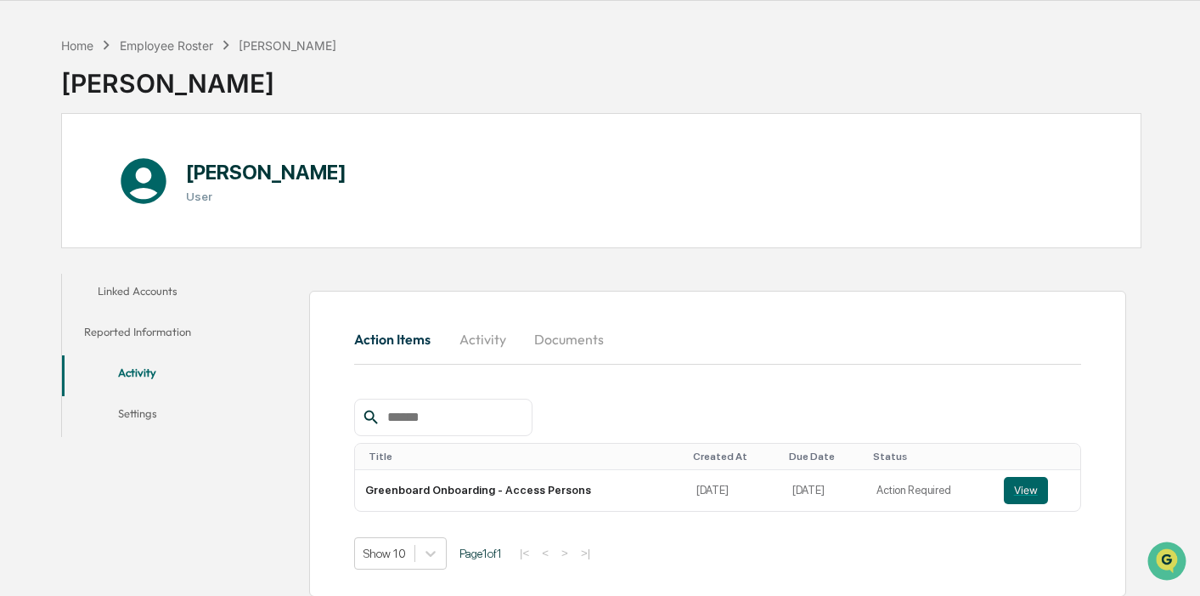
scroll to position [81, 0]
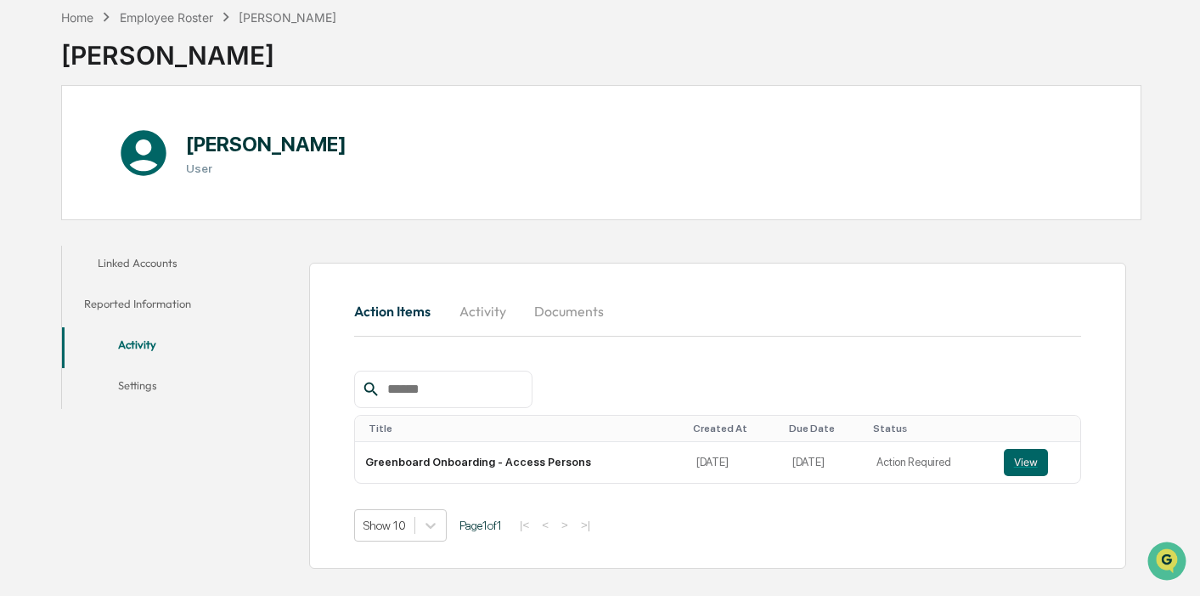
click at [567, 311] on button "Documents" at bounding box center [569, 311] width 97 height 41
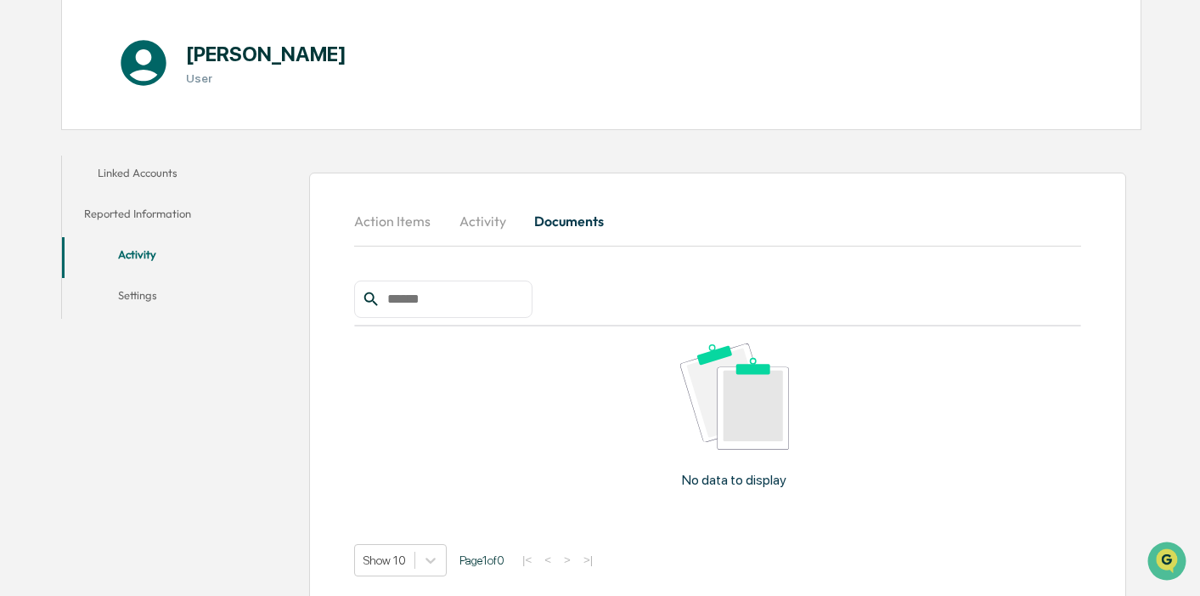
scroll to position [187, 0]
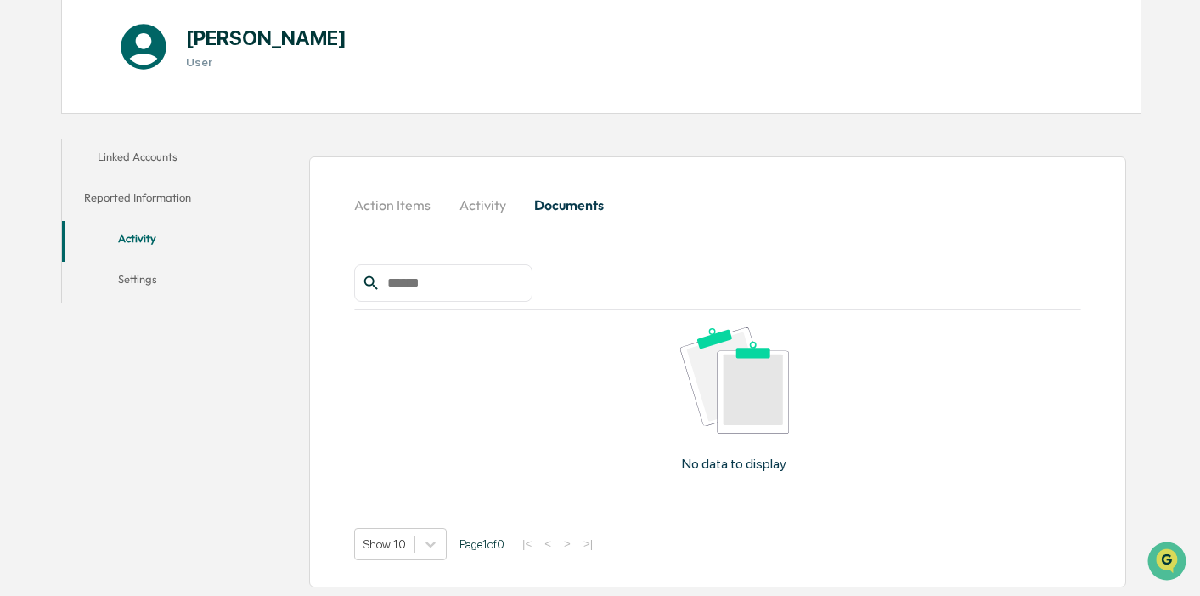
click at [486, 200] on button "Activity" at bounding box center [482, 204] width 76 height 41
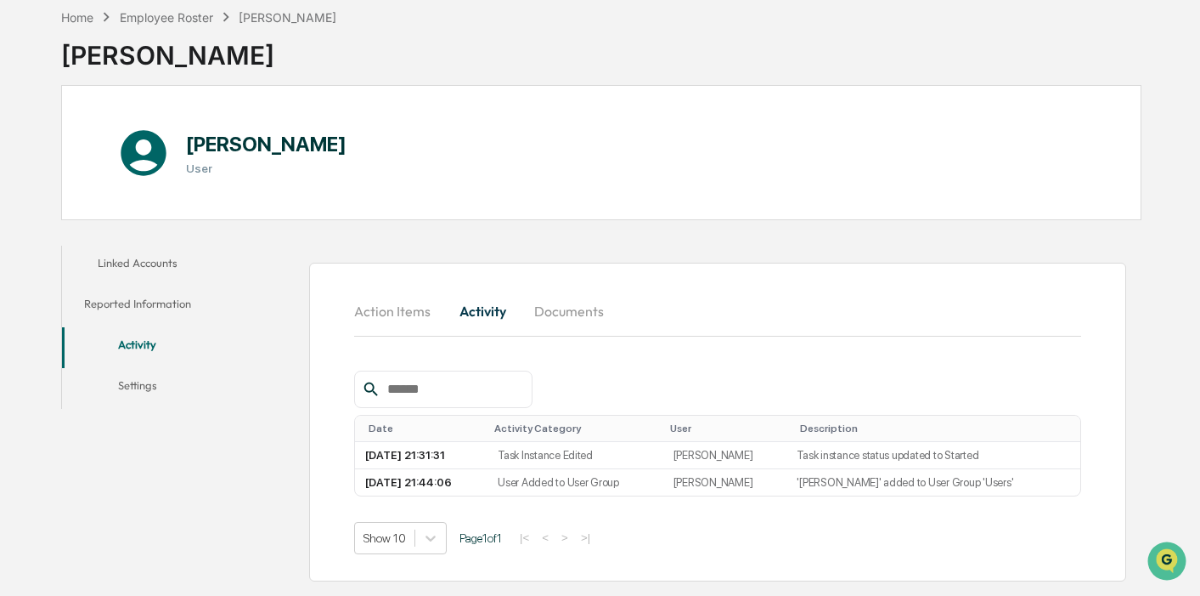
scroll to position [81, 0]
click at [371, 314] on button "Action Items" at bounding box center [399, 311] width 90 height 41
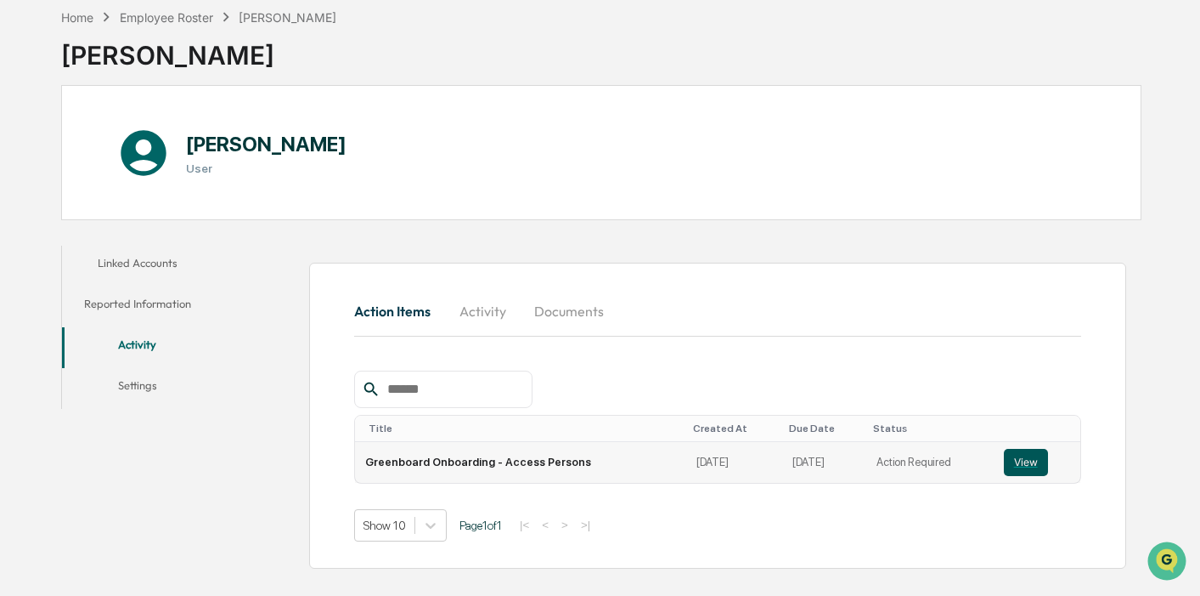
click at [1030, 461] on button "View" at bounding box center [1026, 462] width 44 height 27
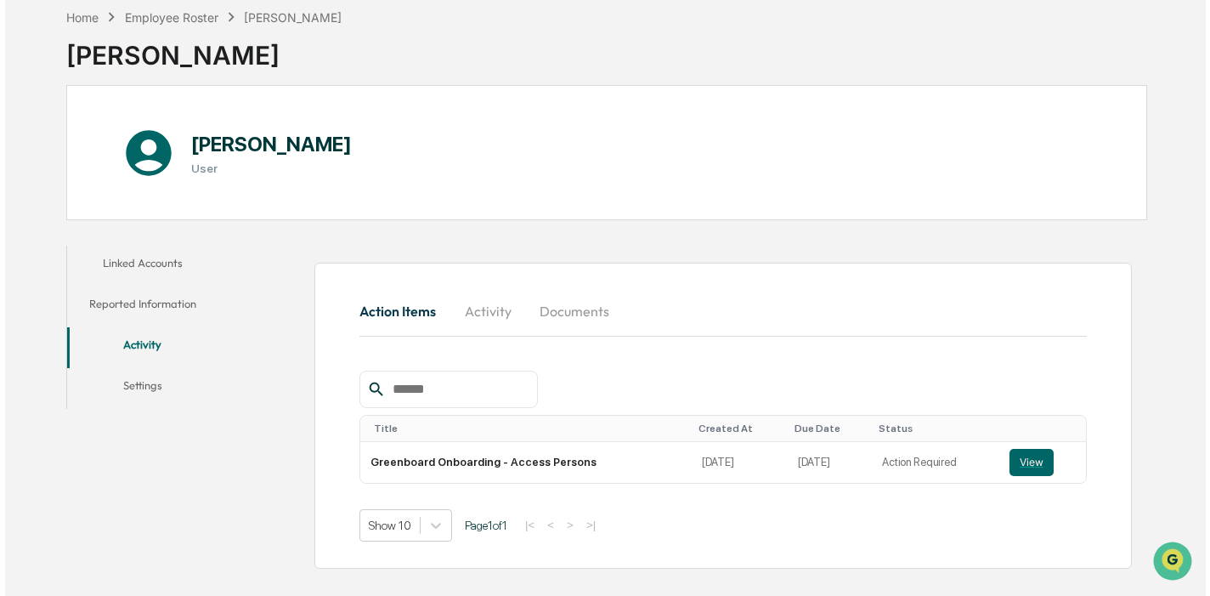
scroll to position [0, 0]
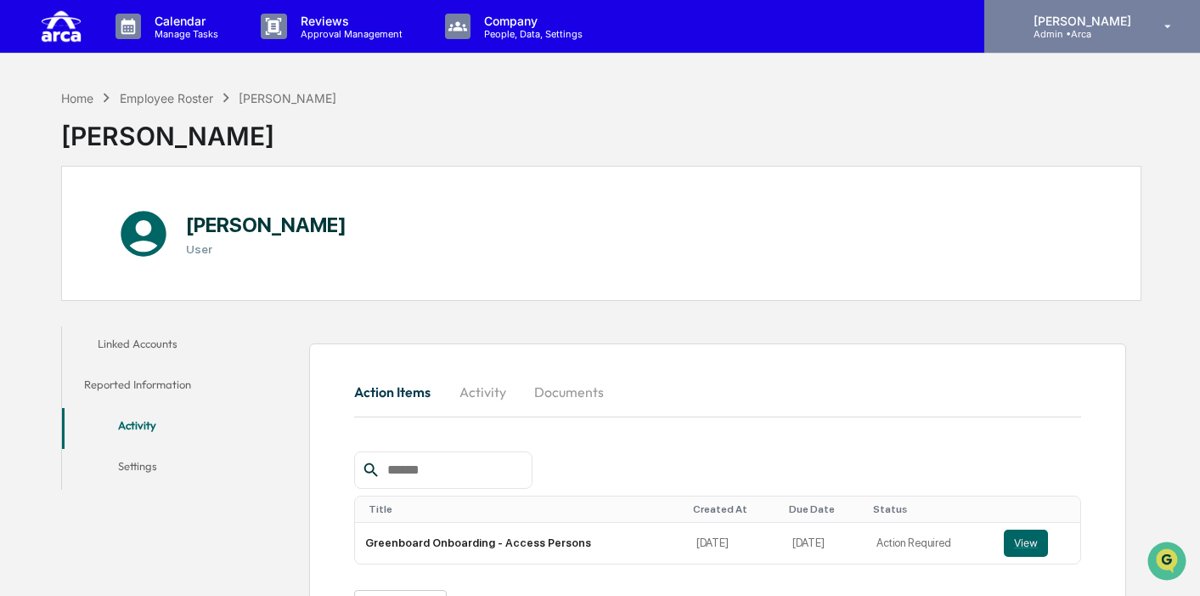
click at [1161, 25] on icon at bounding box center [1169, 27] width 30 height 16
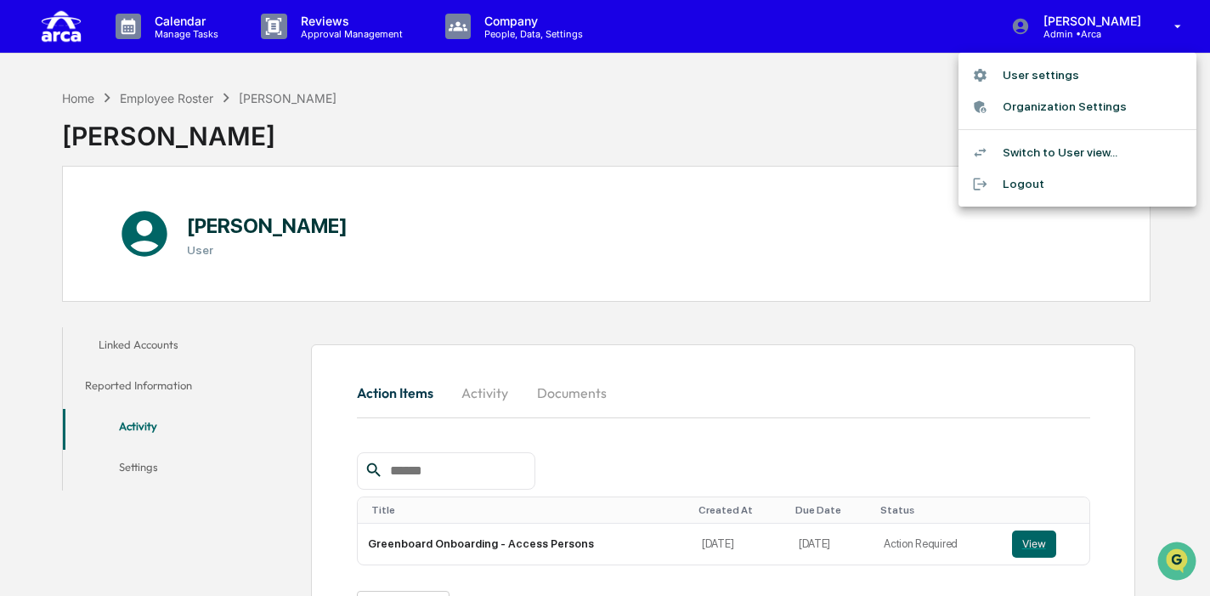
click at [1006, 178] on li "Logout" at bounding box center [1077, 183] width 238 height 31
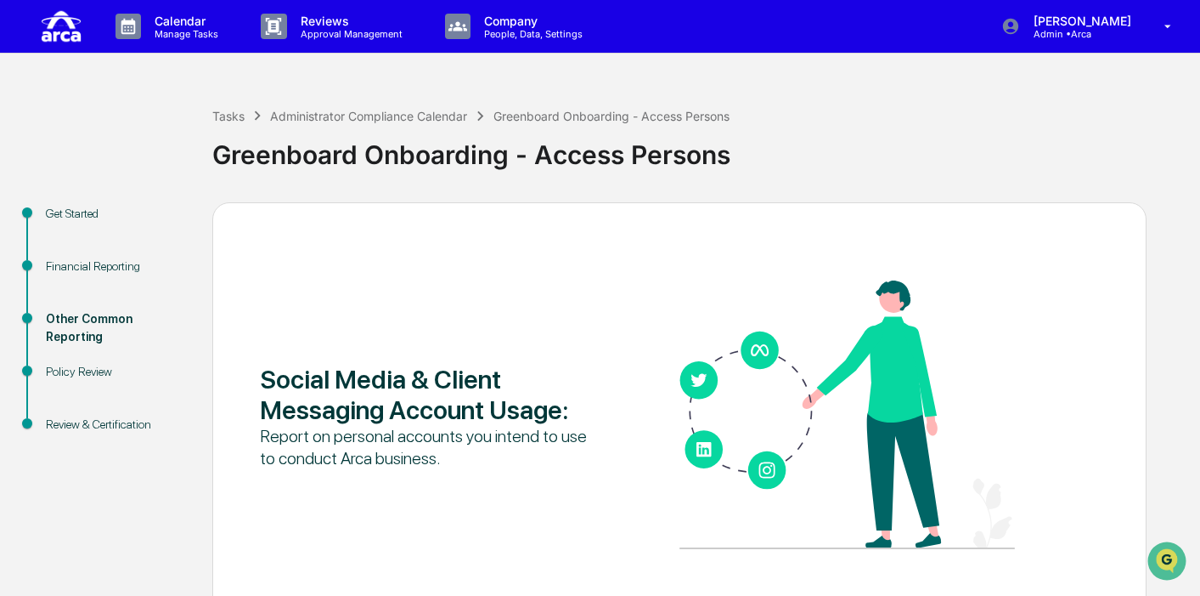
click at [54, 23] on img at bounding box center [61, 26] width 41 height 38
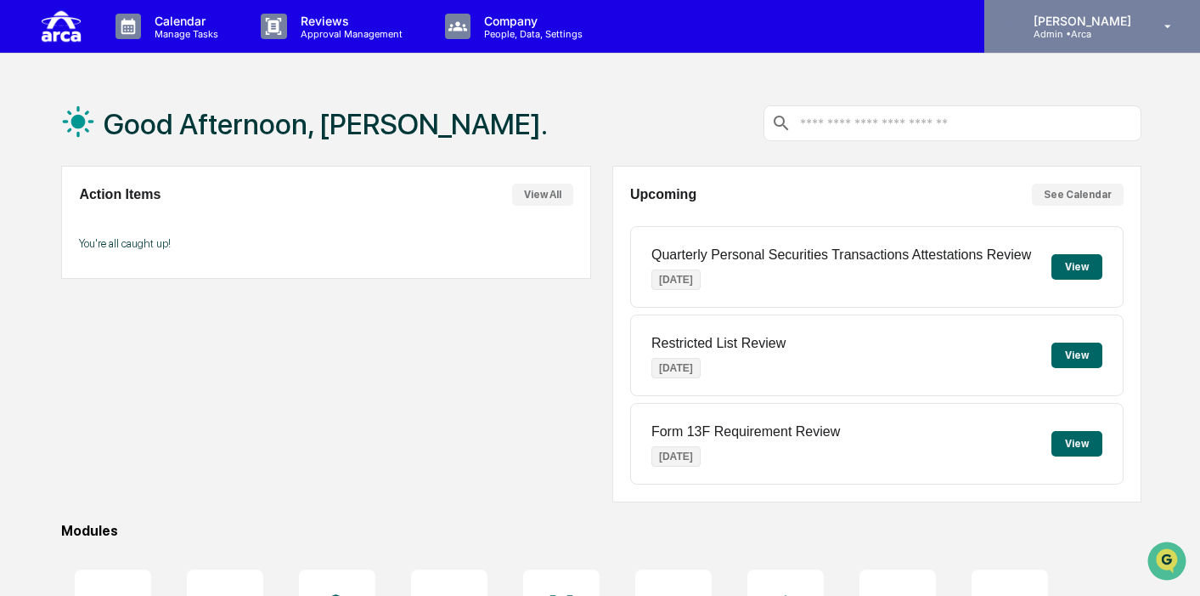
click at [1167, 27] on icon at bounding box center [1169, 27] width 30 height 16
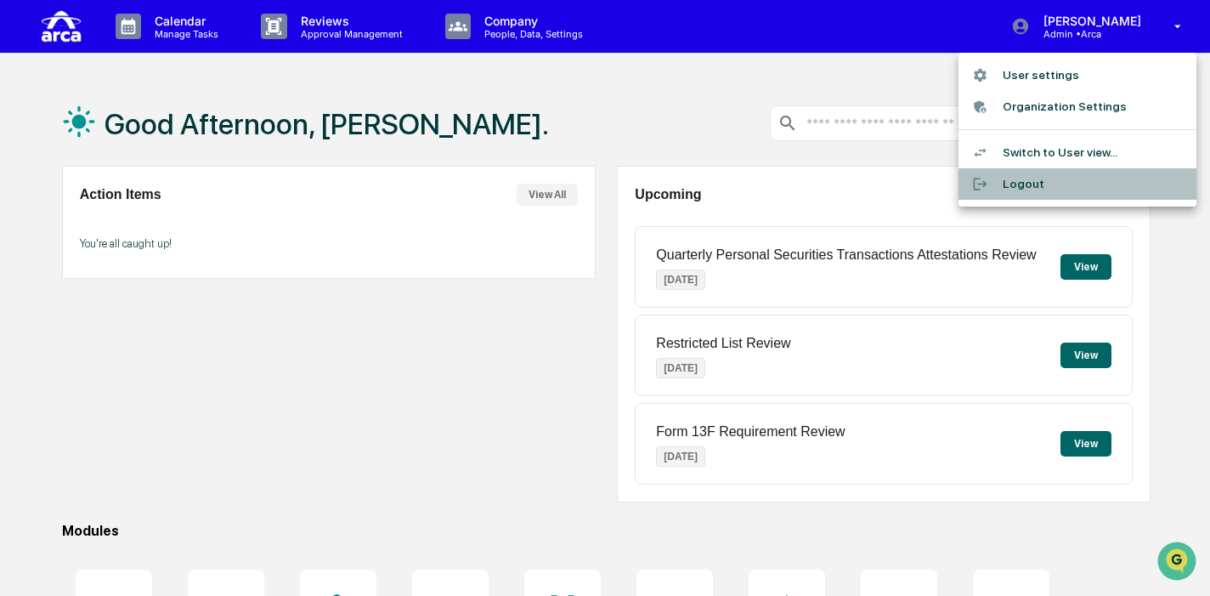
click at [1037, 181] on li "Logout" at bounding box center [1077, 183] width 238 height 31
